Goal: Transaction & Acquisition: Download file/media

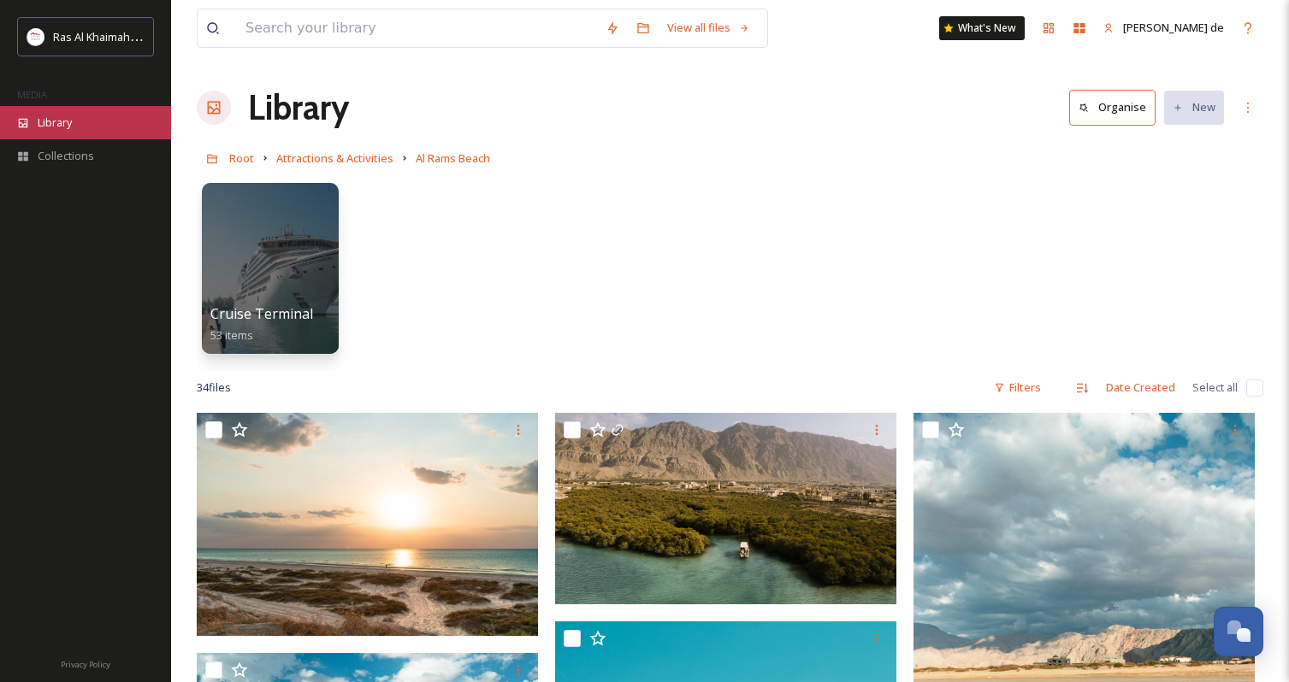
click at [56, 120] on span "Library" at bounding box center [55, 123] width 34 height 16
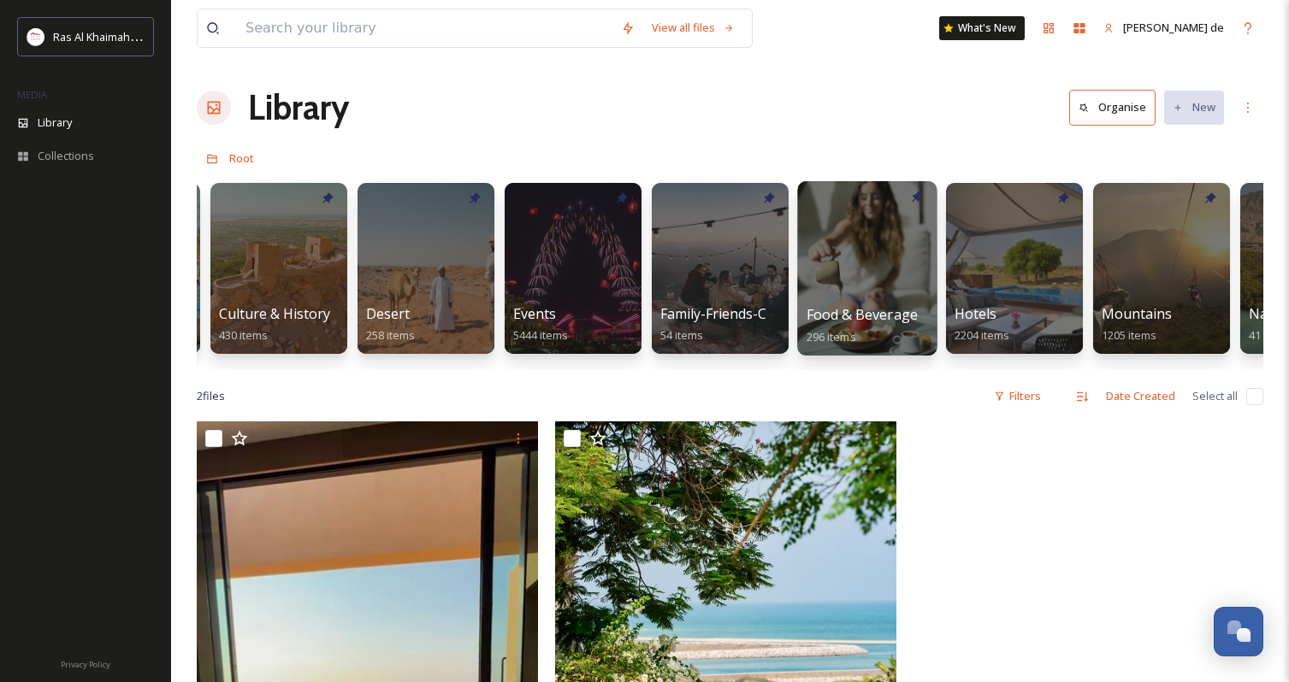
scroll to position [0, 288]
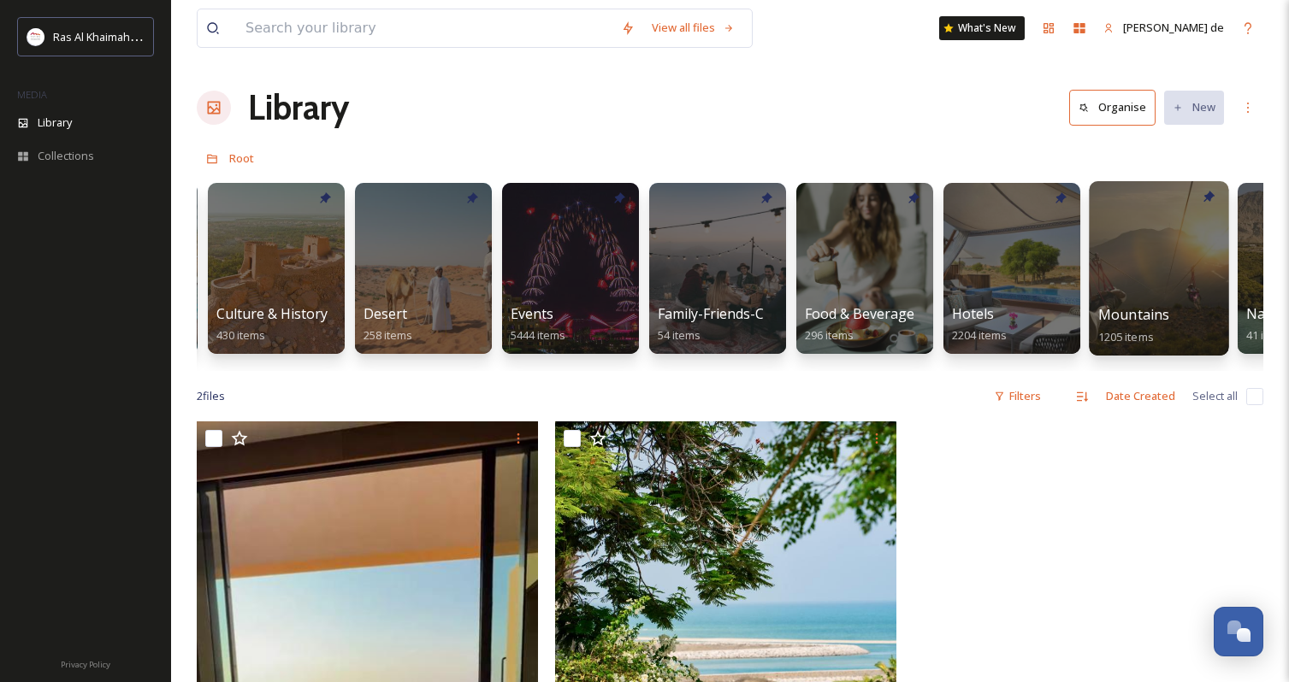
click at [924, 109] on div "Library Organise New" at bounding box center [730, 107] width 1066 height 51
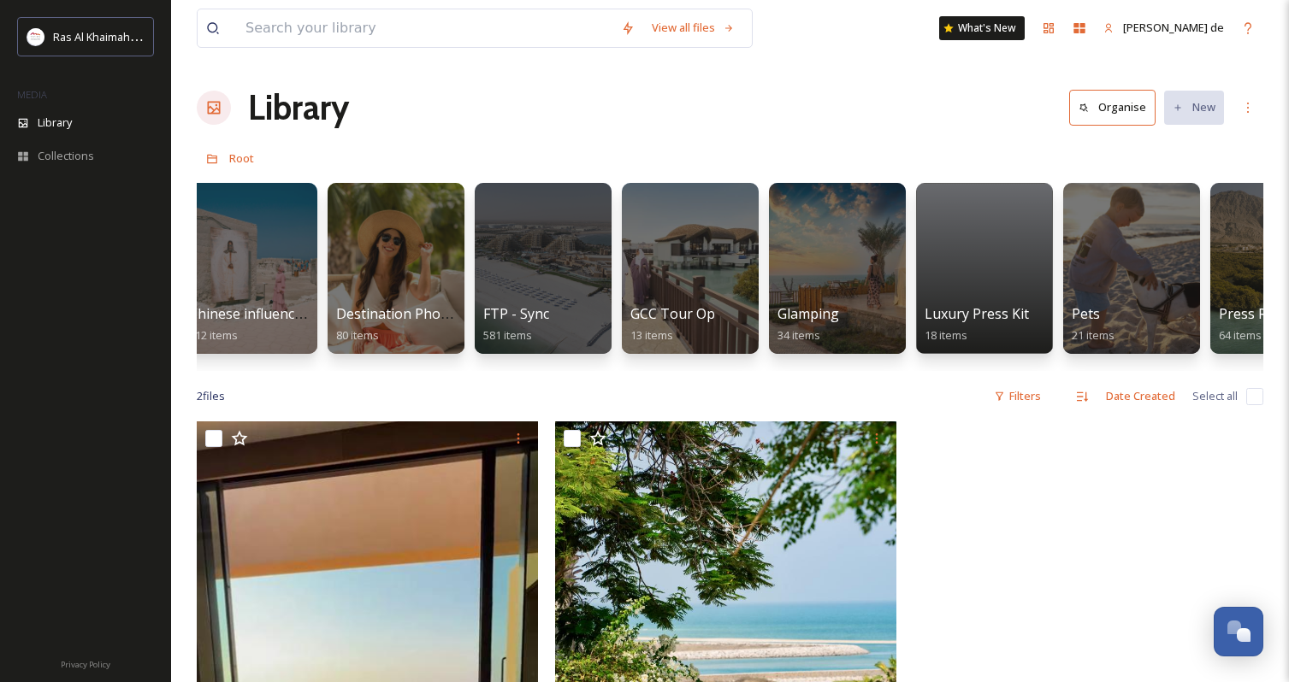
scroll to position [0, 2512]
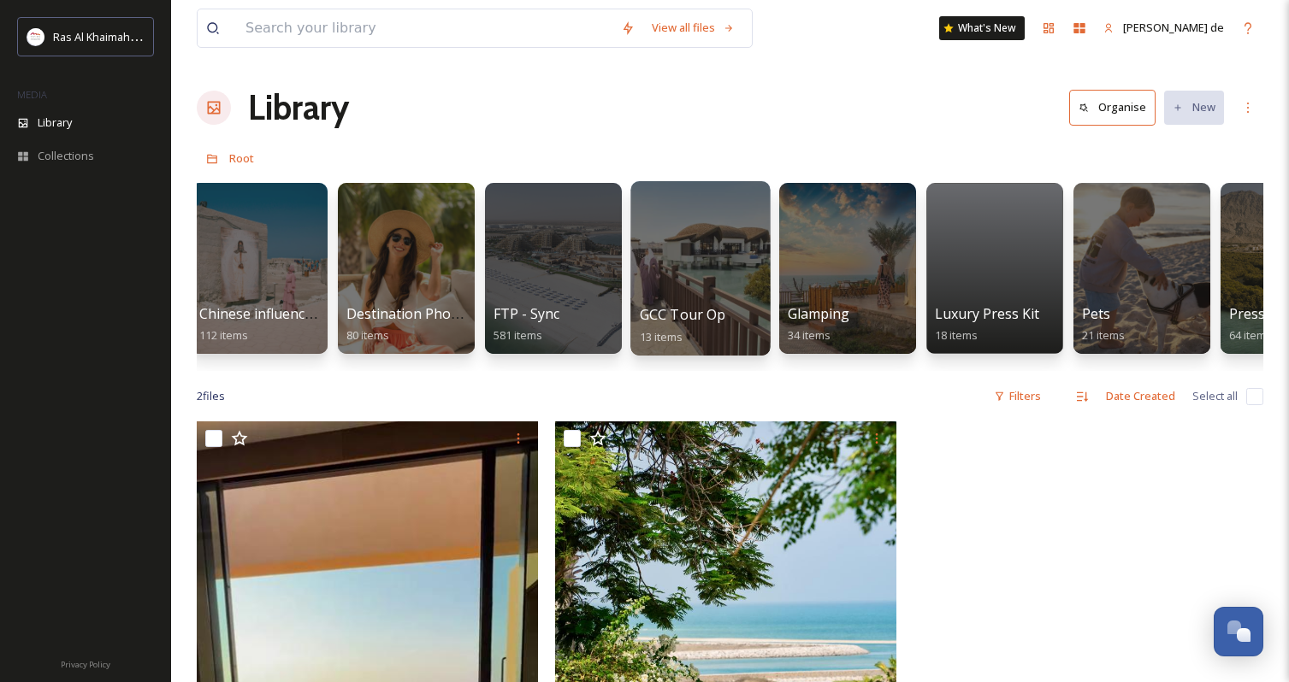
click at [709, 257] on div at bounding box center [699, 268] width 139 height 174
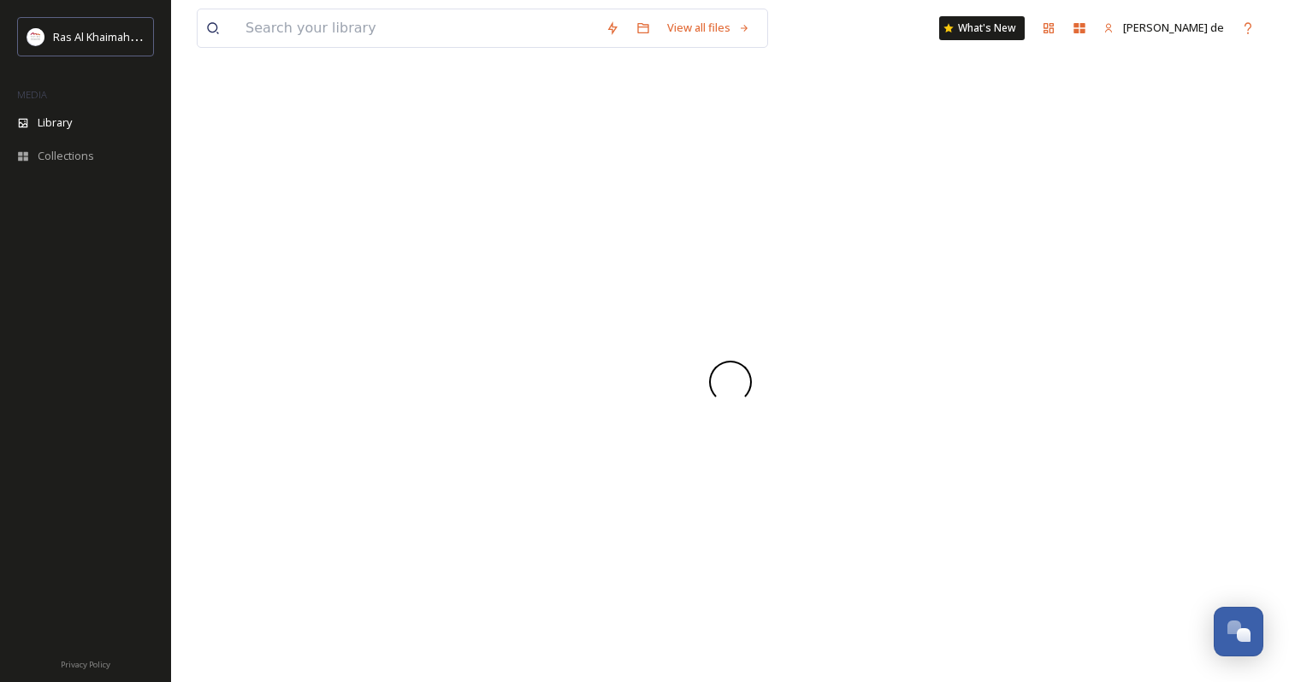
click at [709, 257] on div at bounding box center [730, 382] width 1066 height 600
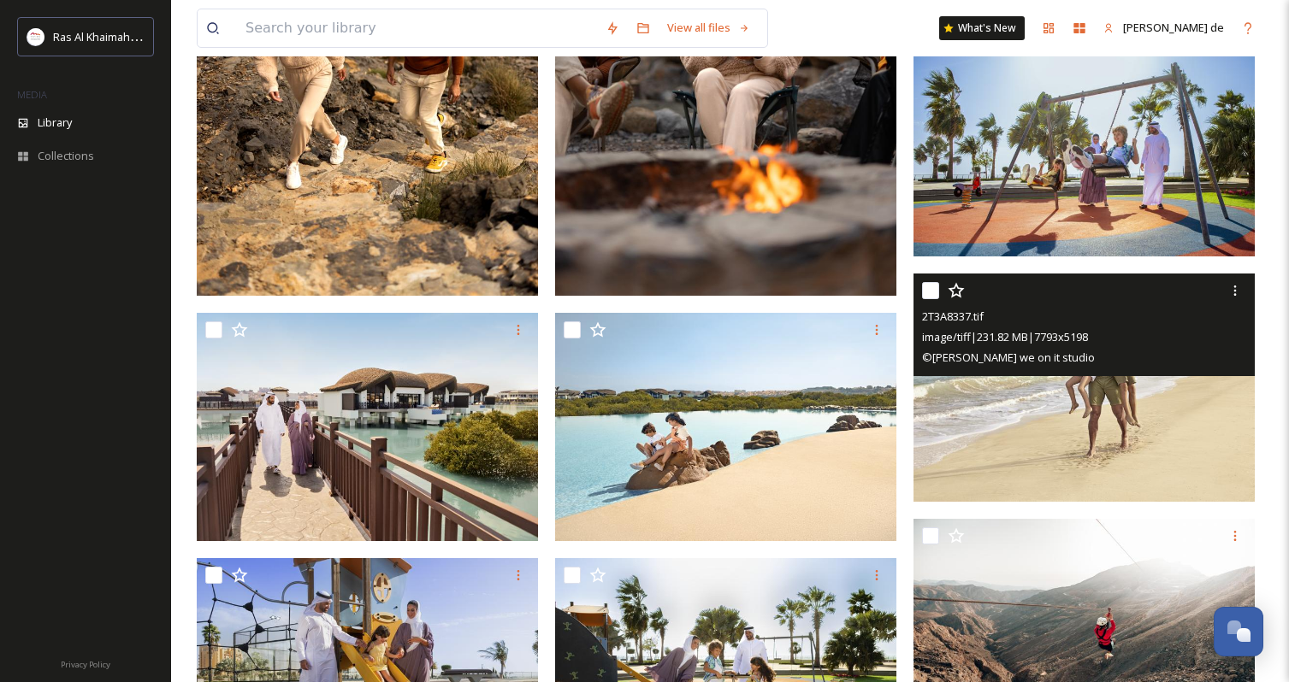
scroll to position [448, 0]
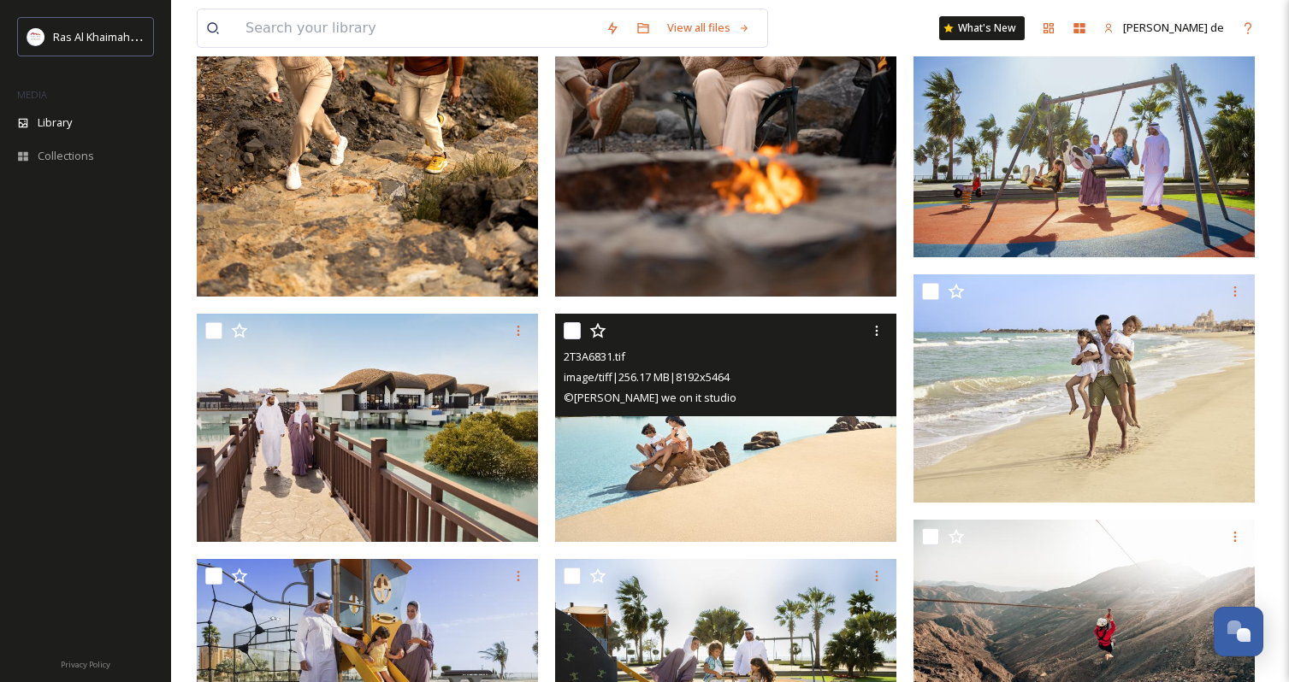
click at [746, 444] on img at bounding box center [725, 427] width 341 height 227
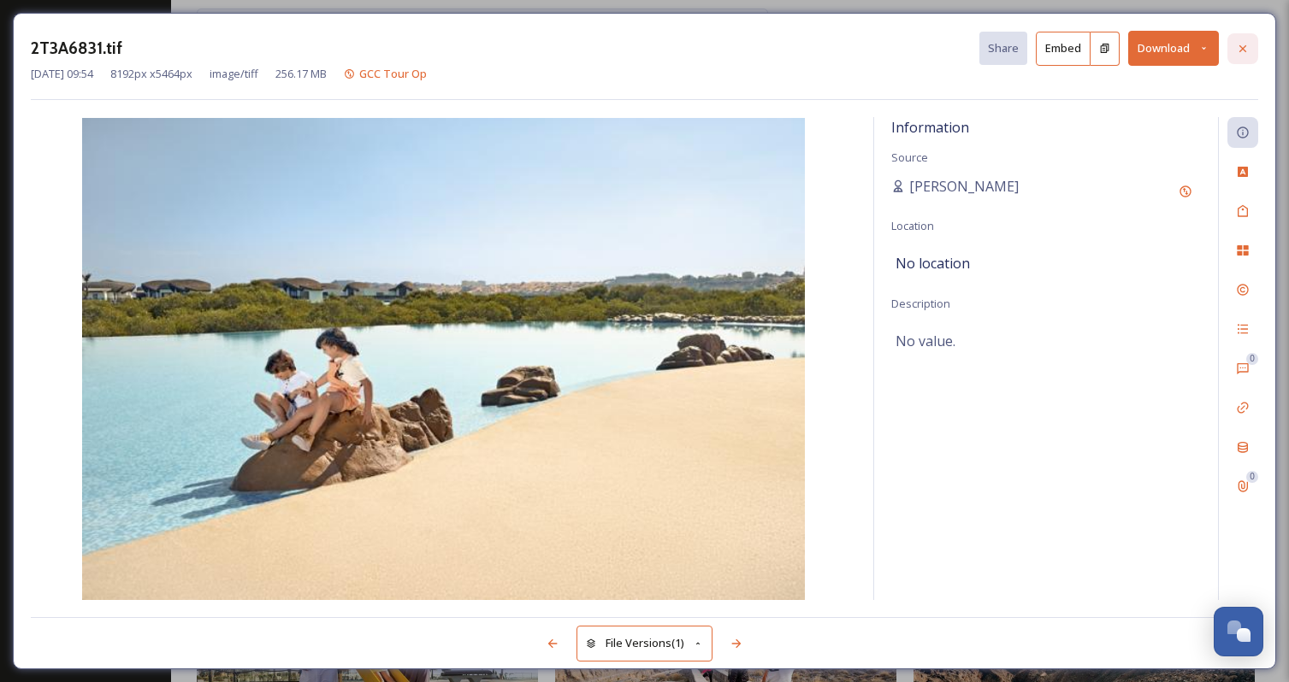
click at [1249, 52] on div at bounding box center [1242, 48] width 31 height 31
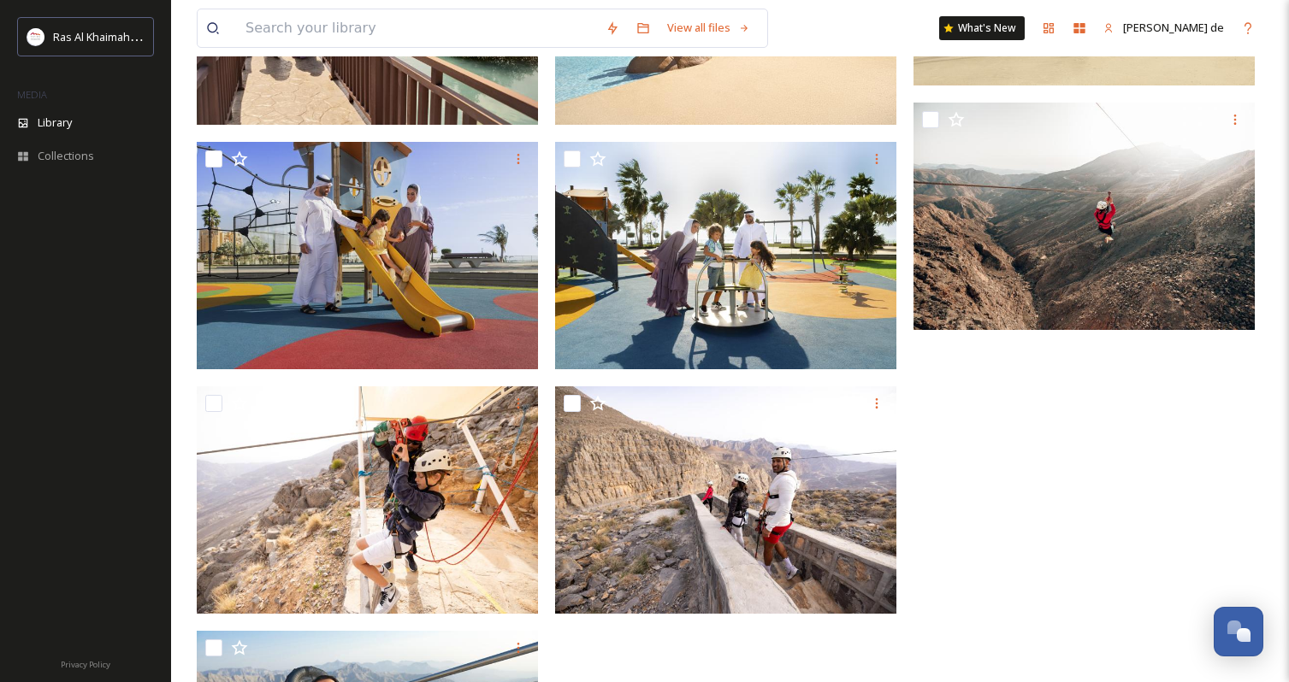
scroll to position [895, 0]
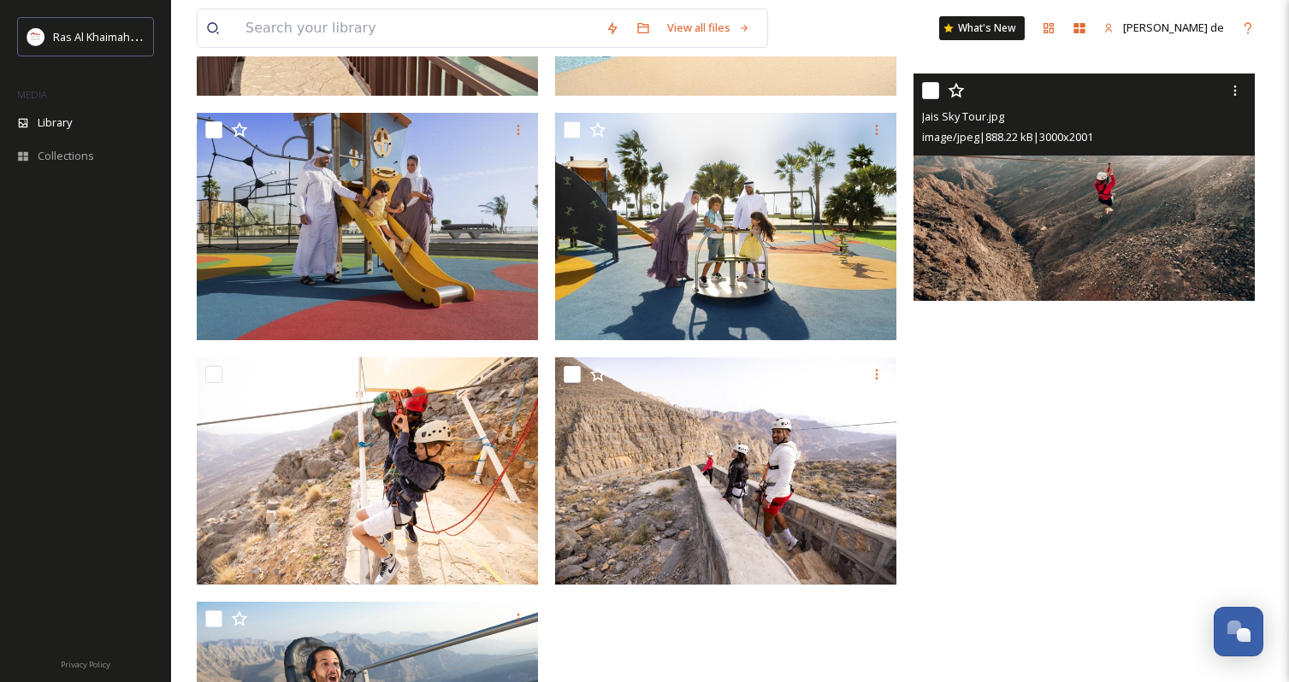
click at [1155, 208] on img at bounding box center [1083, 187] width 341 height 227
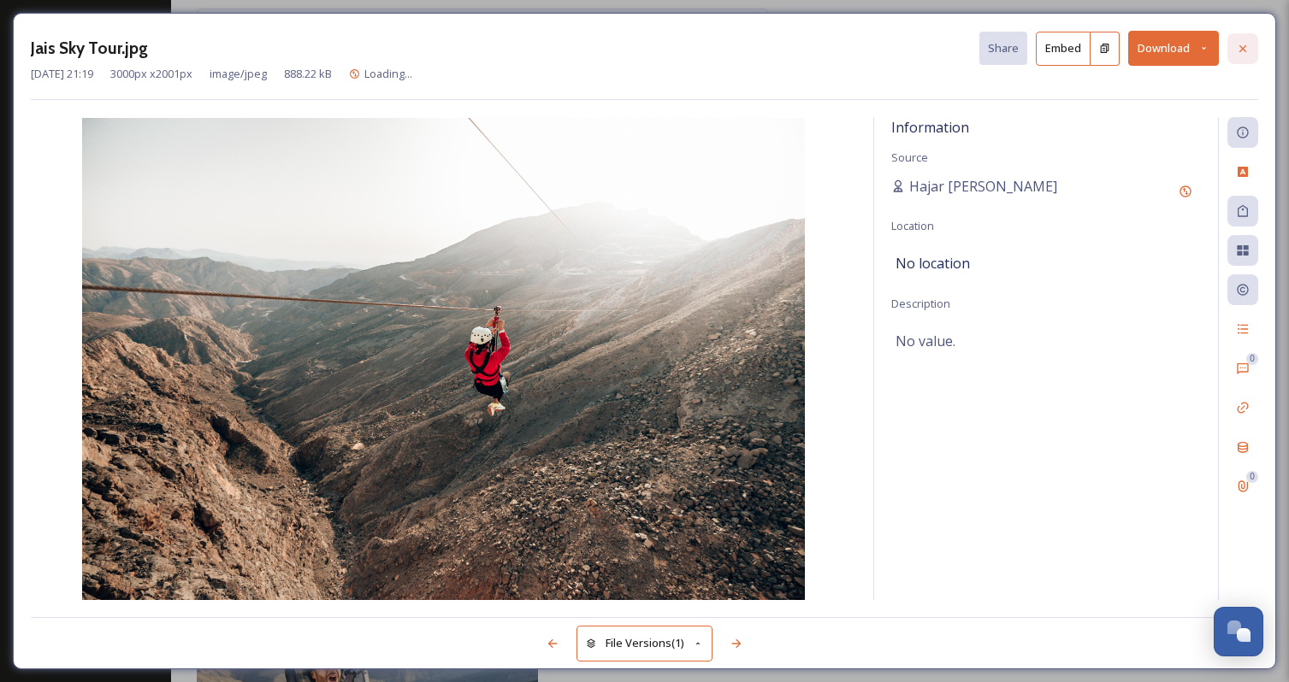
click at [1253, 45] on div at bounding box center [1242, 48] width 31 height 31
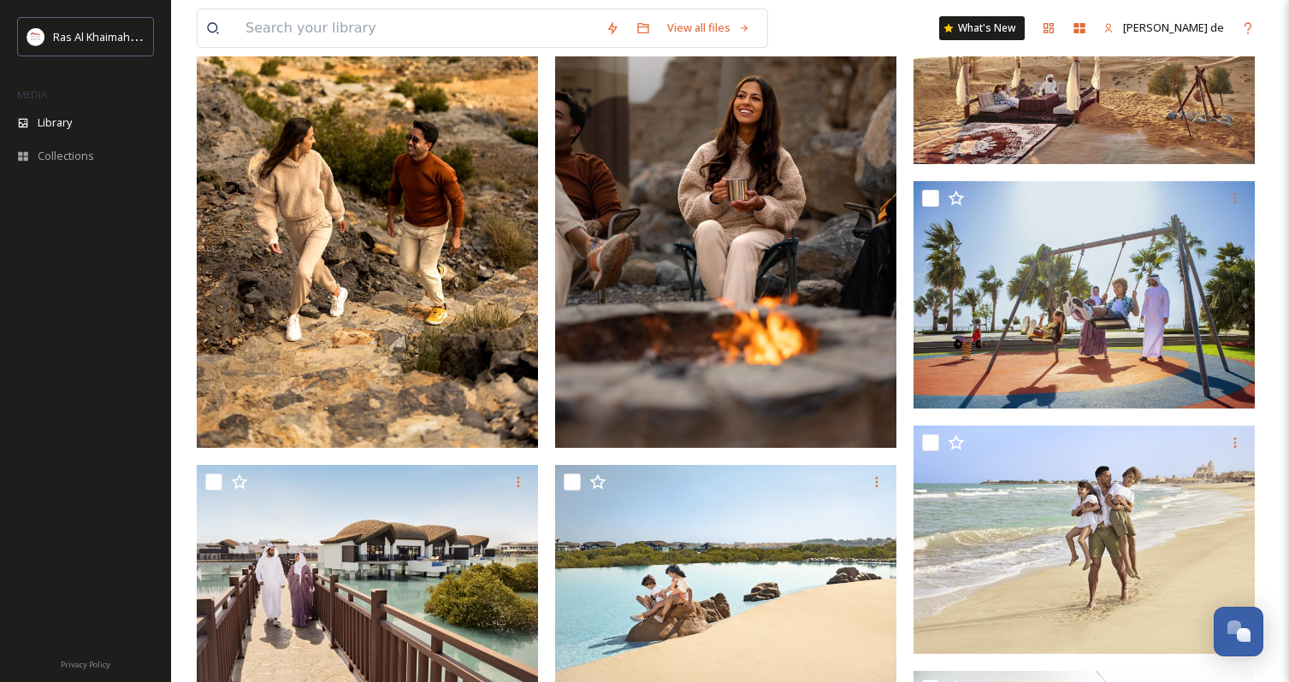
scroll to position [296, 0]
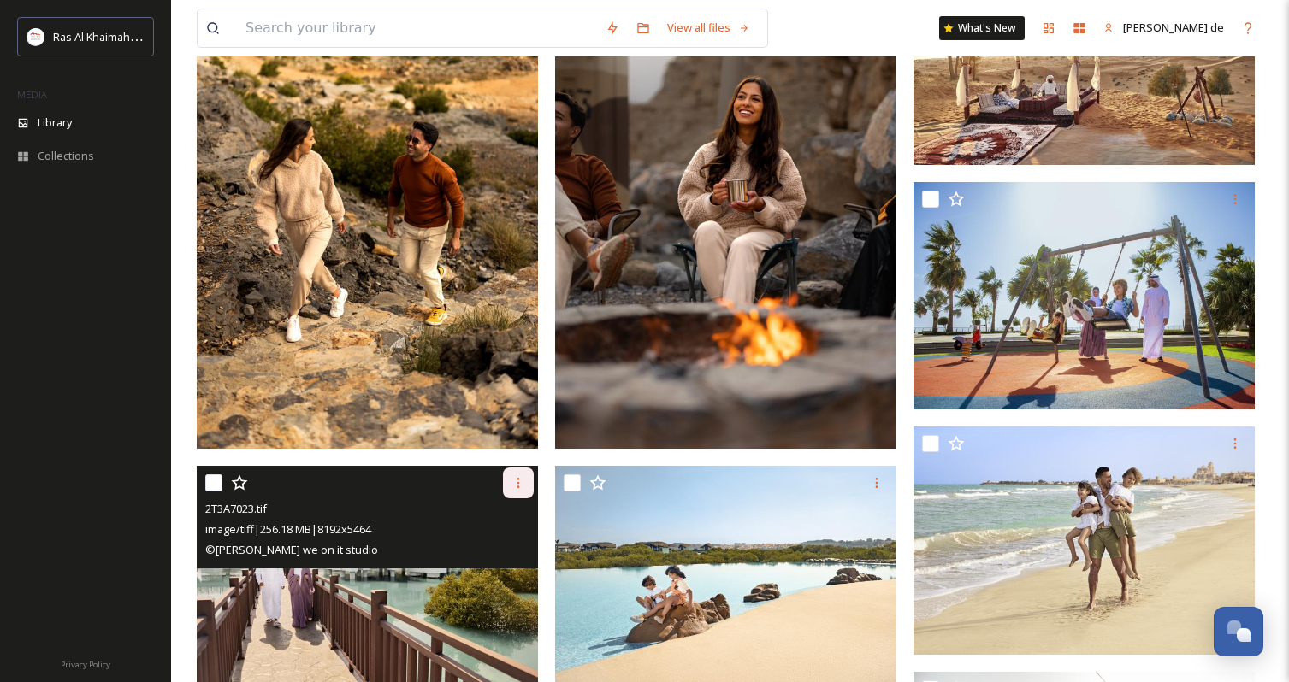
click at [522, 487] on icon at bounding box center [518, 483] width 14 height 14
click at [517, 547] on span "Download" at bounding box center [498, 554] width 52 height 16
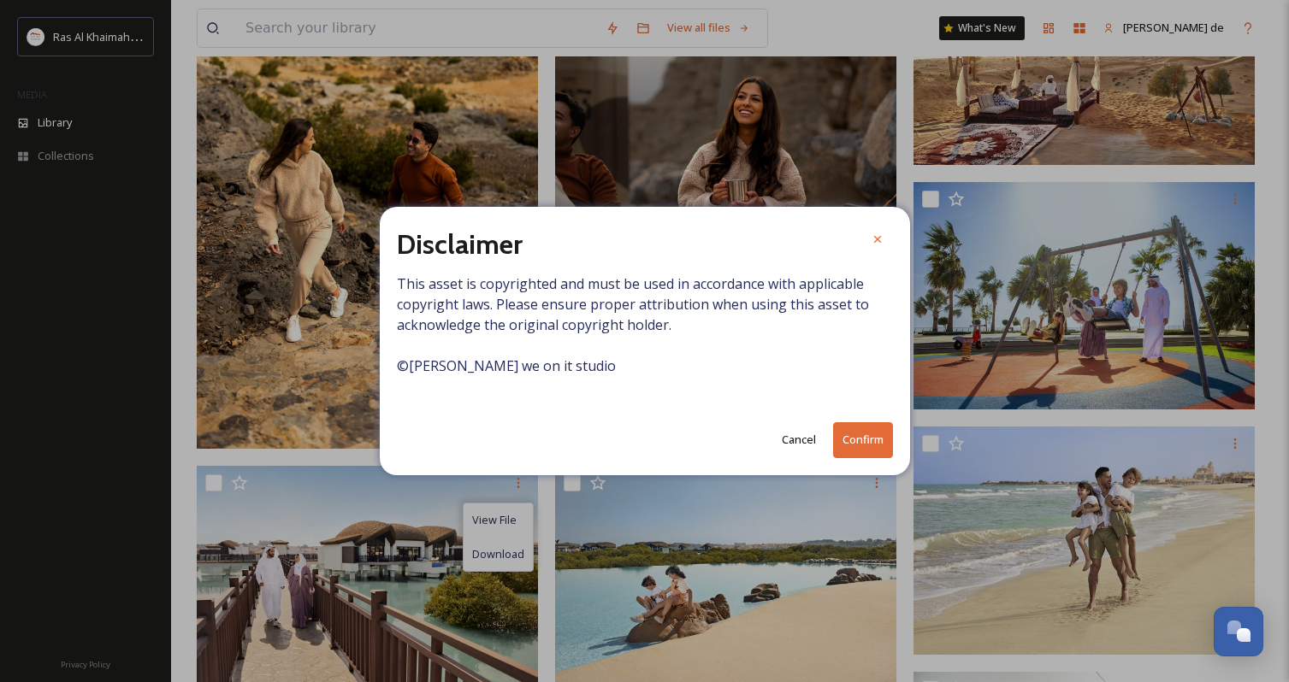
click at [865, 436] on button "Confirm" at bounding box center [863, 439] width 60 height 35
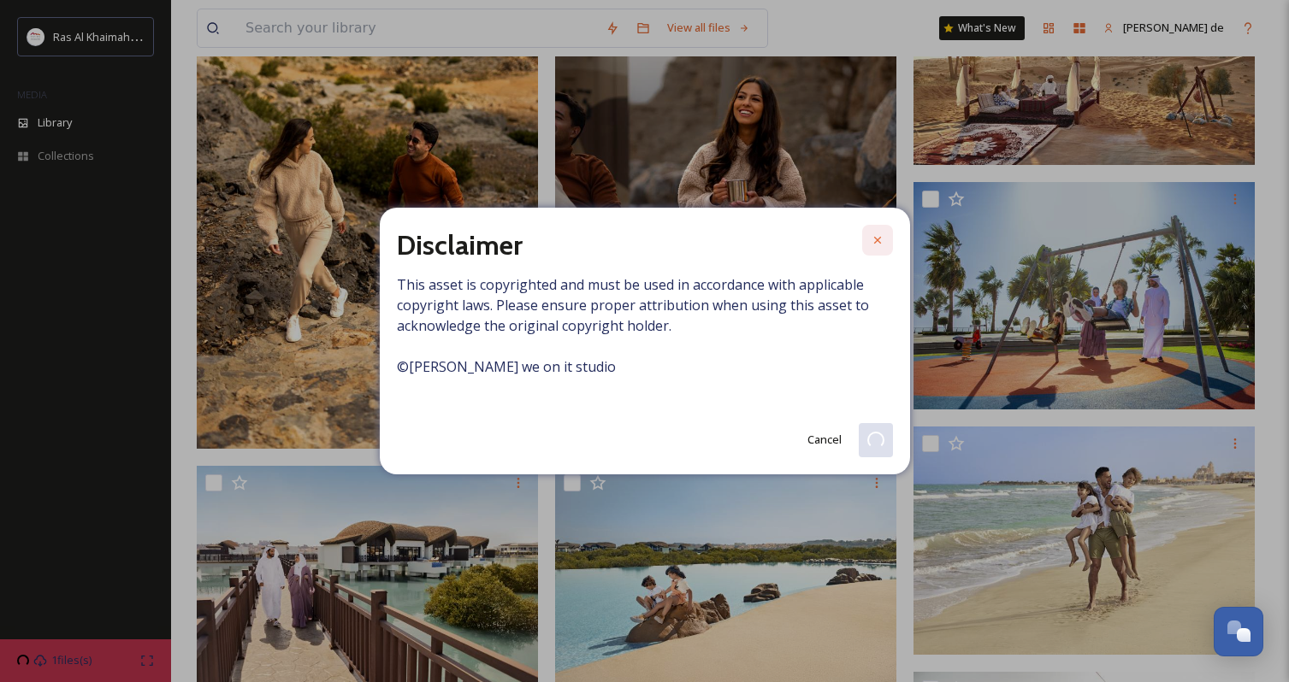
click at [878, 239] on icon at bounding box center [876, 240] width 7 height 7
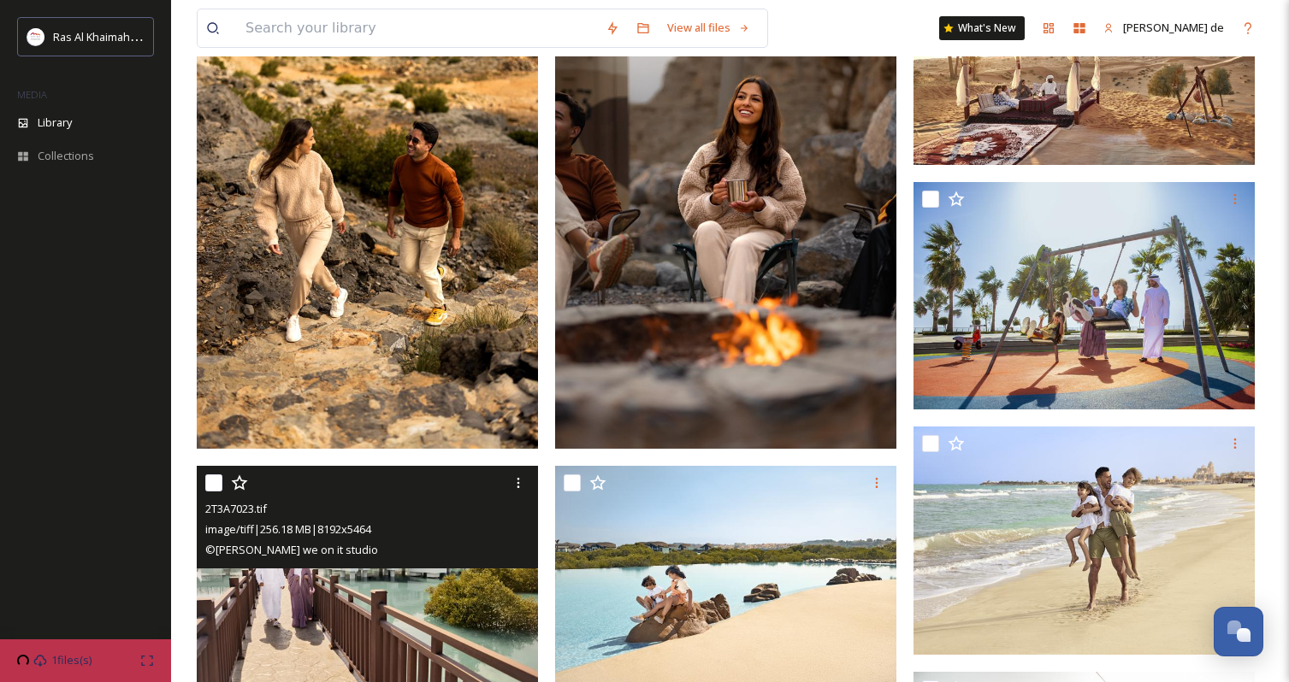
click at [264, 640] on img at bounding box center [367, 579] width 341 height 227
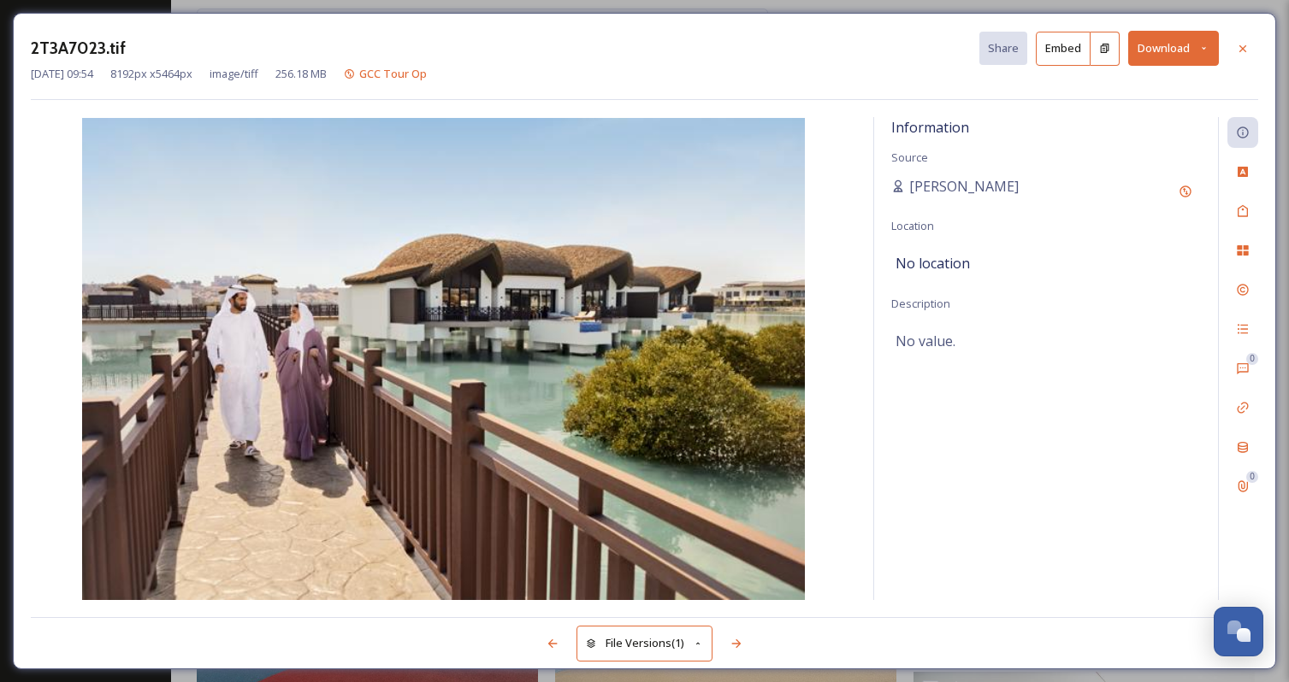
drag, startPoint x: 1001, startPoint y: 676, endPoint x: 1101, endPoint y: 568, distance: 147.0
click at [1101, 568] on div "Information Source [PERSON_NAME] Location No location Description No value." at bounding box center [1046, 358] width 344 height 483
click at [1246, 52] on icon at bounding box center [1243, 49] width 14 height 14
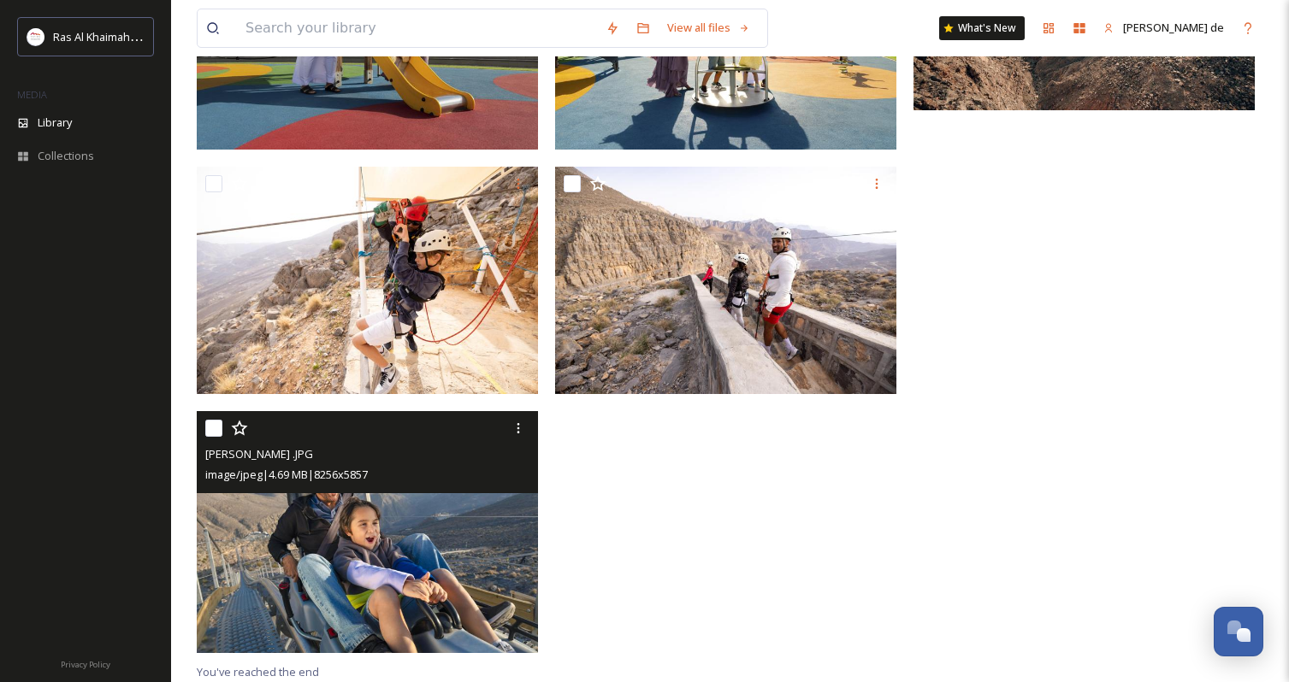
scroll to position [1085, 0]
click at [408, 559] on img at bounding box center [367, 532] width 341 height 242
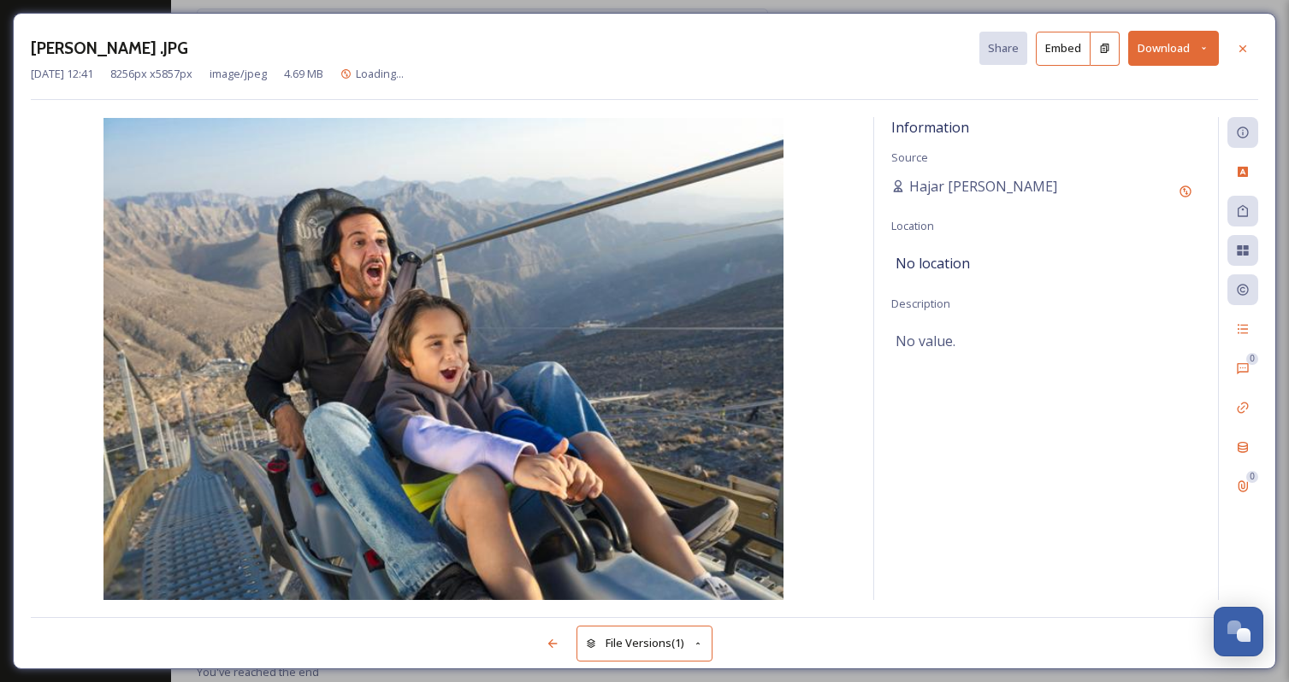
scroll to position [826, 0]
click at [408, 559] on img at bounding box center [443, 359] width 825 height 482
click at [1207, 47] on icon at bounding box center [1203, 48] width 11 height 11
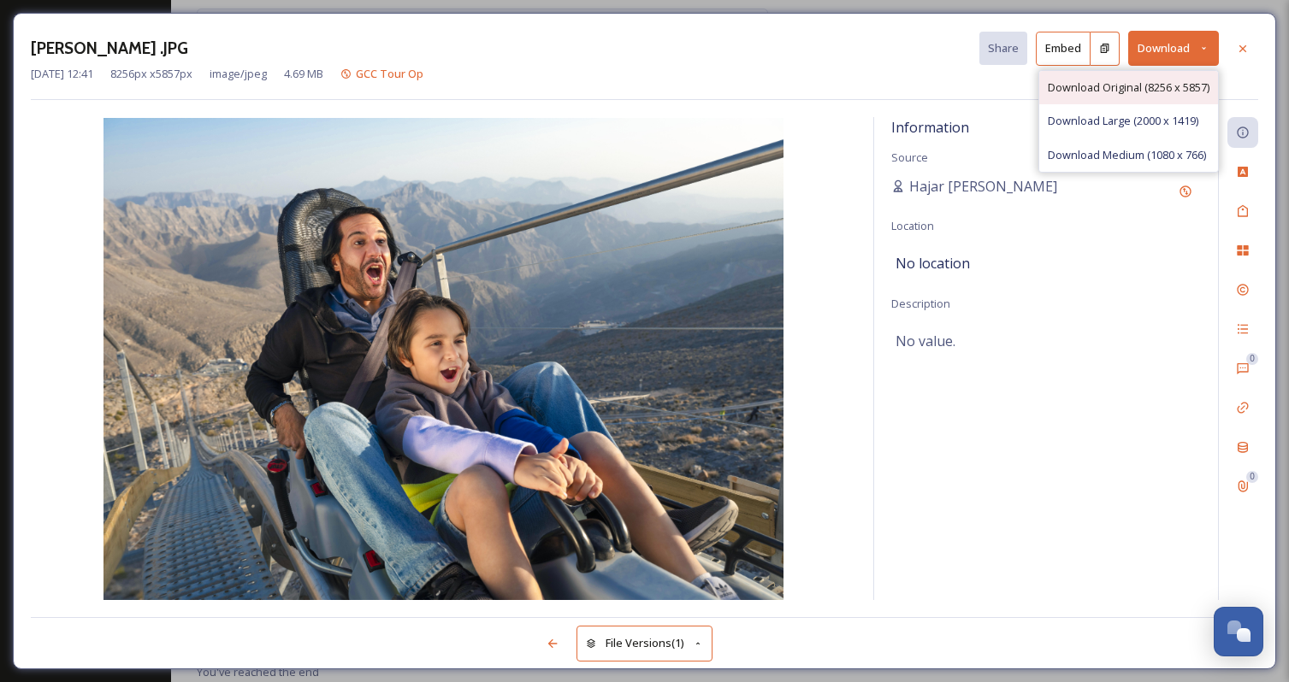
click at [1096, 87] on span "Download Original (8256 x 5857)" at bounding box center [1129, 88] width 162 height 16
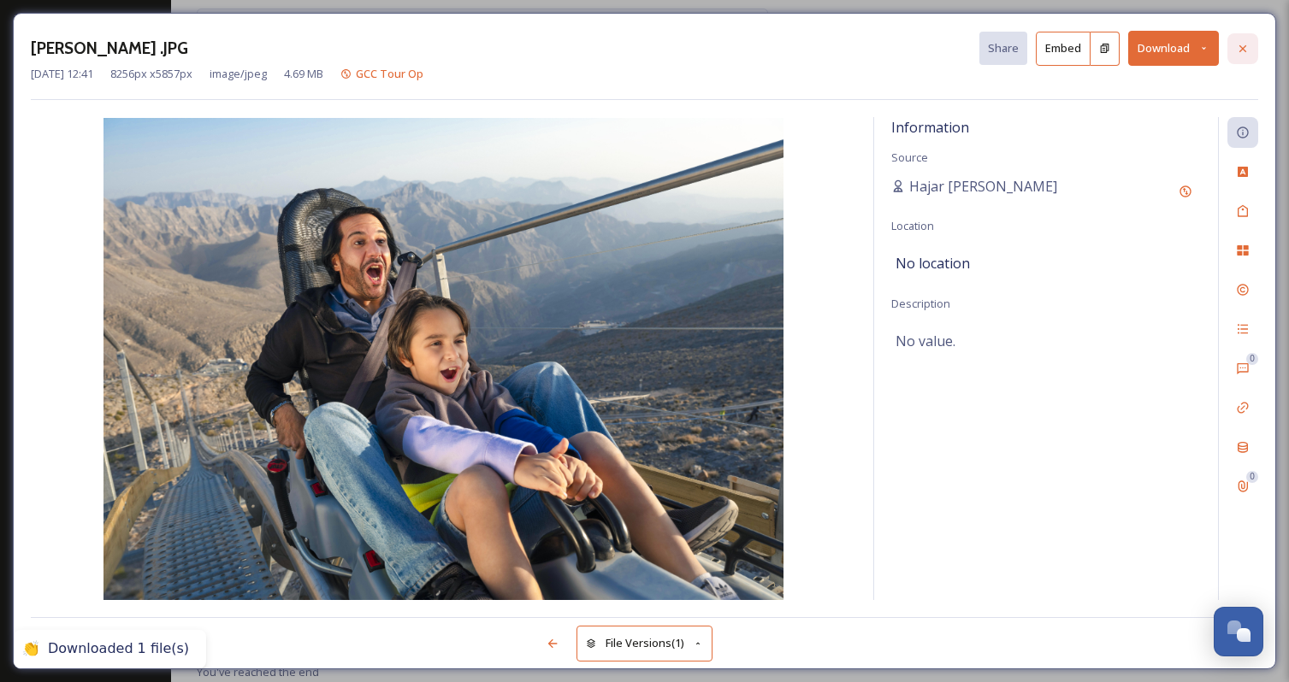
click at [1237, 44] on icon at bounding box center [1243, 49] width 14 height 14
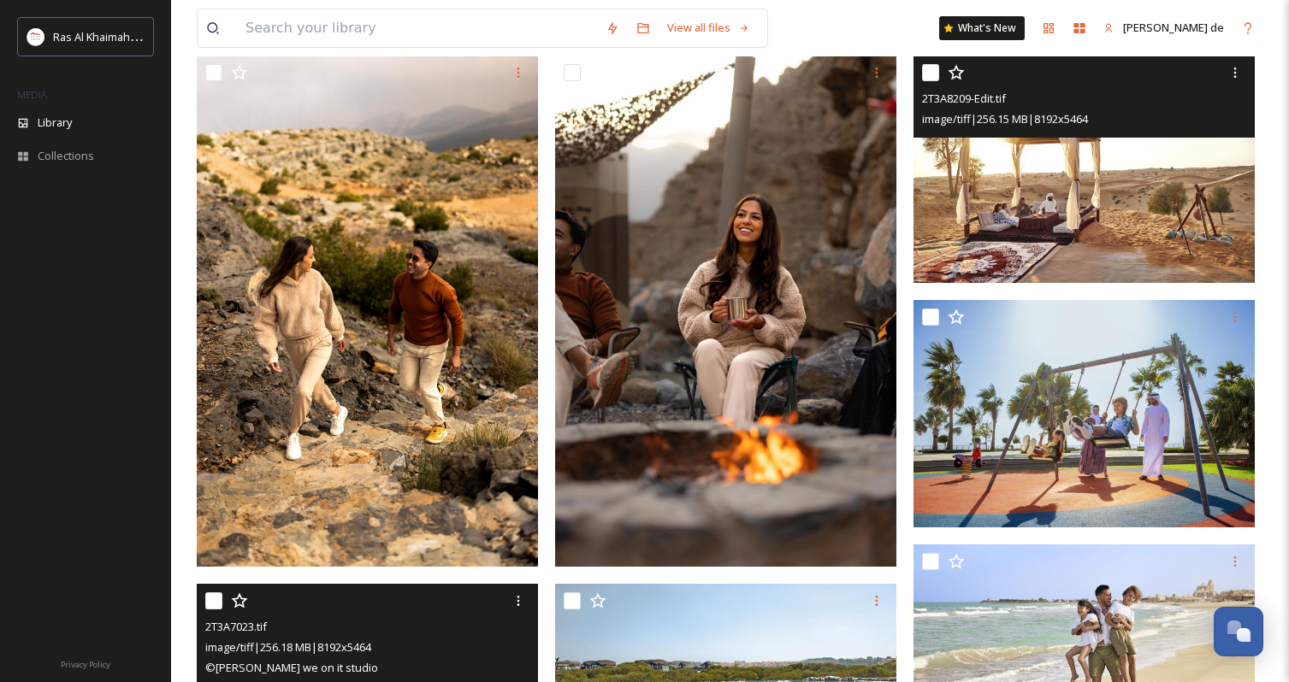
scroll to position [182, 0]
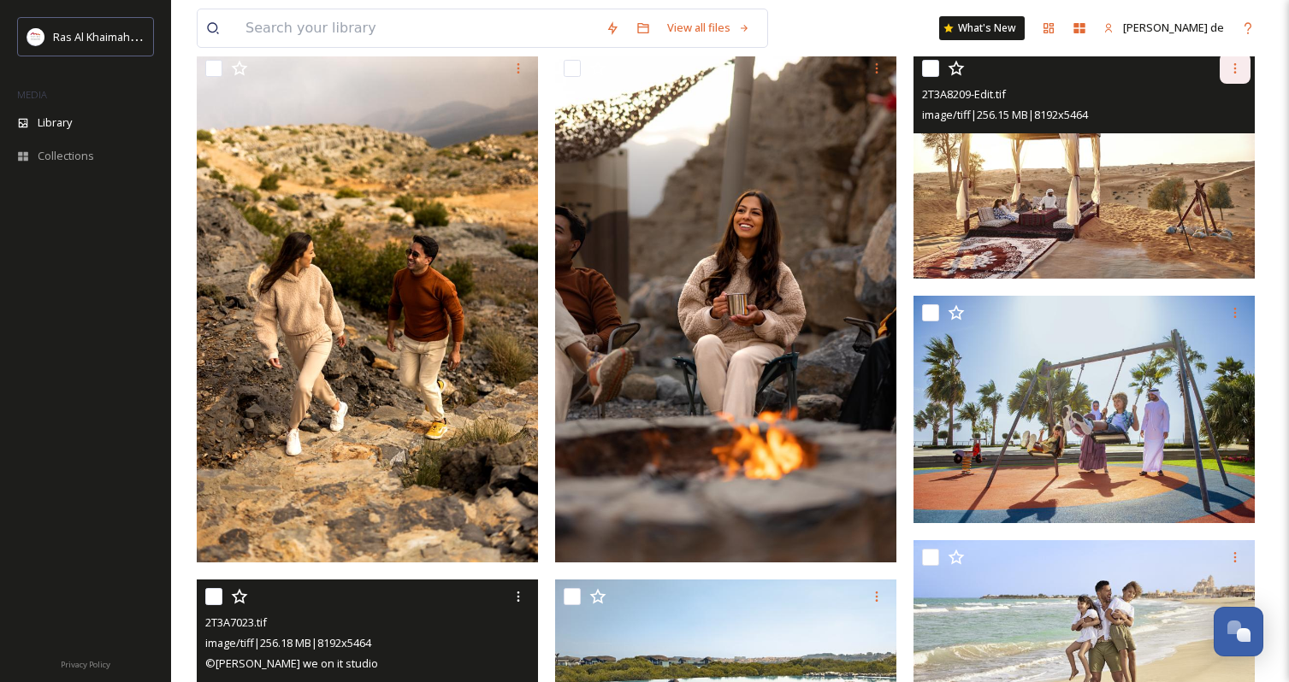
click at [1236, 64] on icon at bounding box center [1235, 68] width 3 height 10
click at [1144, 176] on img at bounding box center [1083, 164] width 341 height 227
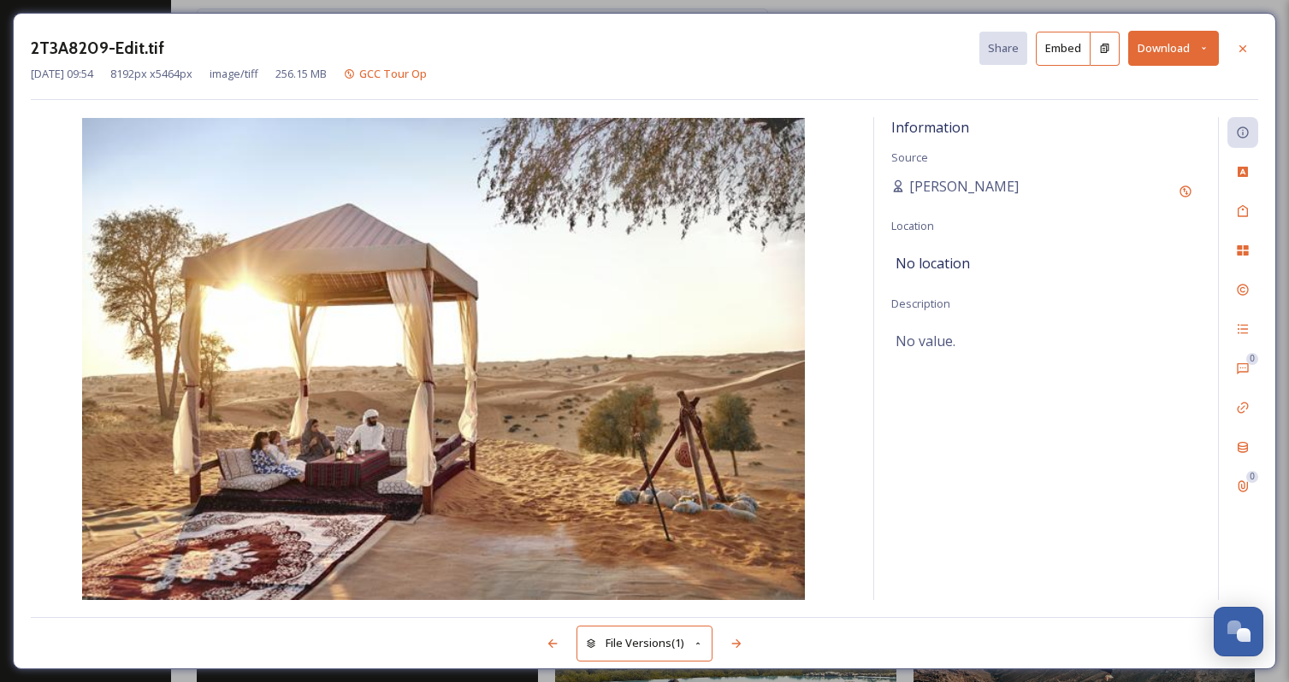
click at [1143, 52] on button "Download" at bounding box center [1173, 48] width 91 height 35
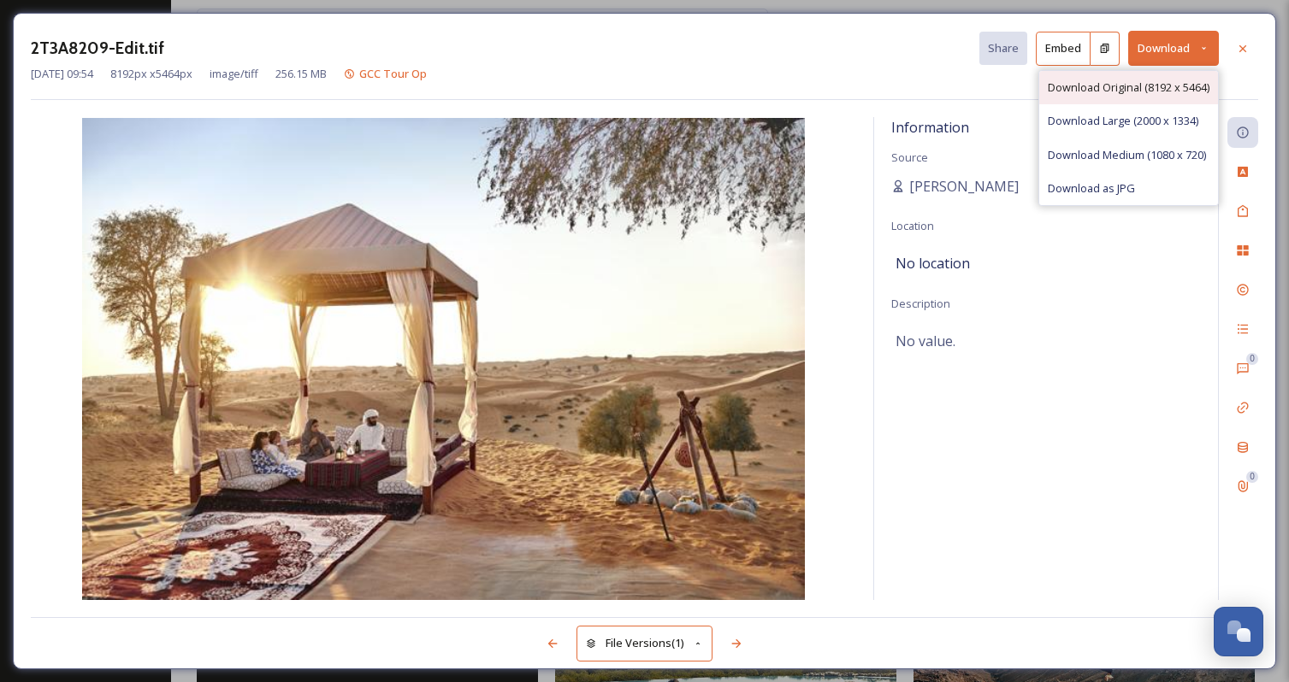
click at [1115, 87] on span "Download Original (8192 x 5464)" at bounding box center [1129, 88] width 162 height 16
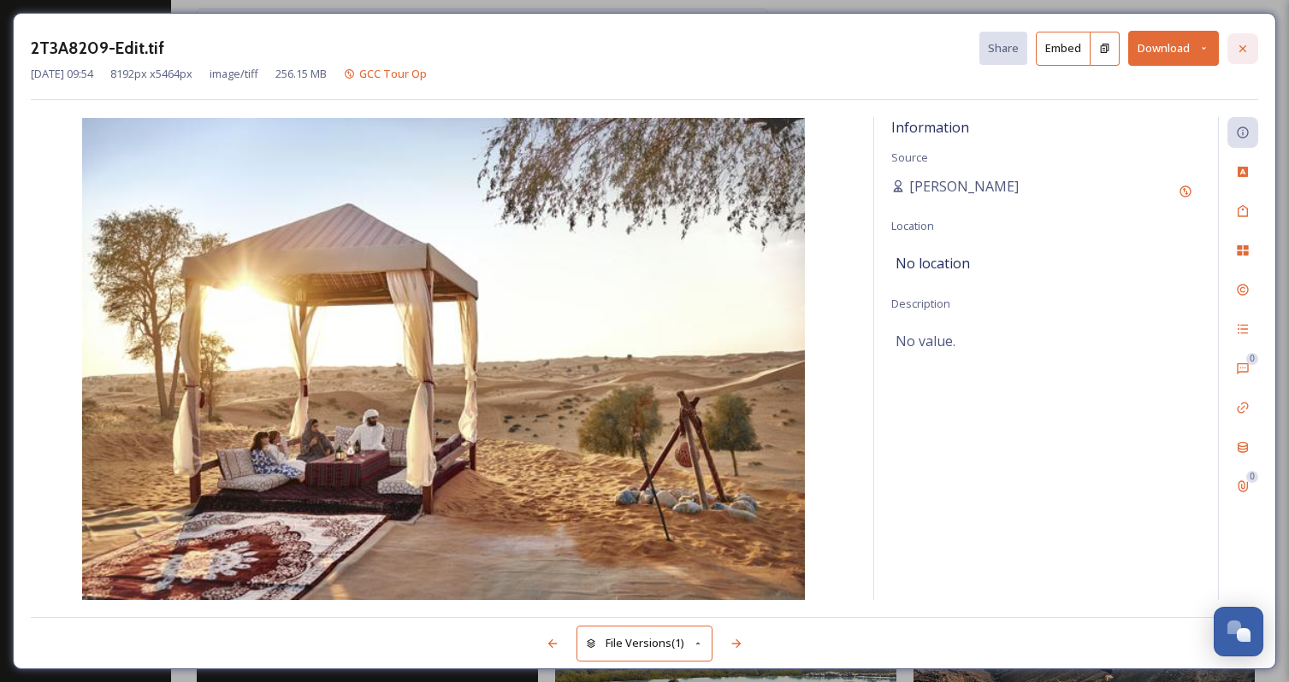
click at [1241, 49] on icon at bounding box center [1243, 49] width 14 height 14
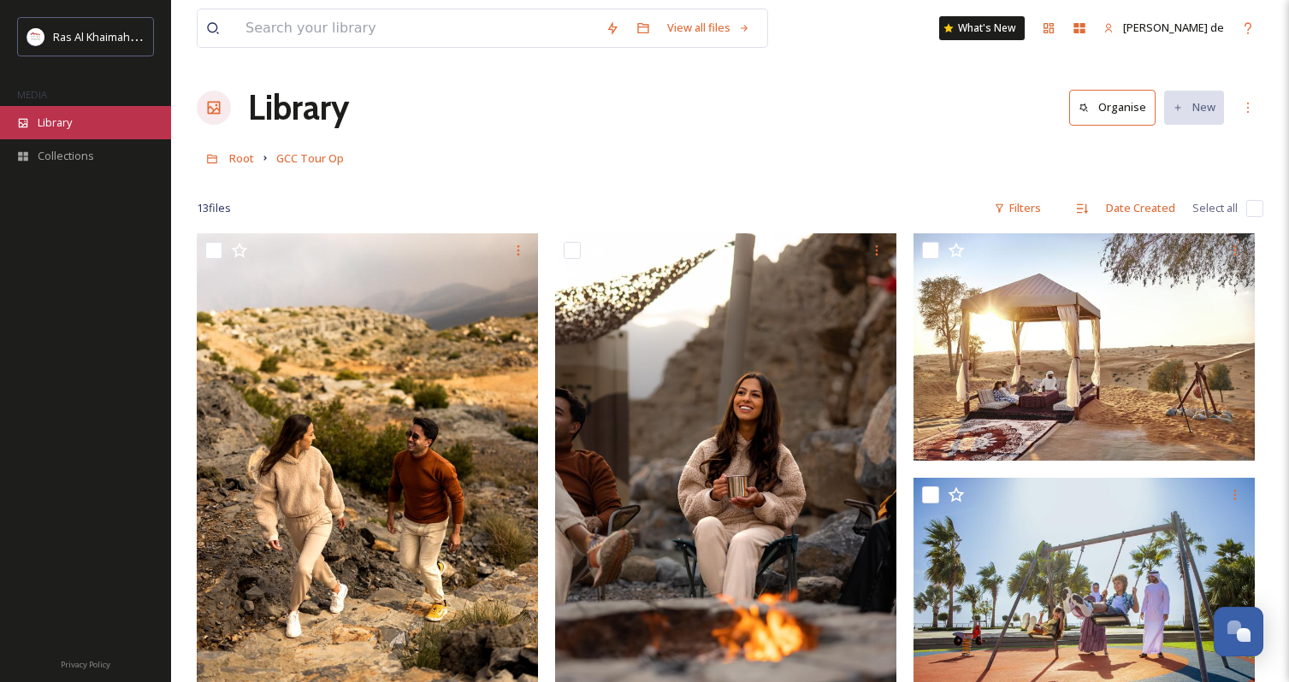
click at [45, 125] on span "Library" at bounding box center [55, 123] width 34 height 16
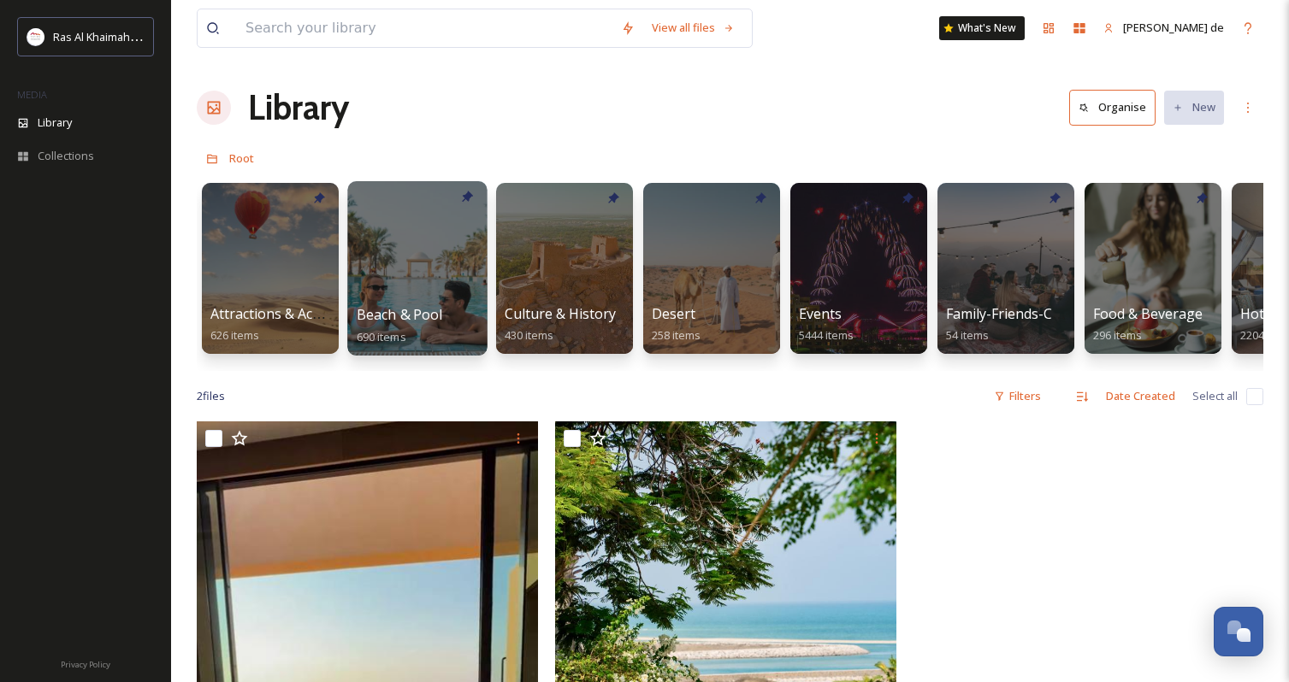
scroll to position [11, 0]
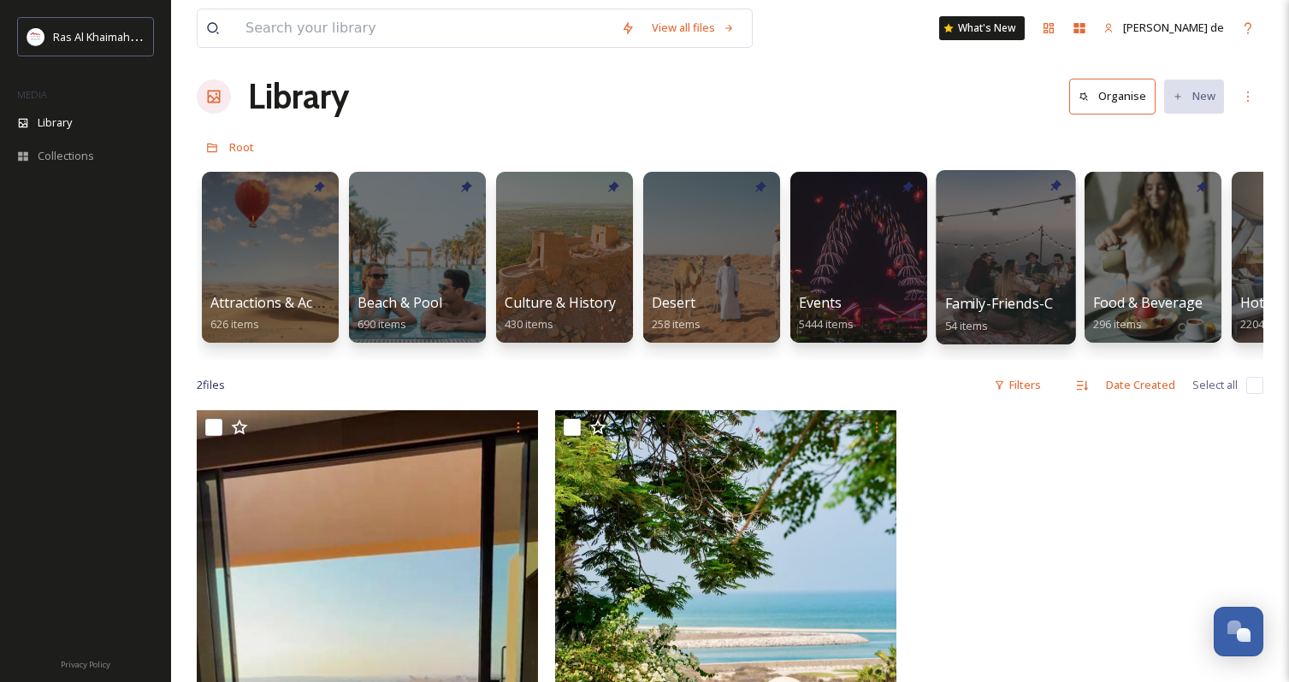
click at [1017, 276] on div at bounding box center [1005, 257] width 139 height 174
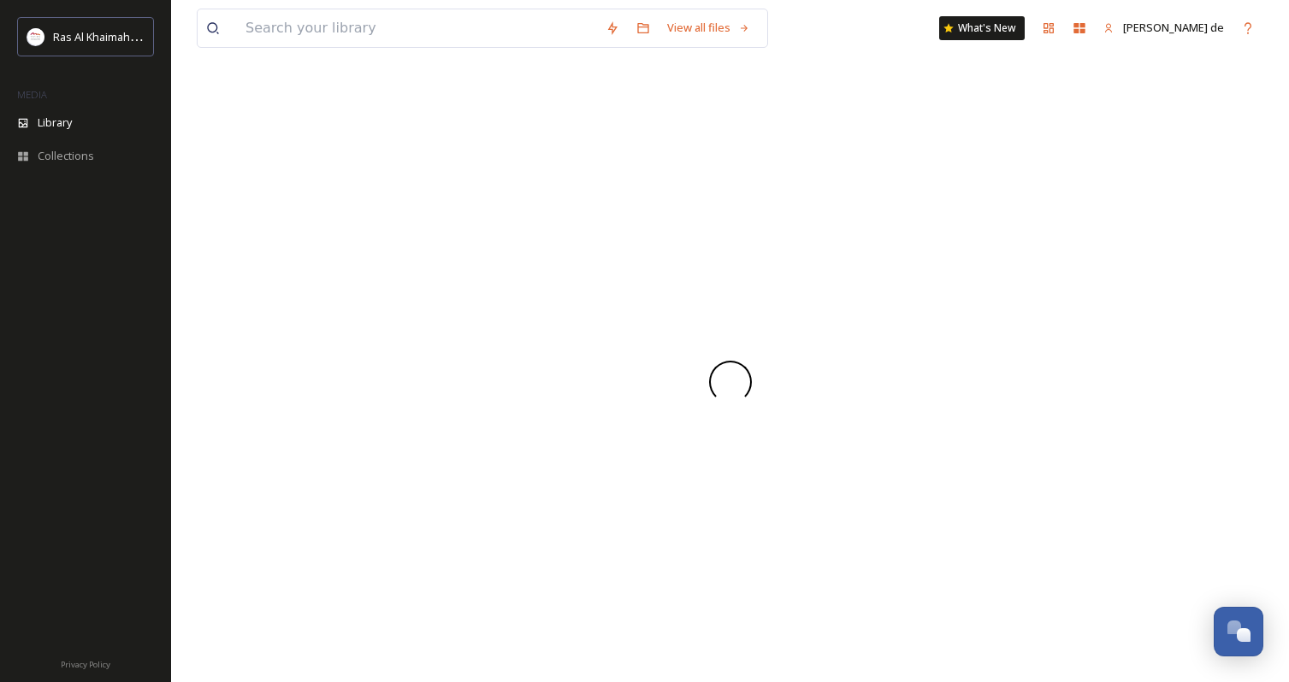
click at [1017, 276] on div at bounding box center [730, 382] width 1066 height 600
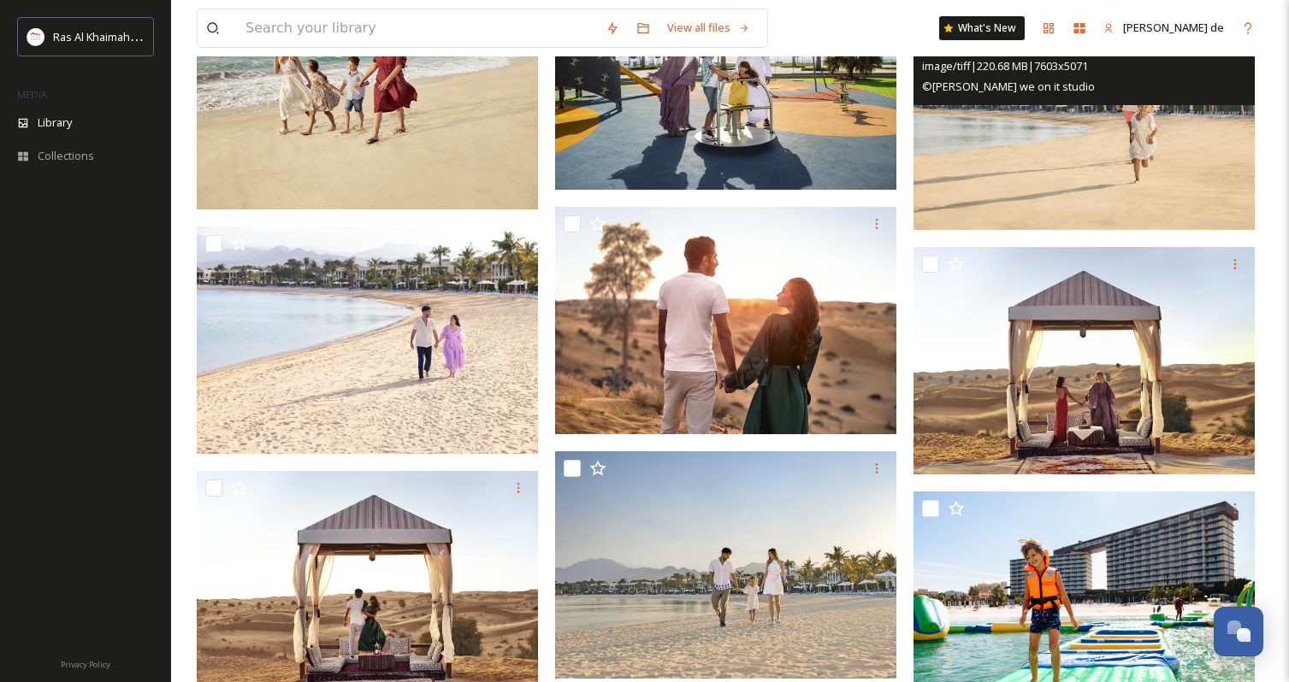
scroll to position [2693, 0]
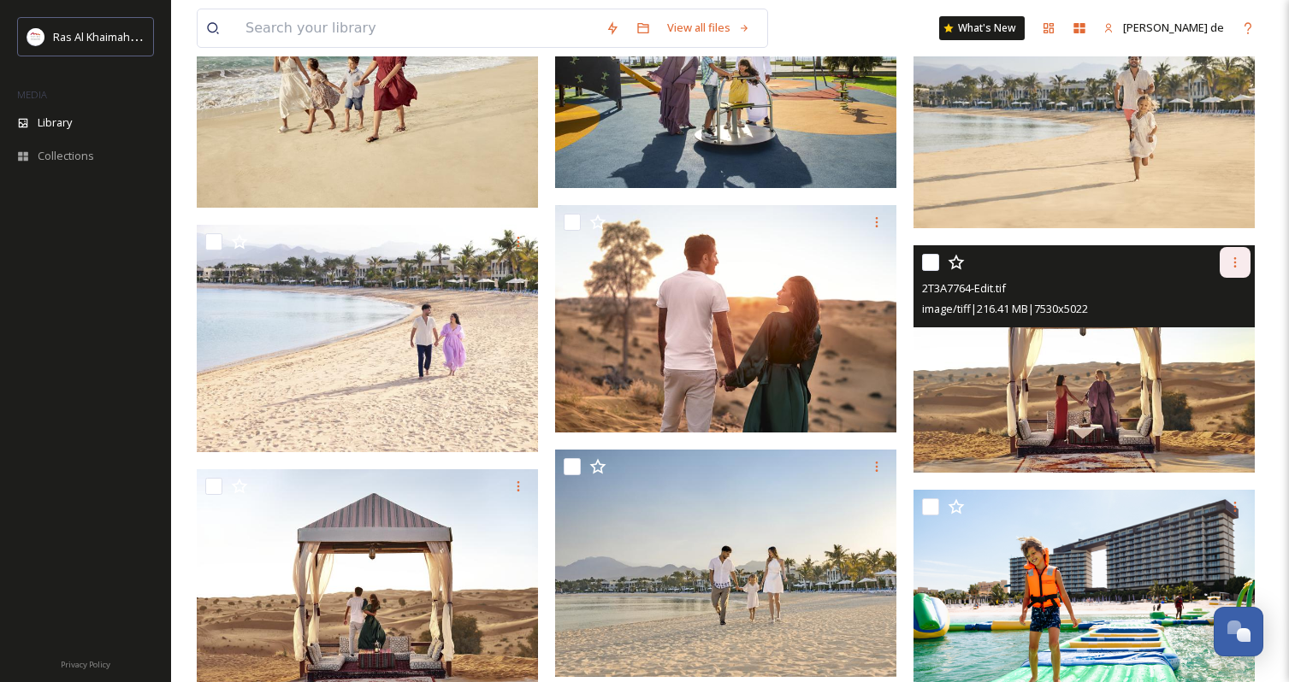
click at [1234, 261] on icon at bounding box center [1235, 263] width 14 height 14
click at [1230, 332] on span "Download" at bounding box center [1215, 333] width 52 height 16
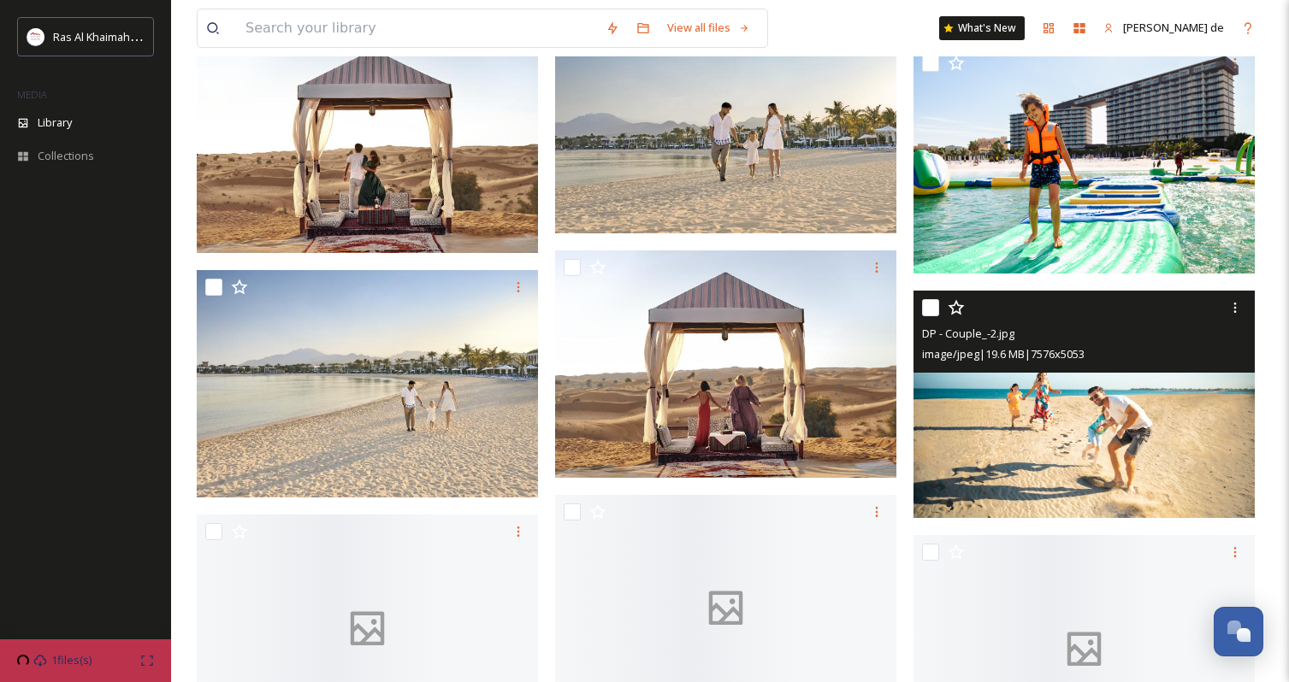
scroll to position [3133, 0]
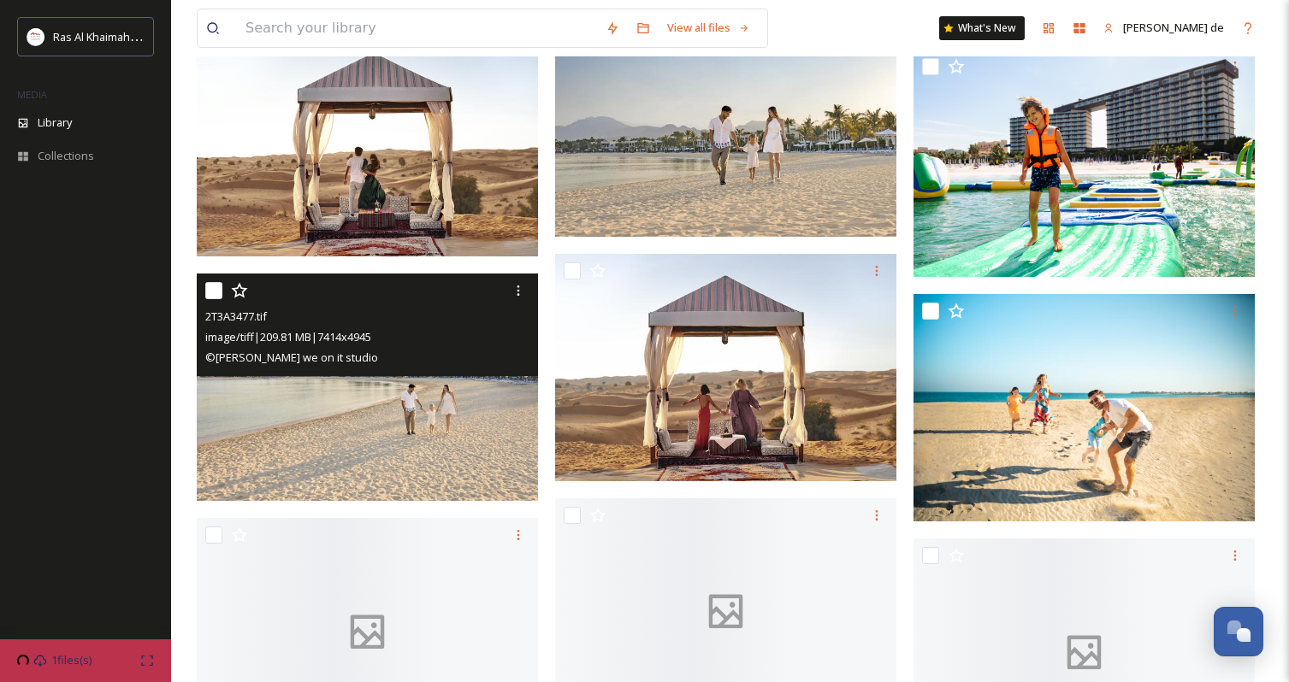
click at [423, 462] on img at bounding box center [367, 387] width 341 height 227
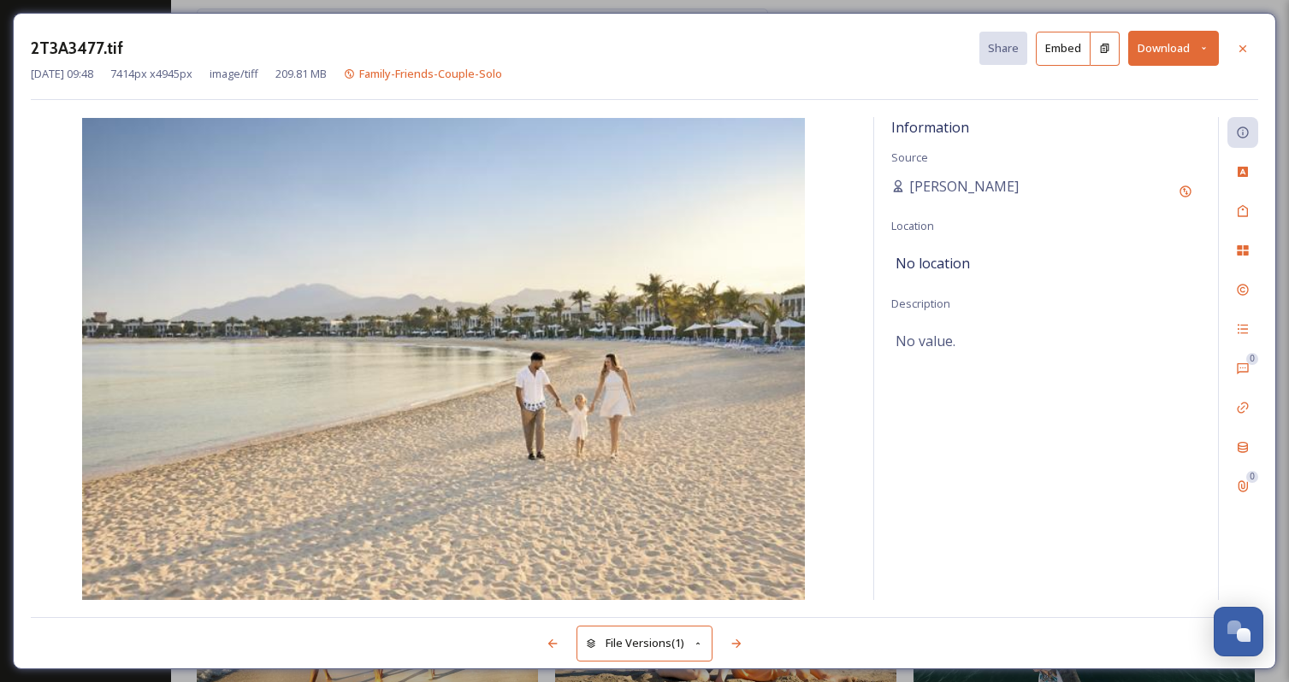
click at [1176, 49] on button "Download" at bounding box center [1173, 48] width 91 height 35
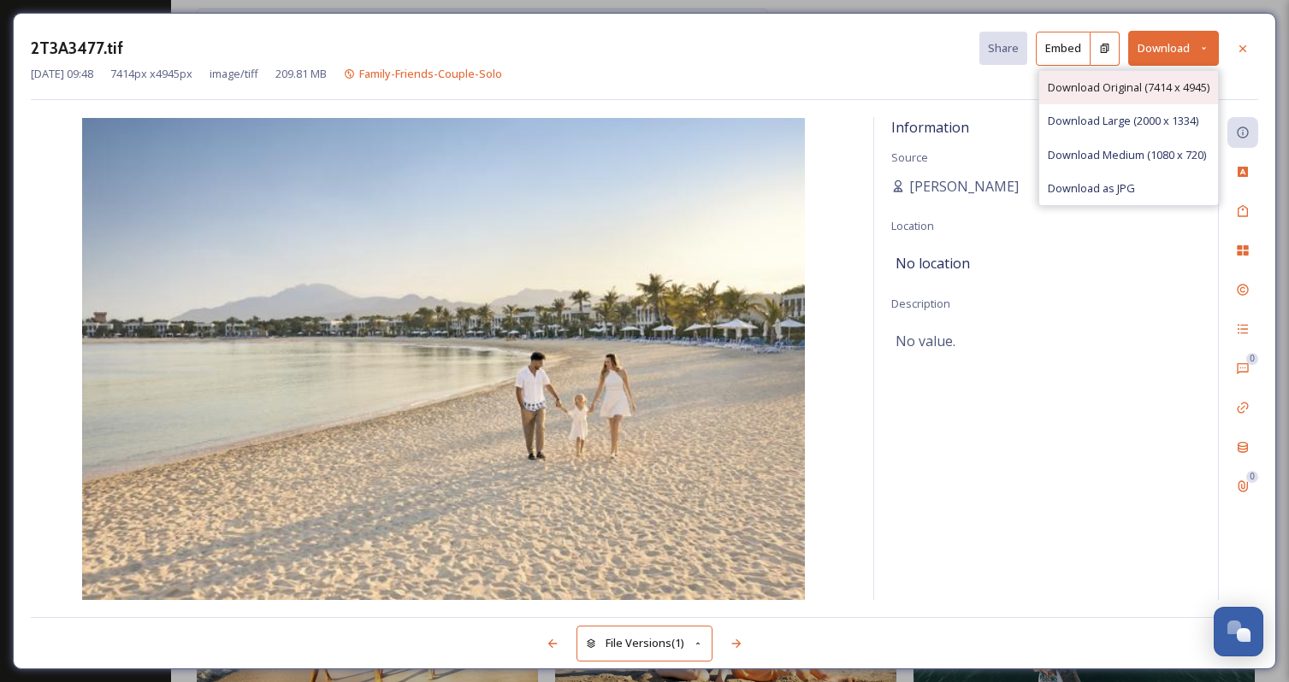
click at [1134, 91] on span "Download Original (7414 x 4945)" at bounding box center [1129, 88] width 162 height 16
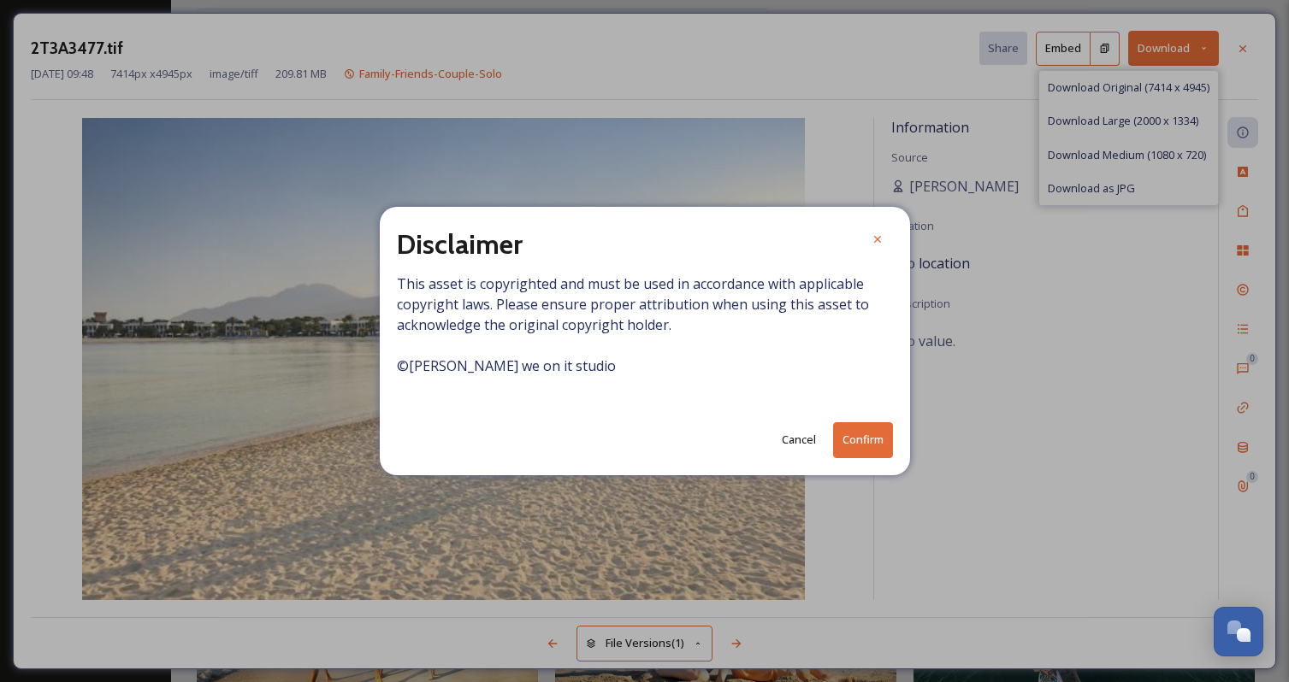
click at [873, 428] on button "Confirm" at bounding box center [863, 439] width 60 height 35
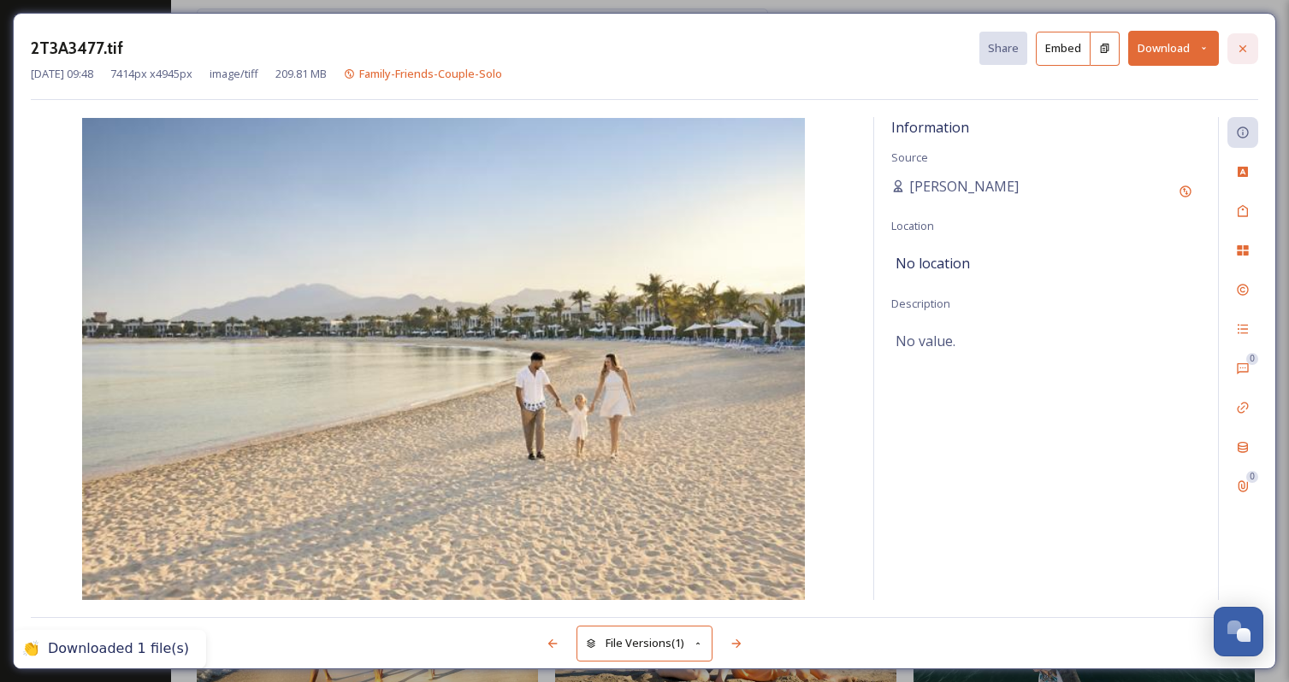
click at [1241, 50] on icon at bounding box center [1243, 49] width 14 height 14
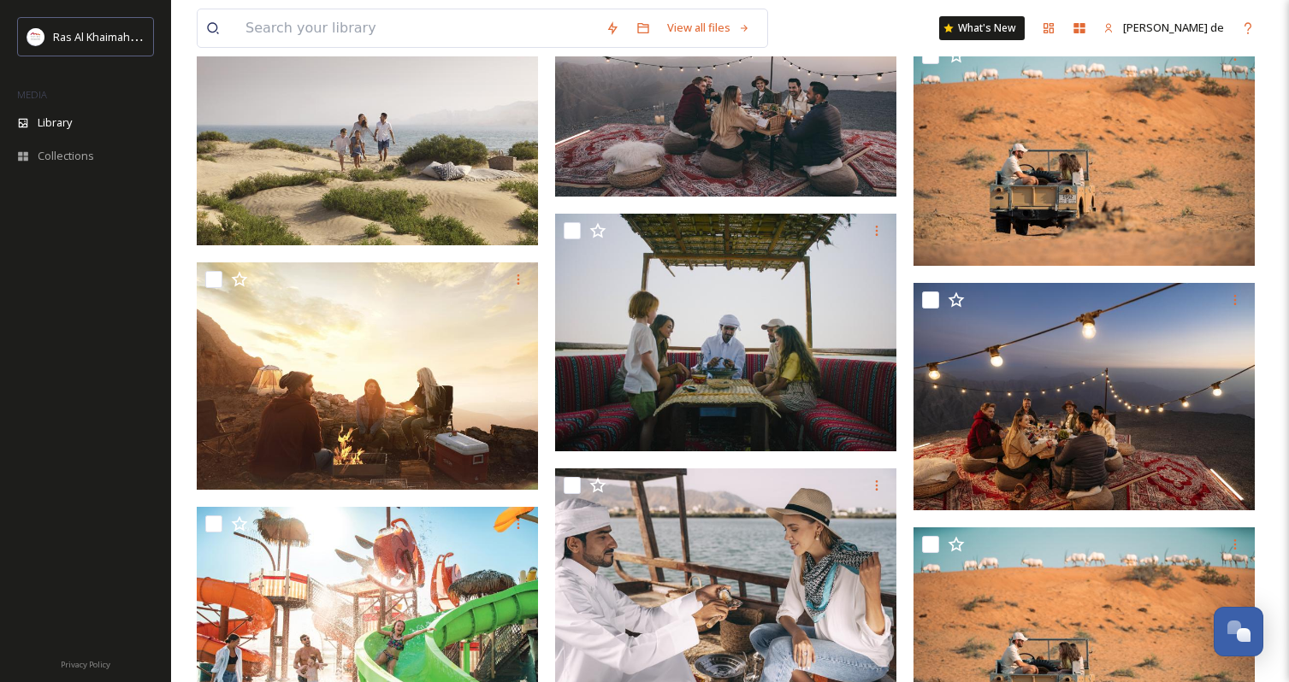
scroll to position [4179, 0]
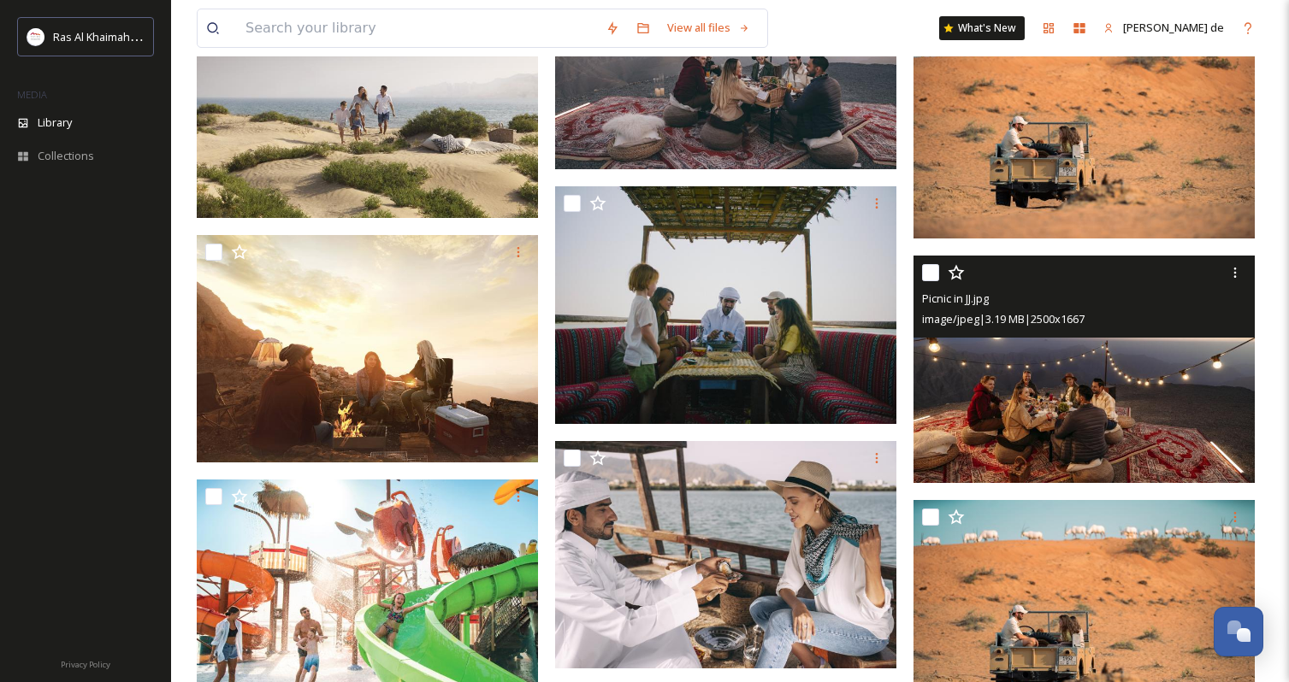
click at [1130, 390] on img at bounding box center [1083, 369] width 341 height 227
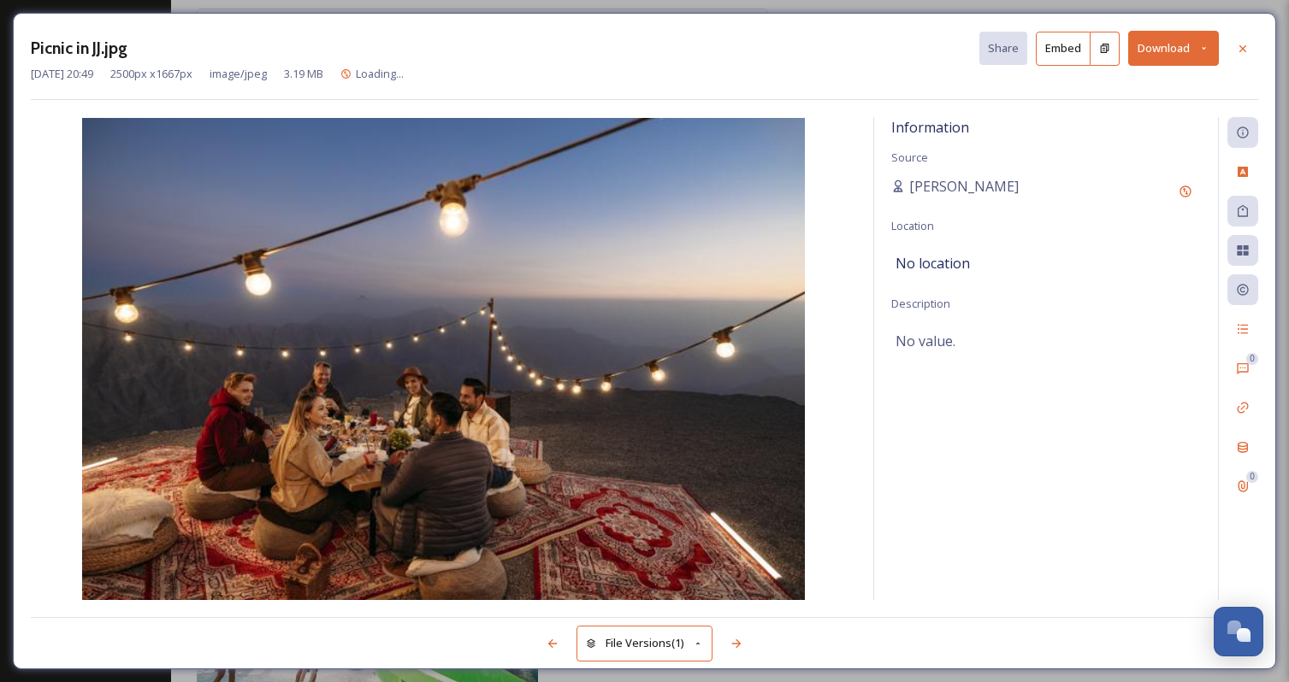
click at [1130, 390] on div "Information Source [PERSON_NAME] Location No location Description No value." at bounding box center [1046, 358] width 344 height 483
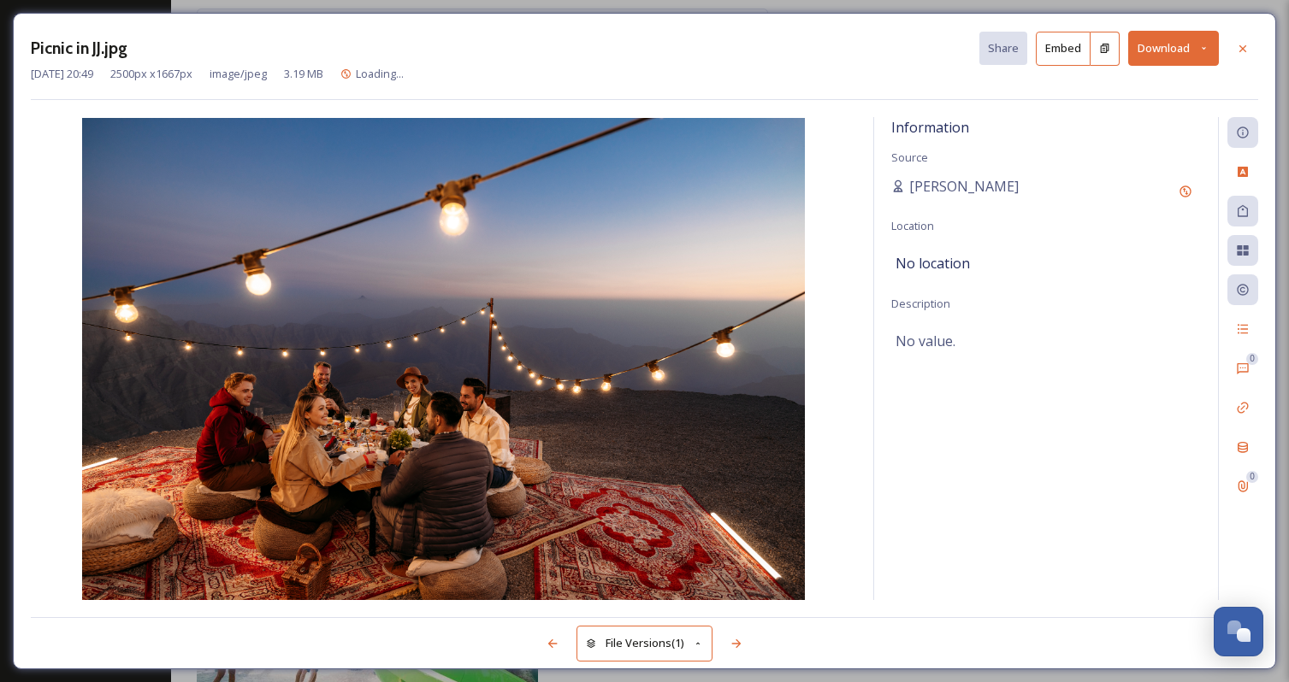
click at [1145, 48] on button "Download" at bounding box center [1173, 48] width 91 height 35
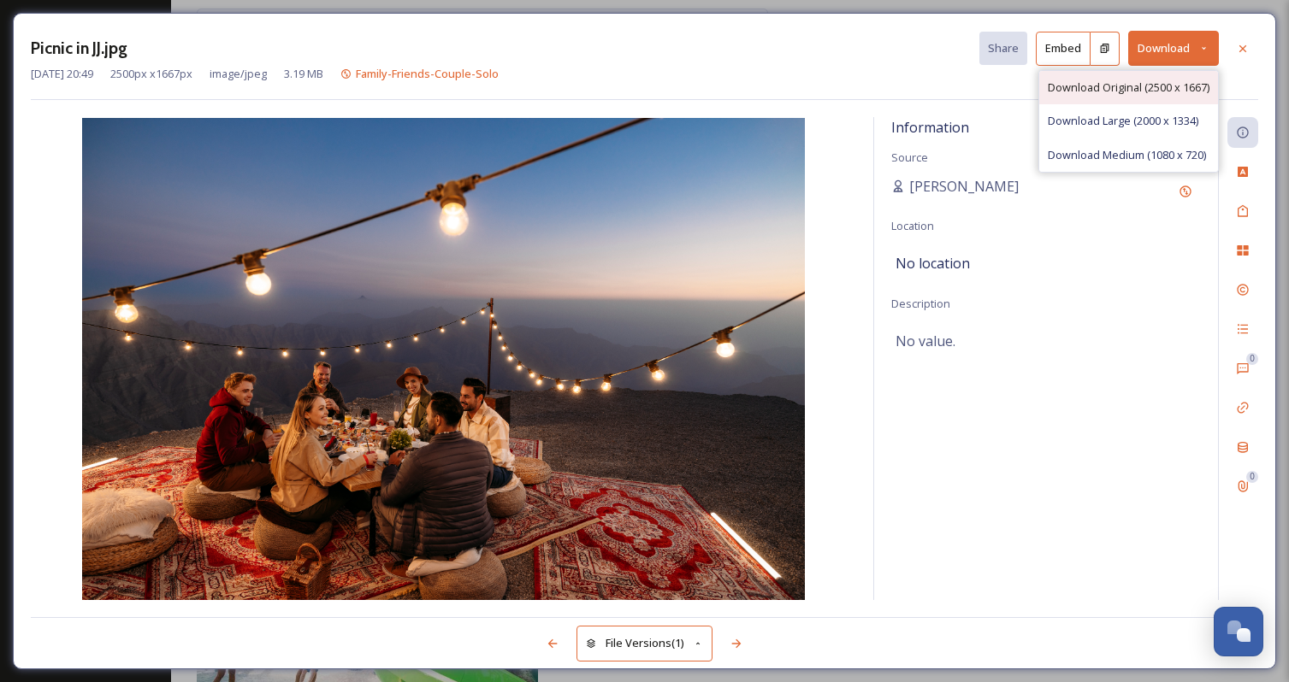
click at [1108, 81] on span "Download Original (2500 x 1667)" at bounding box center [1129, 88] width 162 height 16
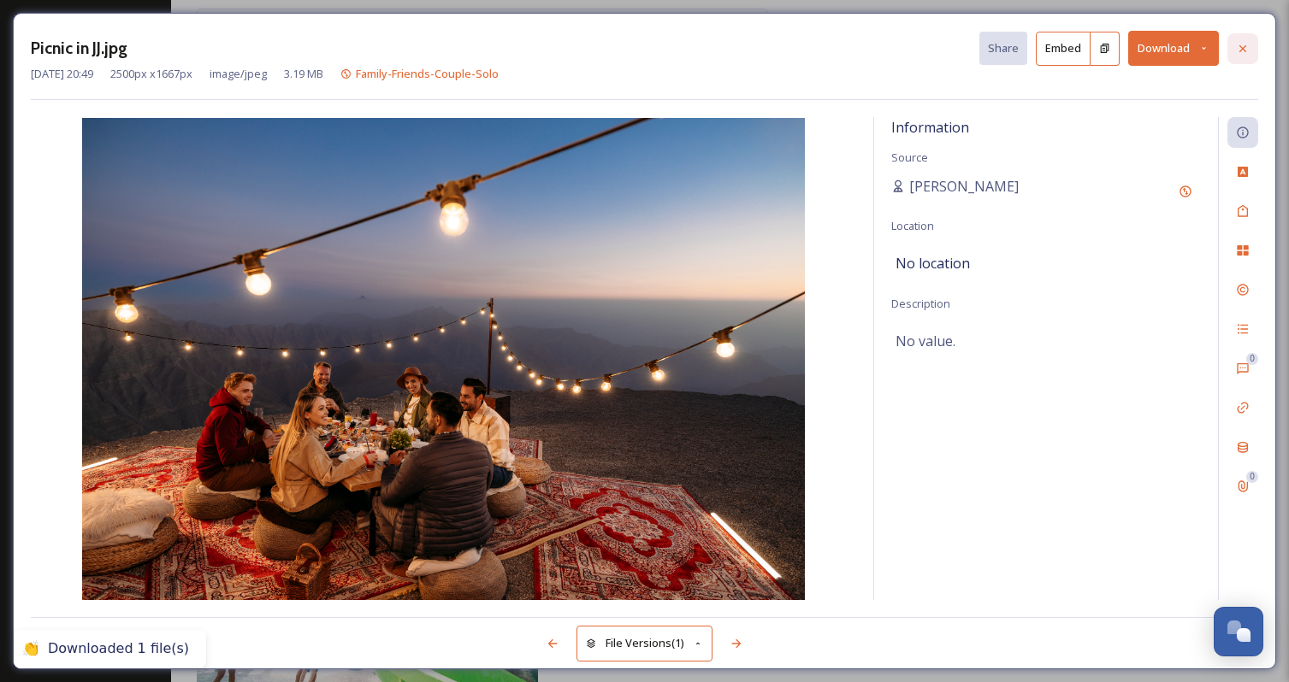
click at [1249, 44] on icon at bounding box center [1243, 49] width 14 height 14
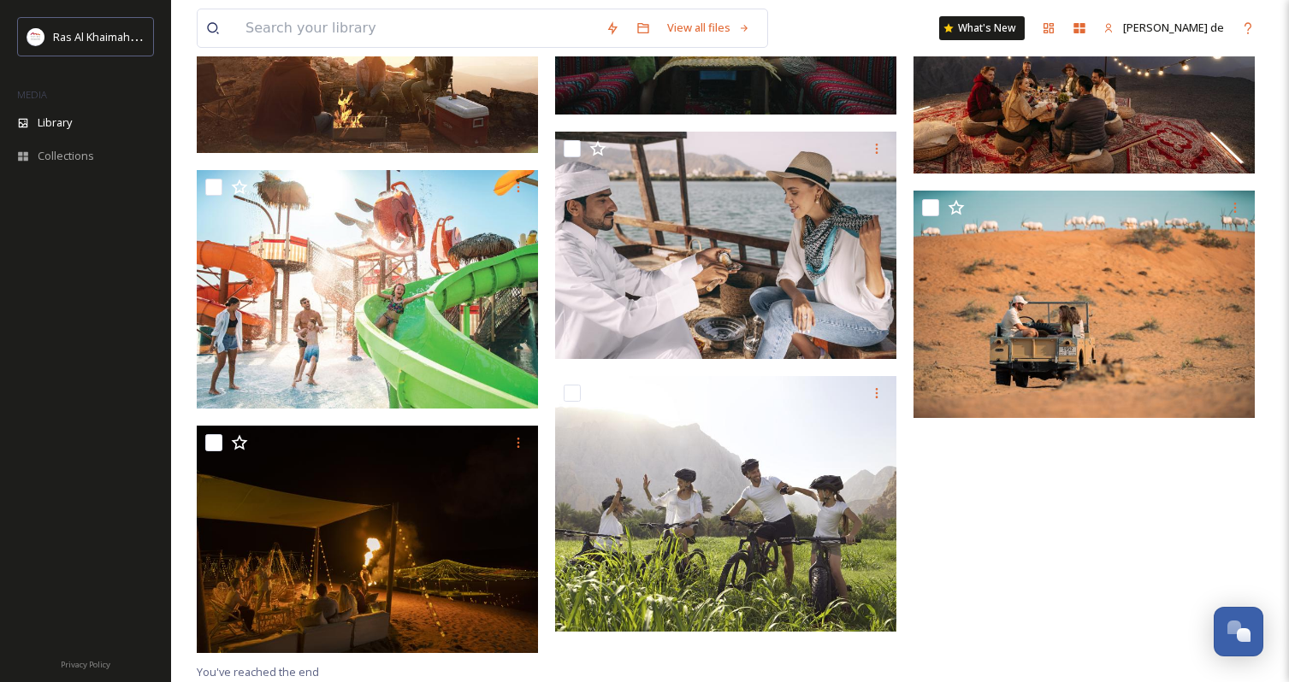
scroll to position [4489, 0]
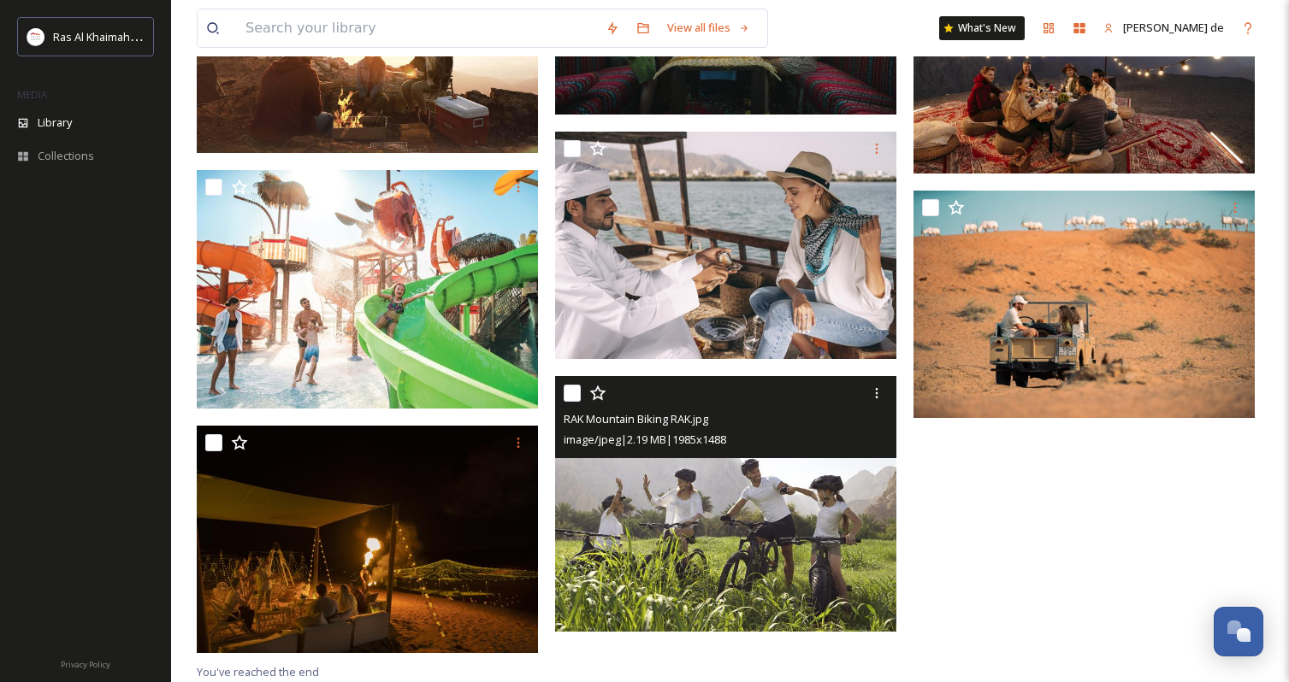
click at [781, 483] on img at bounding box center [725, 504] width 341 height 256
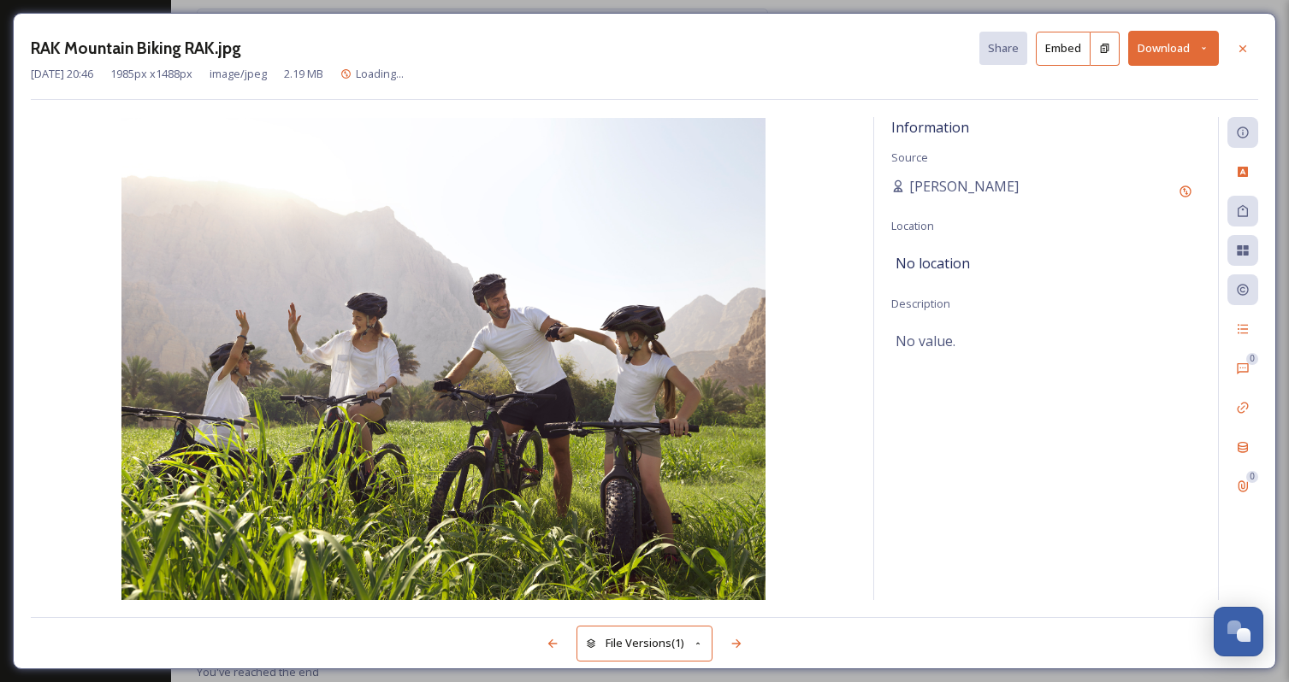
click at [1161, 51] on button "Download" at bounding box center [1173, 48] width 91 height 35
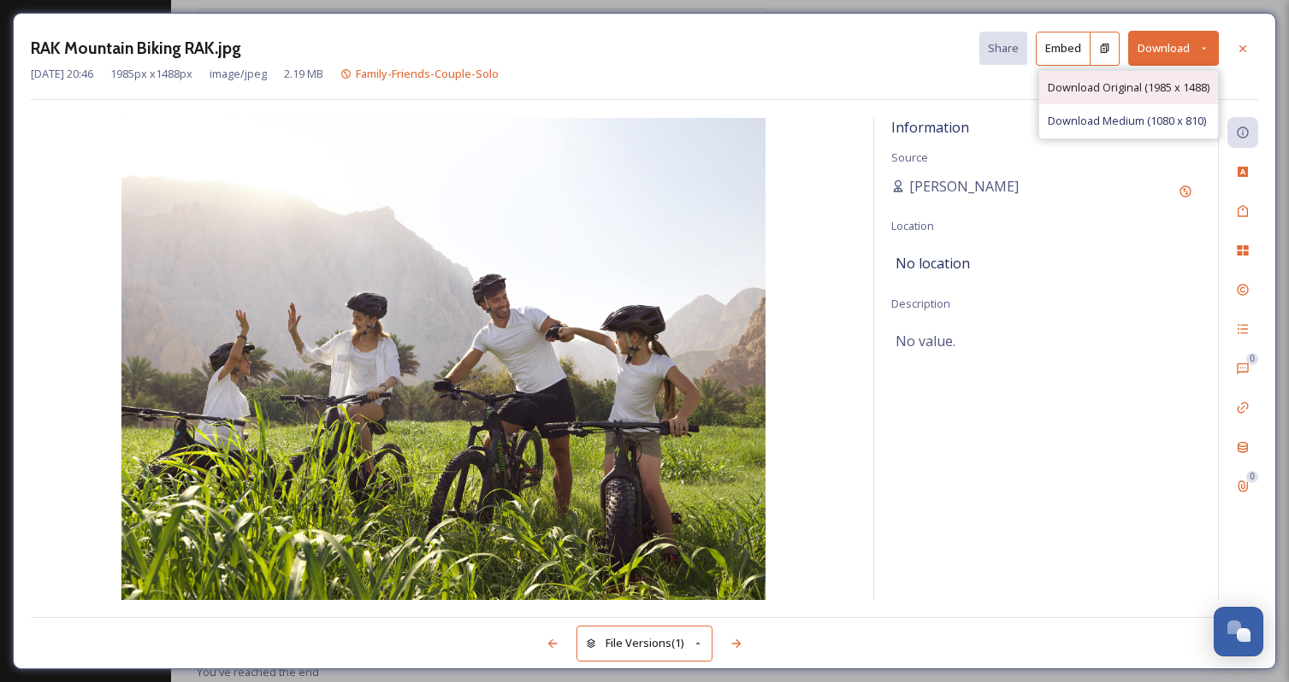
click at [1100, 96] on div "Download Original (1985 x 1488)" at bounding box center [1128, 87] width 179 height 33
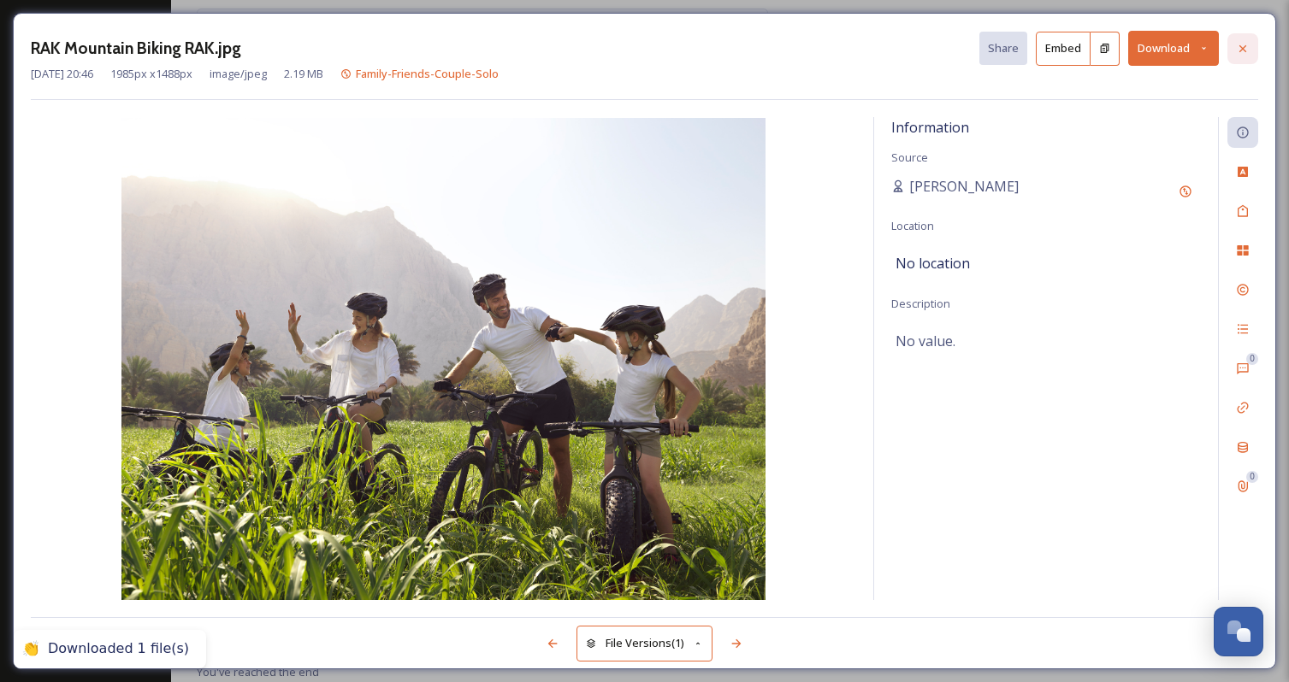
click at [1247, 45] on icon at bounding box center [1243, 49] width 14 height 14
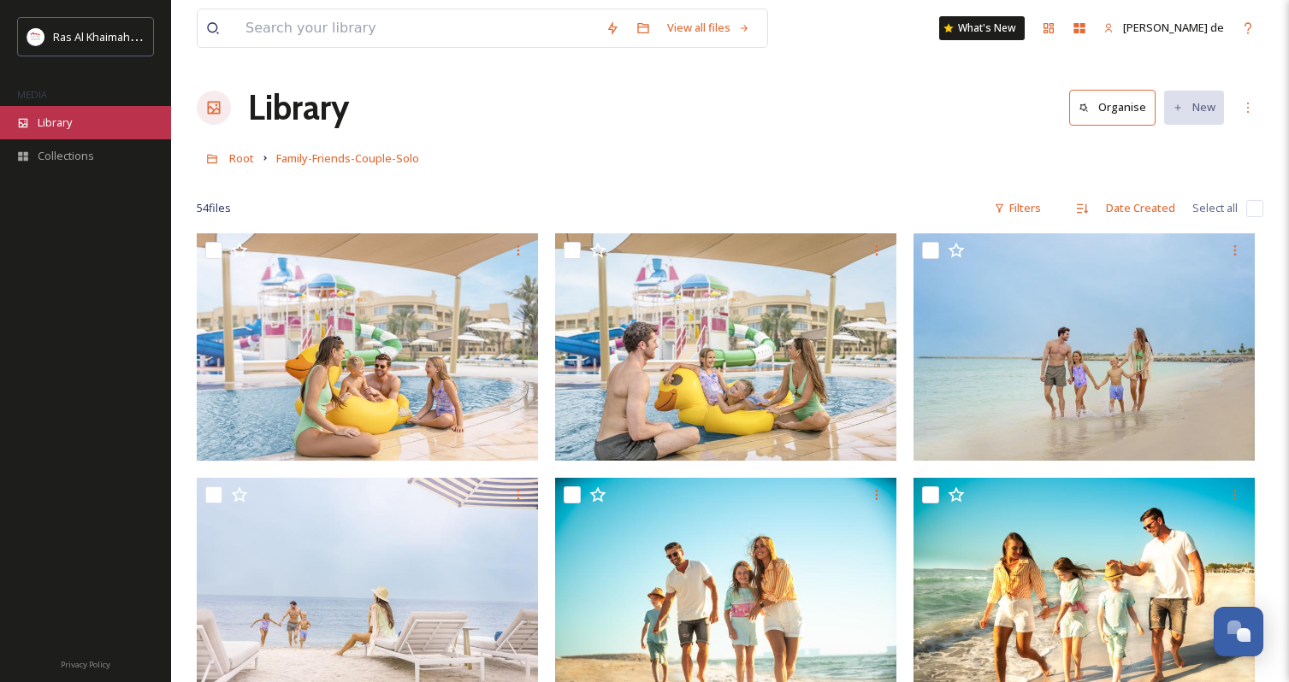
click at [81, 117] on div "Library" at bounding box center [85, 122] width 171 height 33
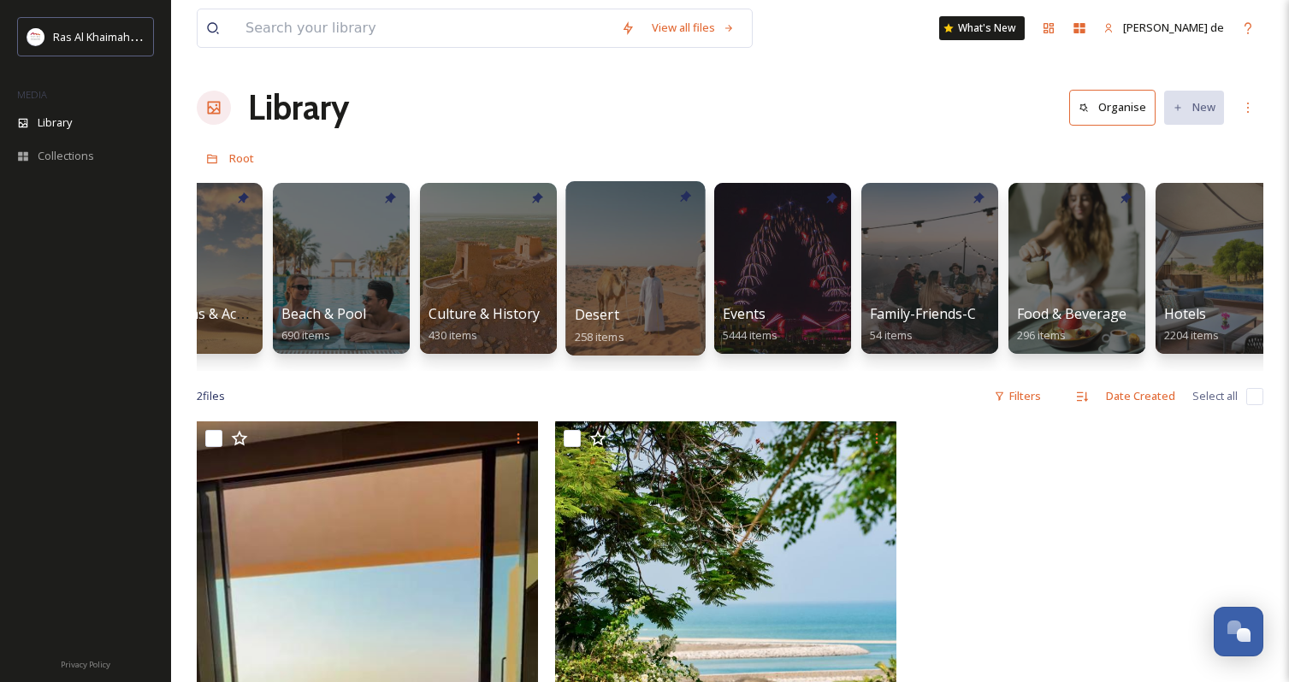
scroll to position [0, 111]
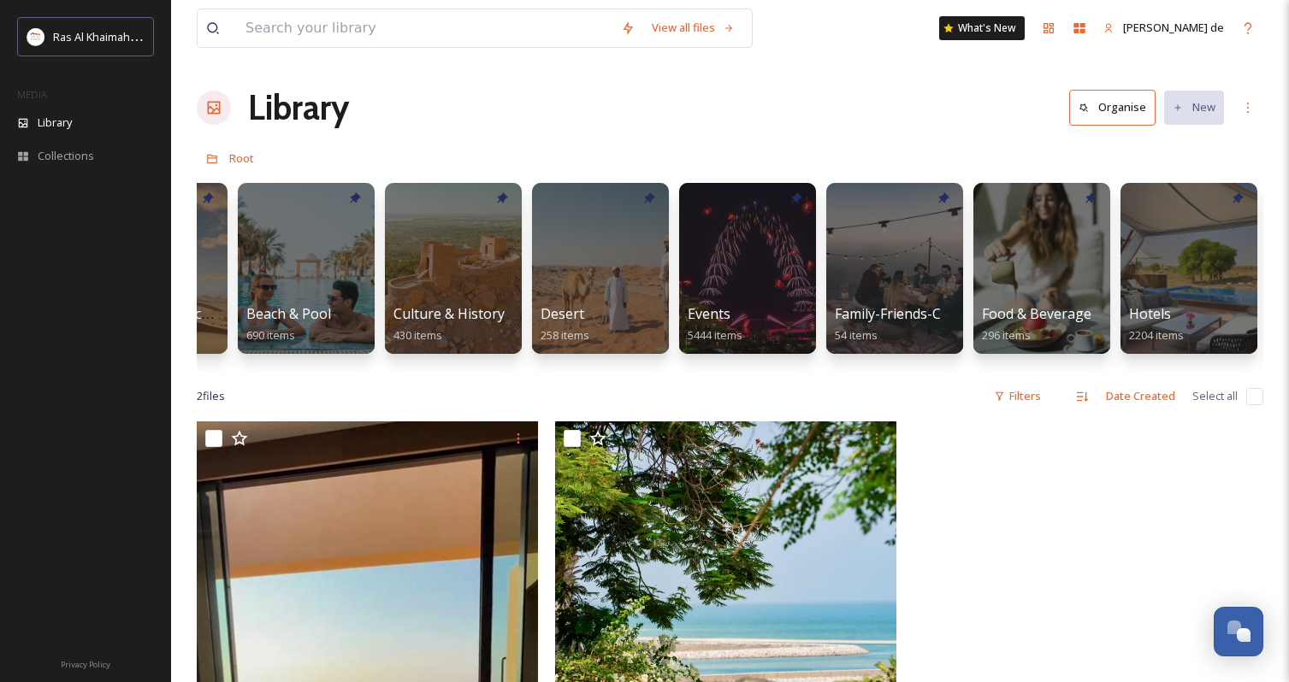
drag, startPoint x: 759, startPoint y: 309, endPoint x: 902, endPoint y: 90, distance: 261.9
click at [902, 90] on div "Library Organise New" at bounding box center [730, 107] width 1066 height 51
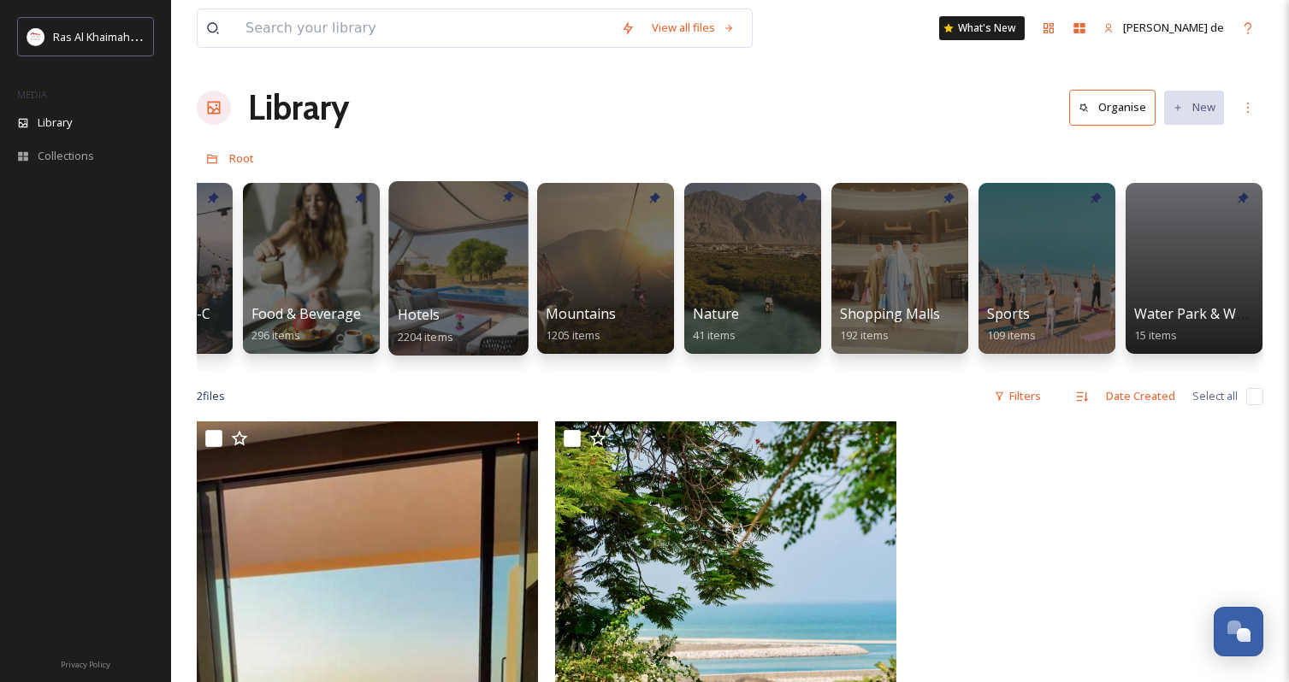
scroll to position [0, 1057]
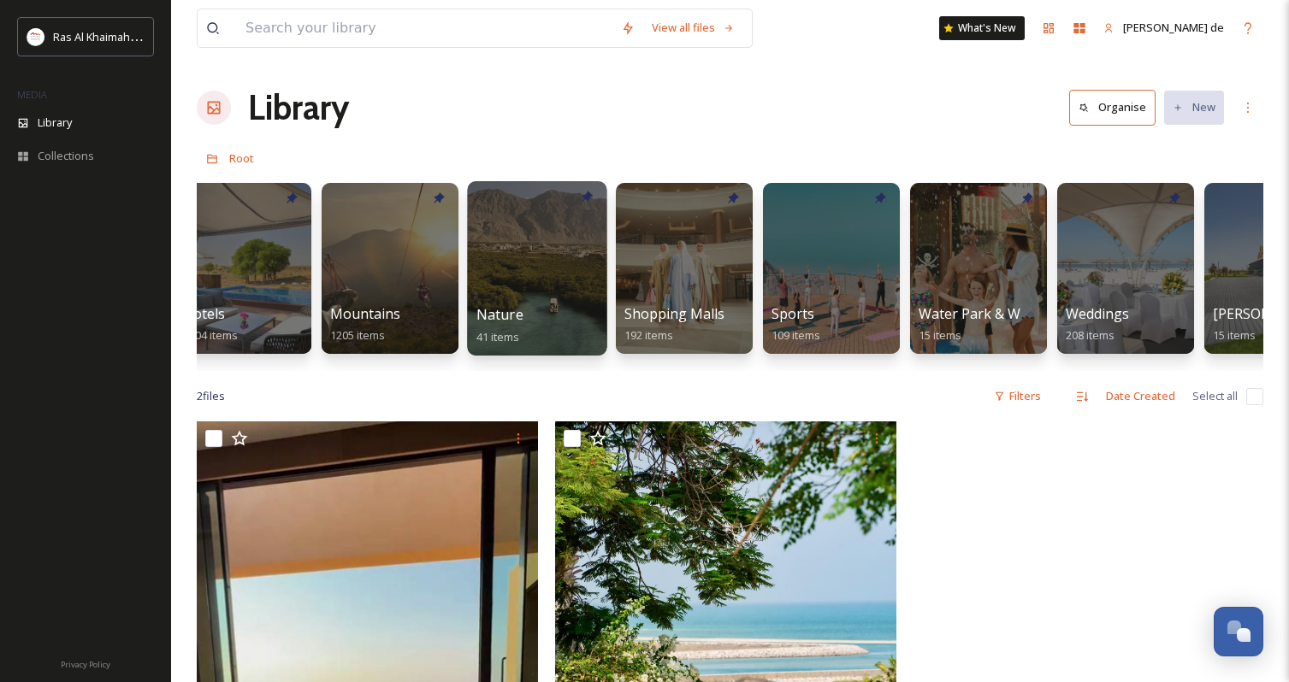
click at [538, 275] on div at bounding box center [536, 268] width 139 height 174
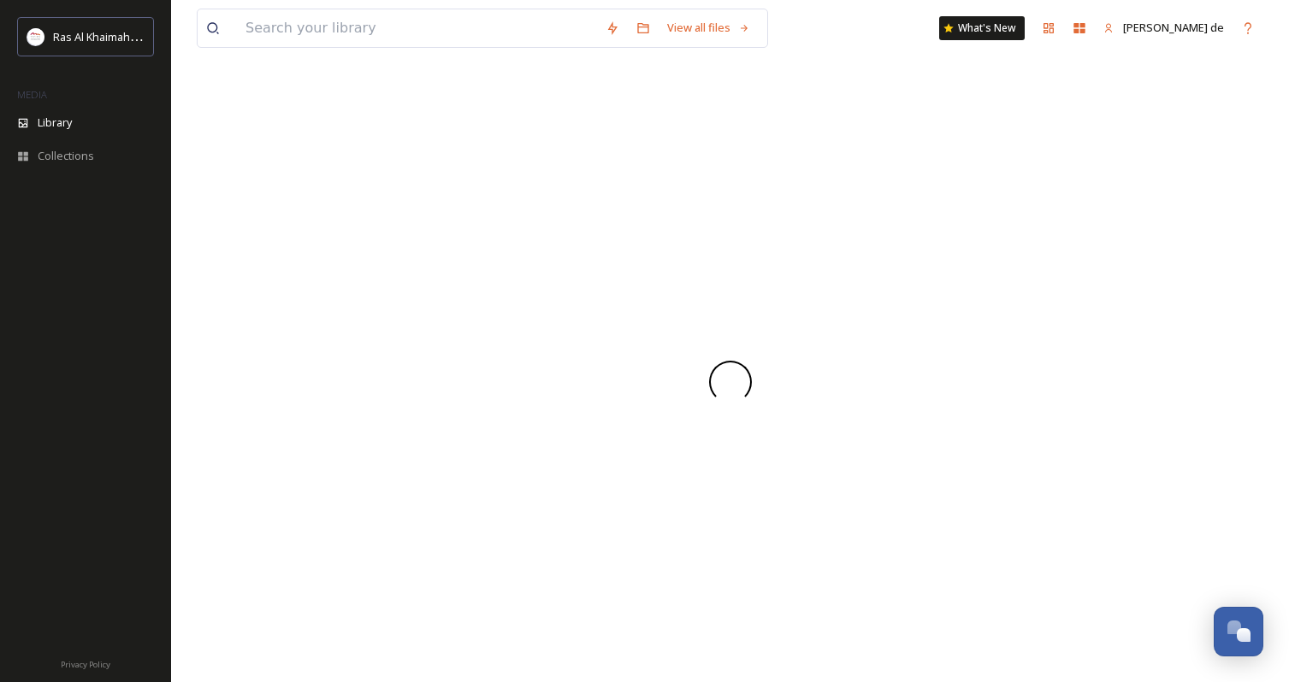
click at [538, 275] on div at bounding box center [730, 382] width 1066 height 600
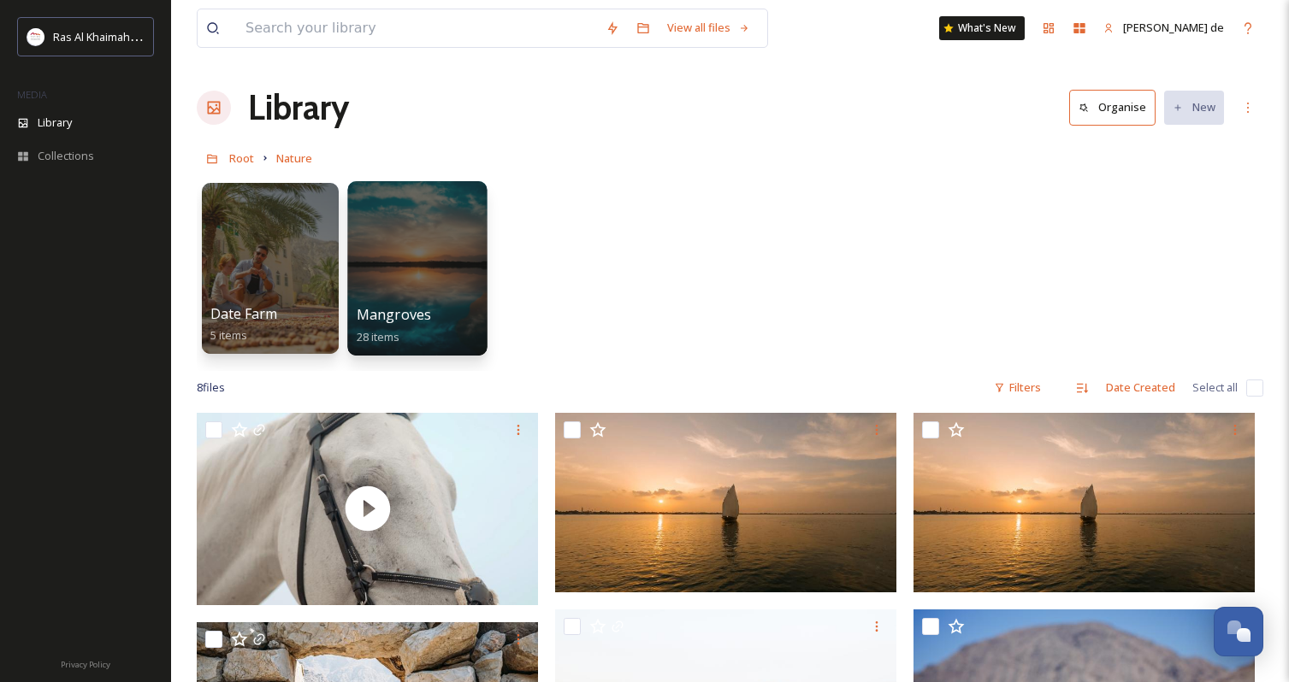
click at [458, 273] on div at bounding box center [416, 268] width 139 height 174
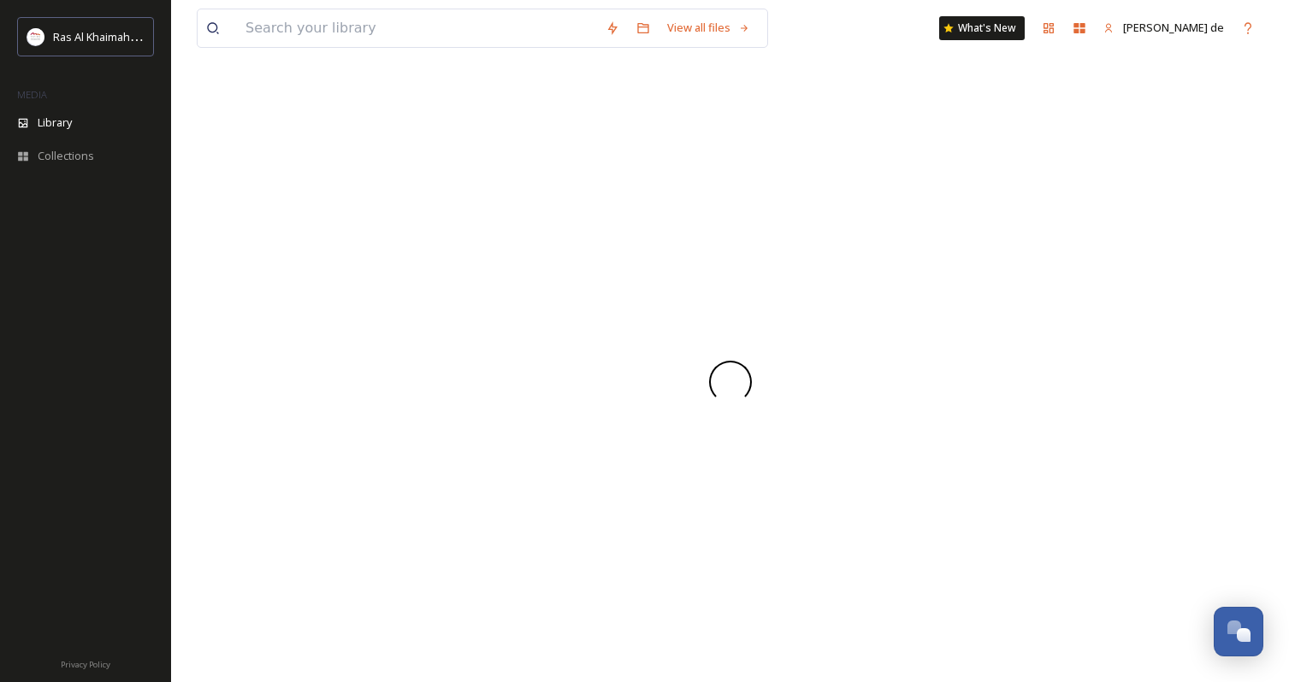
click at [458, 273] on div at bounding box center [730, 382] width 1066 height 600
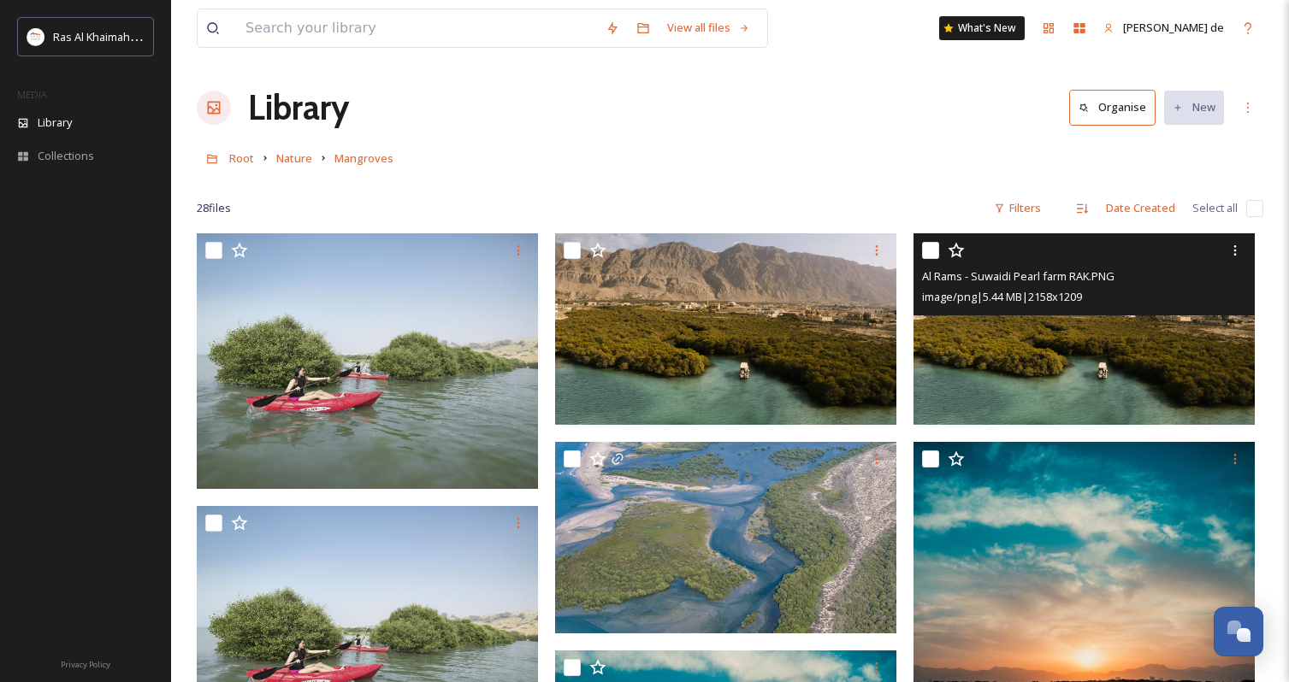
click at [1042, 356] on img at bounding box center [1083, 328] width 341 height 191
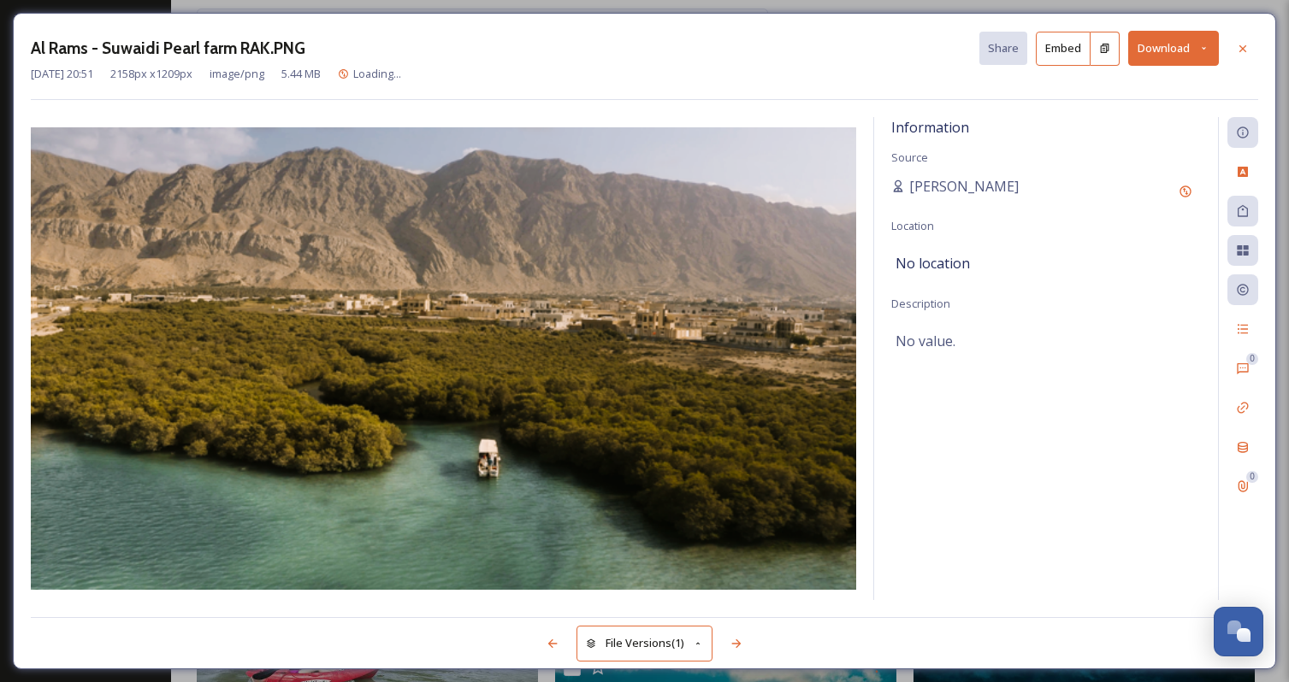
click at [1042, 356] on div "Information Source [PERSON_NAME] Location No location Description No value." at bounding box center [1046, 358] width 344 height 483
click at [1187, 45] on button "Download" at bounding box center [1173, 48] width 91 height 35
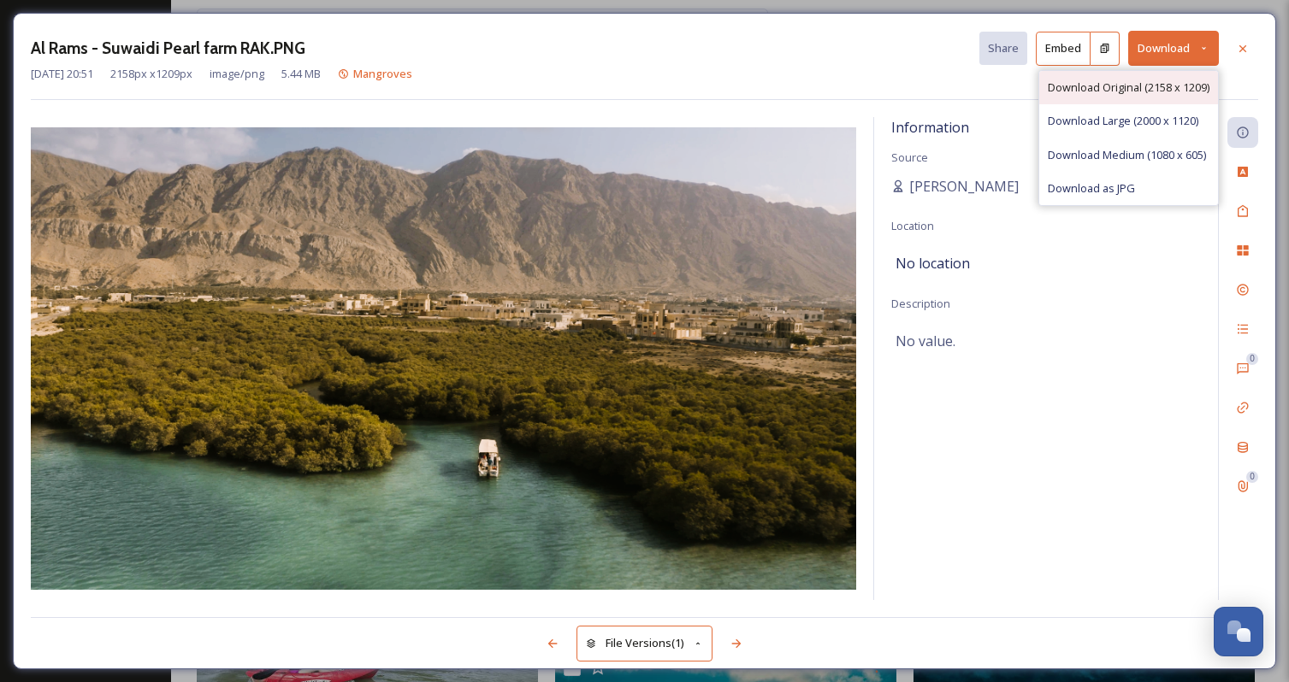
click at [1102, 89] on span "Download Original (2158 x 1209)" at bounding box center [1129, 88] width 162 height 16
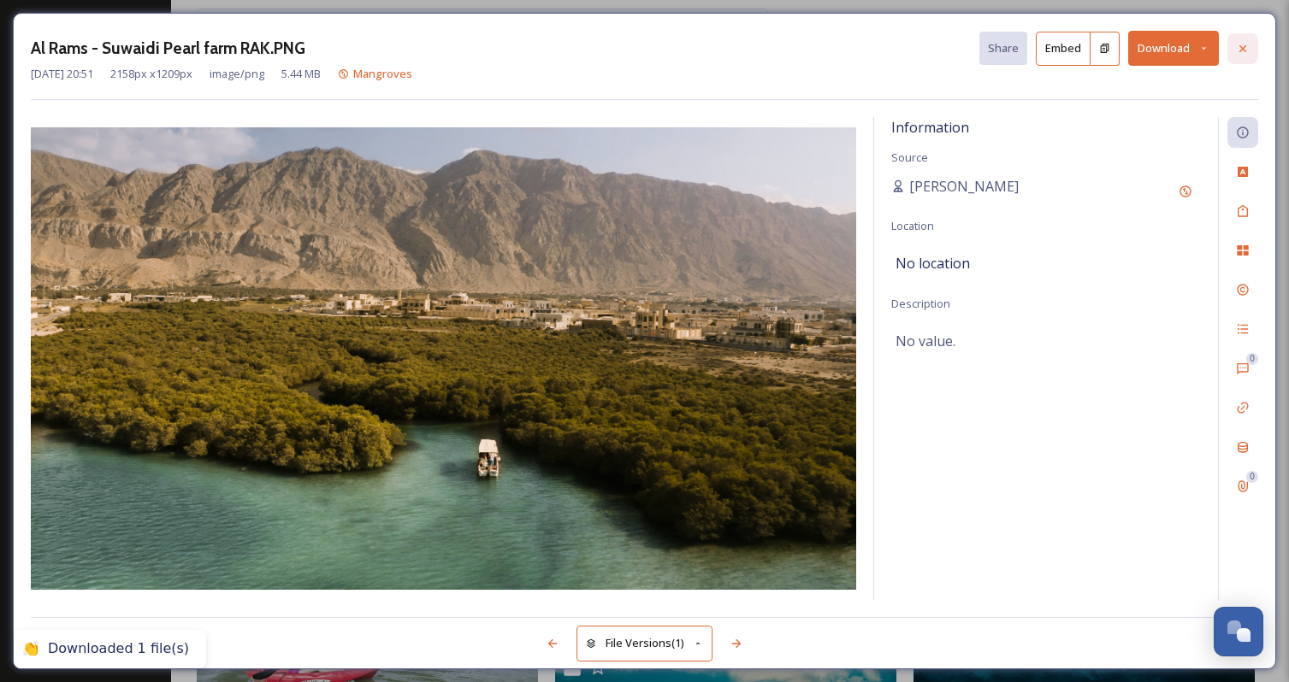
click at [1244, 47] on icon at bounding box center [1243, 49] width 14 height 14
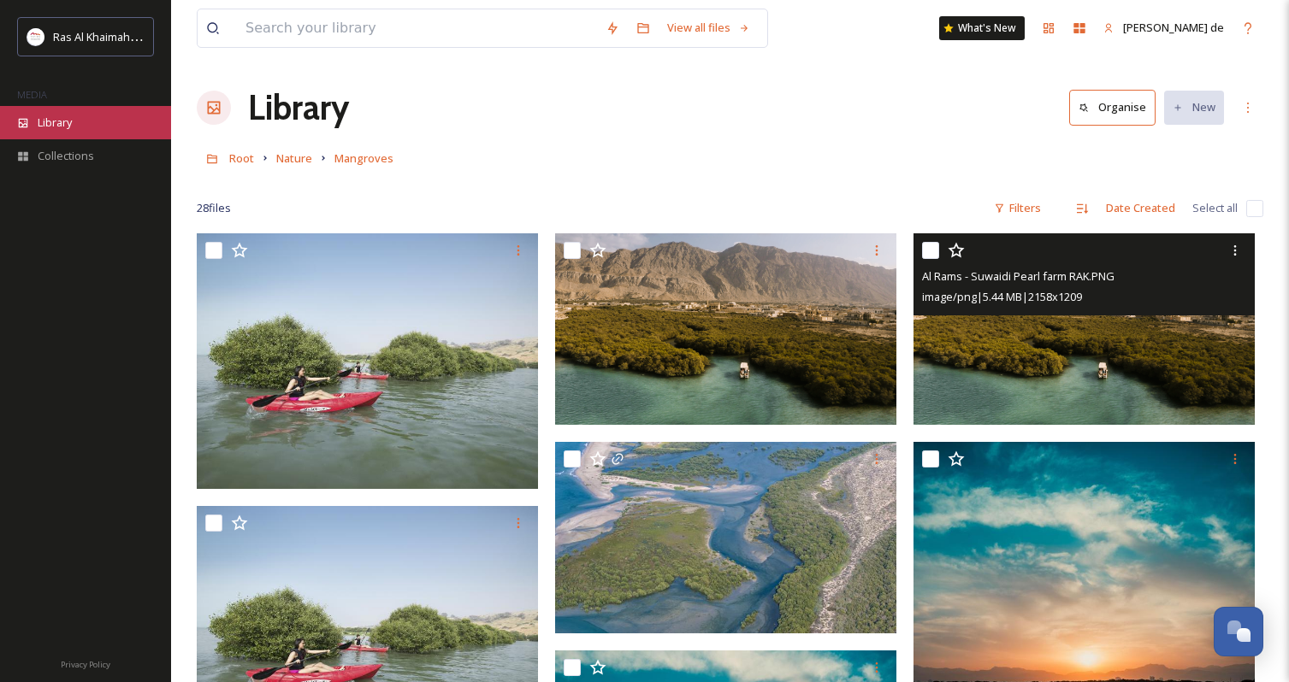
click at [121, 121] on div "Library" at bounding box center [85, 122] width 171 height 33
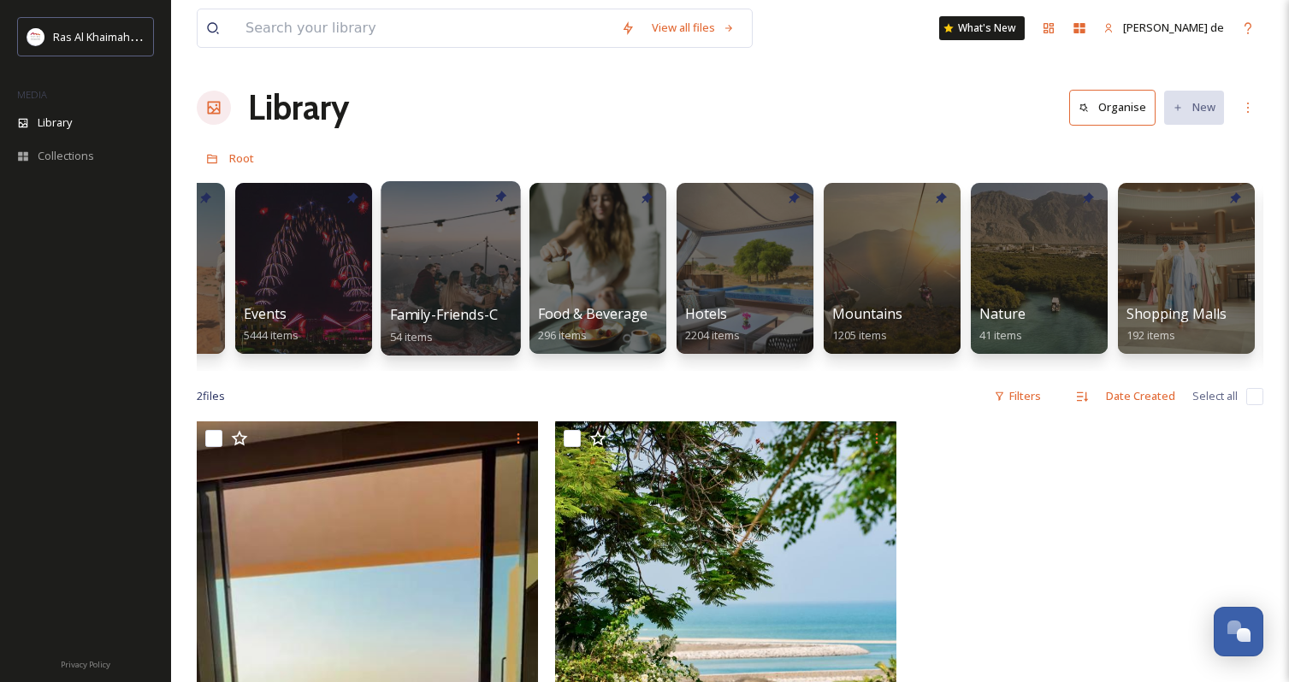
scroll to position [0, 576]
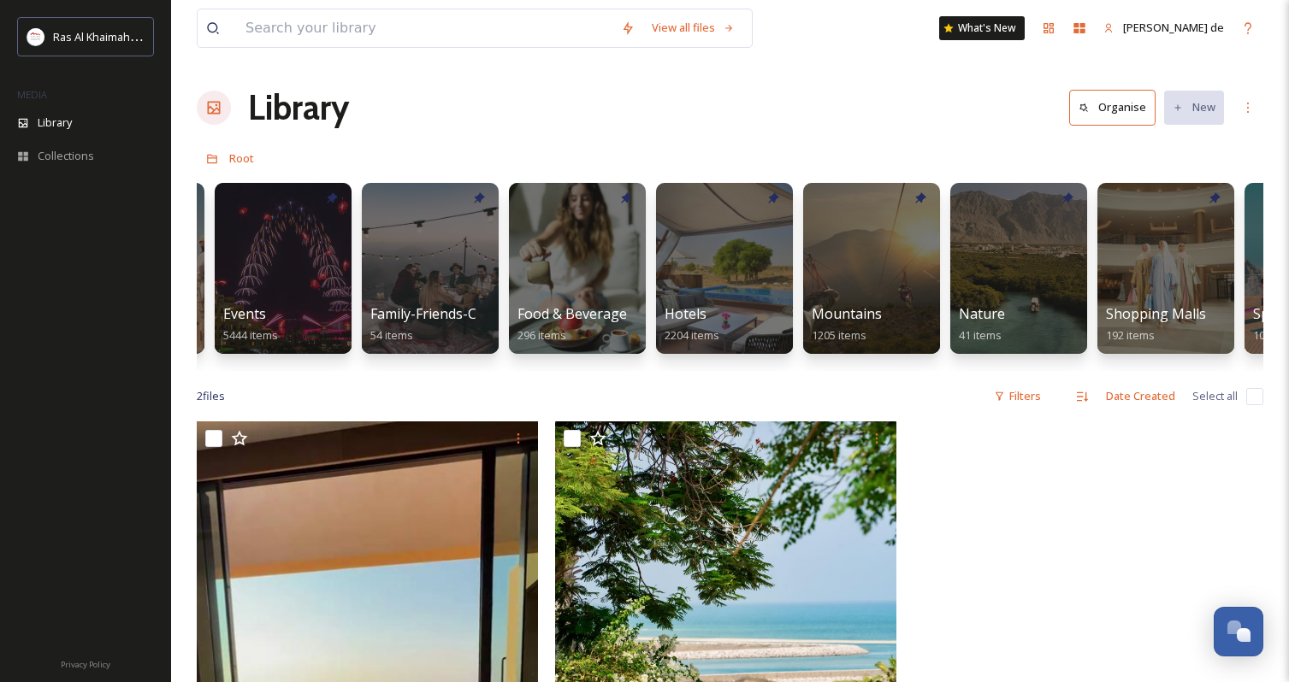
drag, startPoint x: 1003, startPoint y: 253, endPoint x: 927, endPoint y: 149, distance: 129.1
click at [927, 149] on div "Root" at bounding box center [730, 158] width 1066 height 32
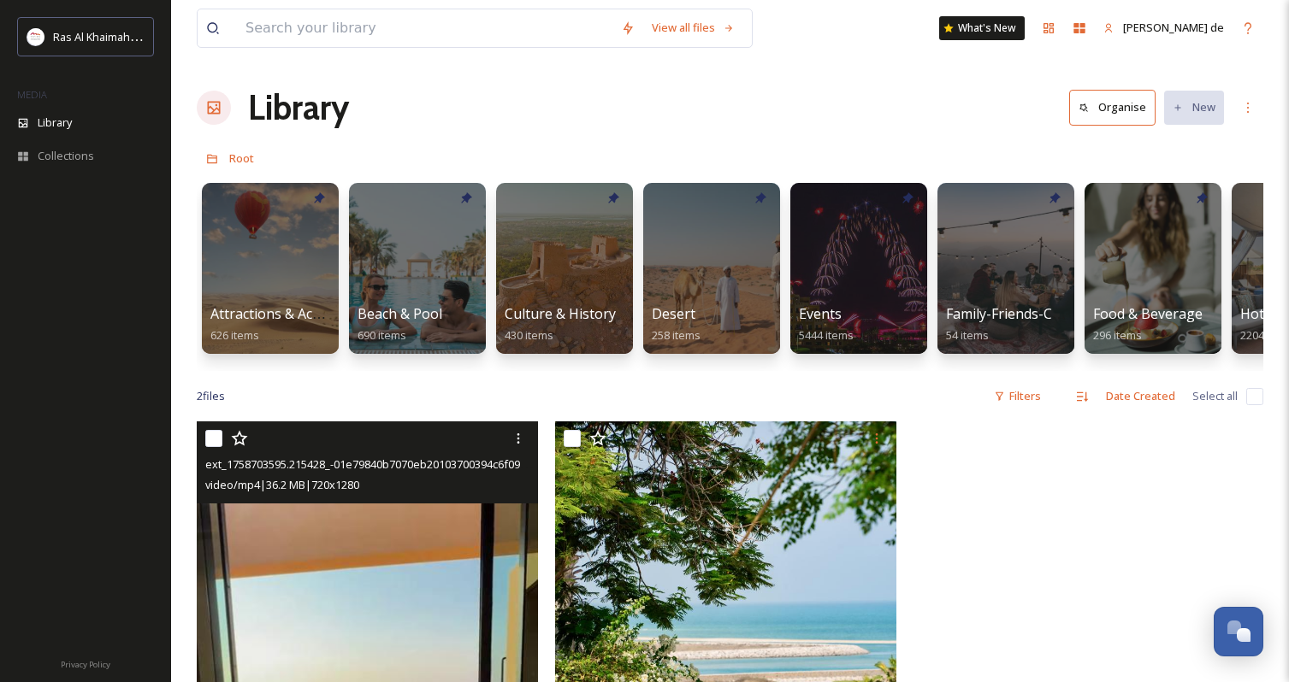
scroll to position [0, 0]
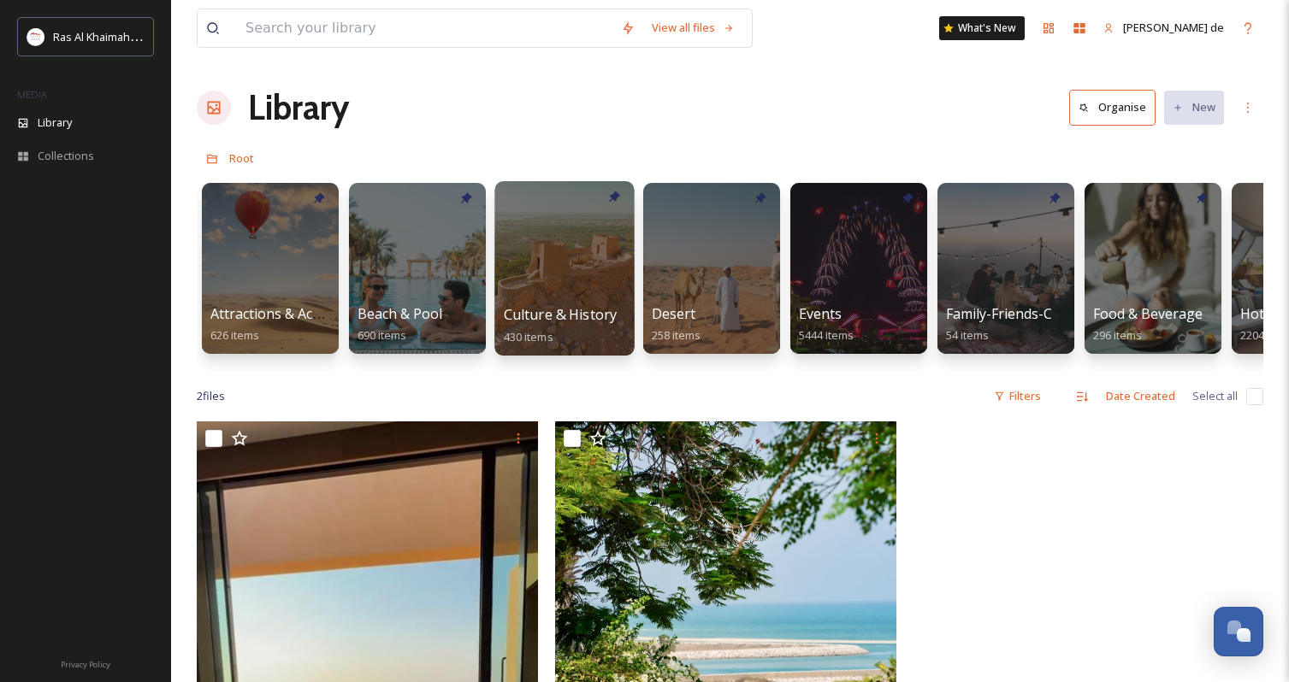
click at [588, 269] on div at bounding box center [563, 268] width 139 height 174
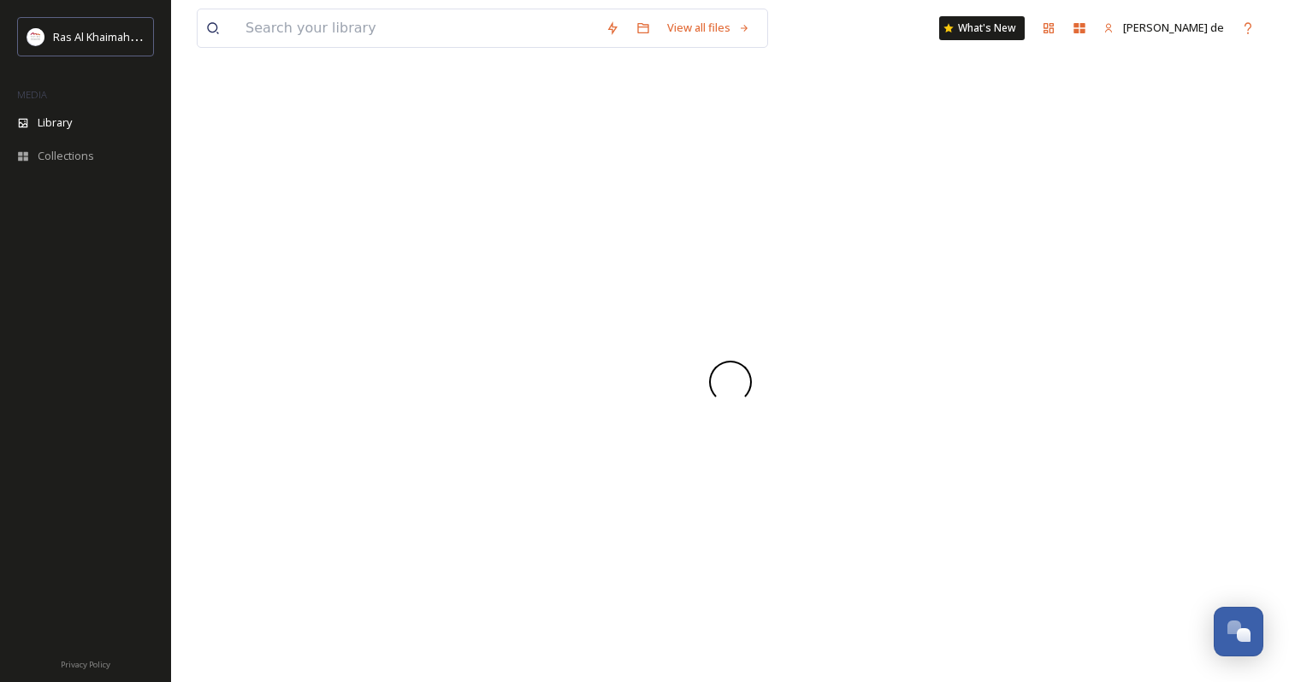
click at [588, 269] on div at bounding box center [730, 382] width 1066 height 600
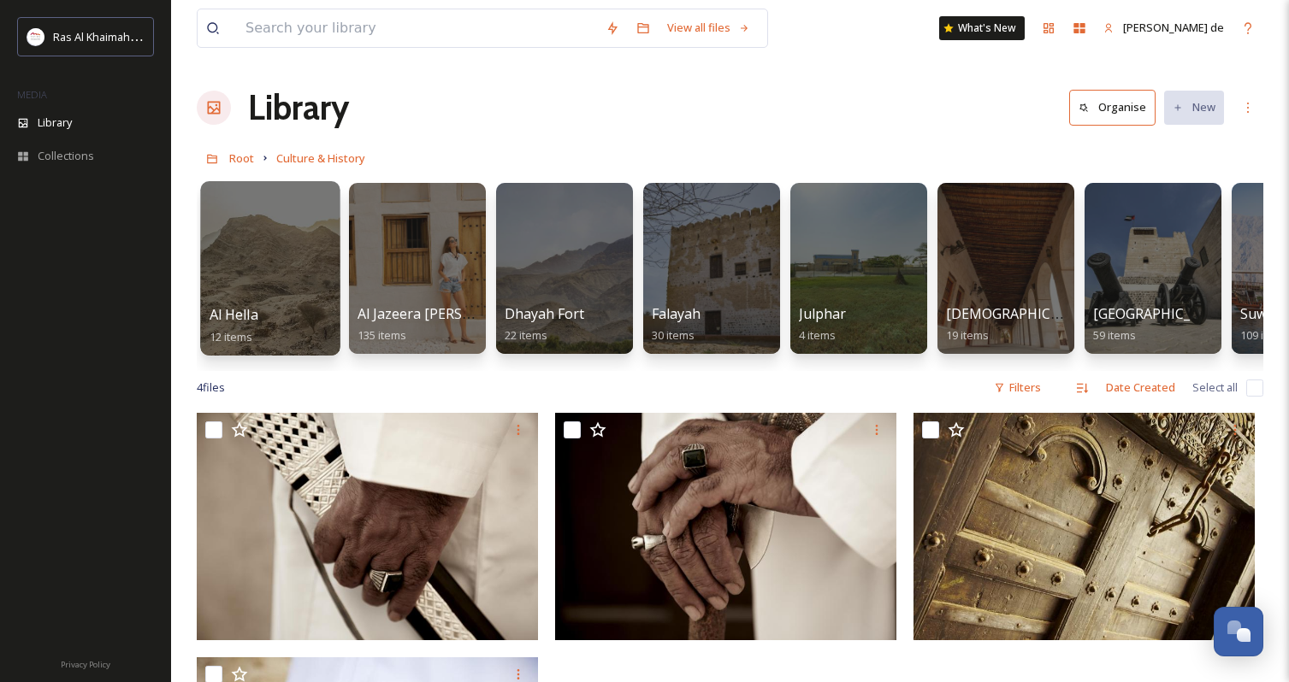
click at [249, 253] on div at bounding box center [269, 268] width 139 height 174
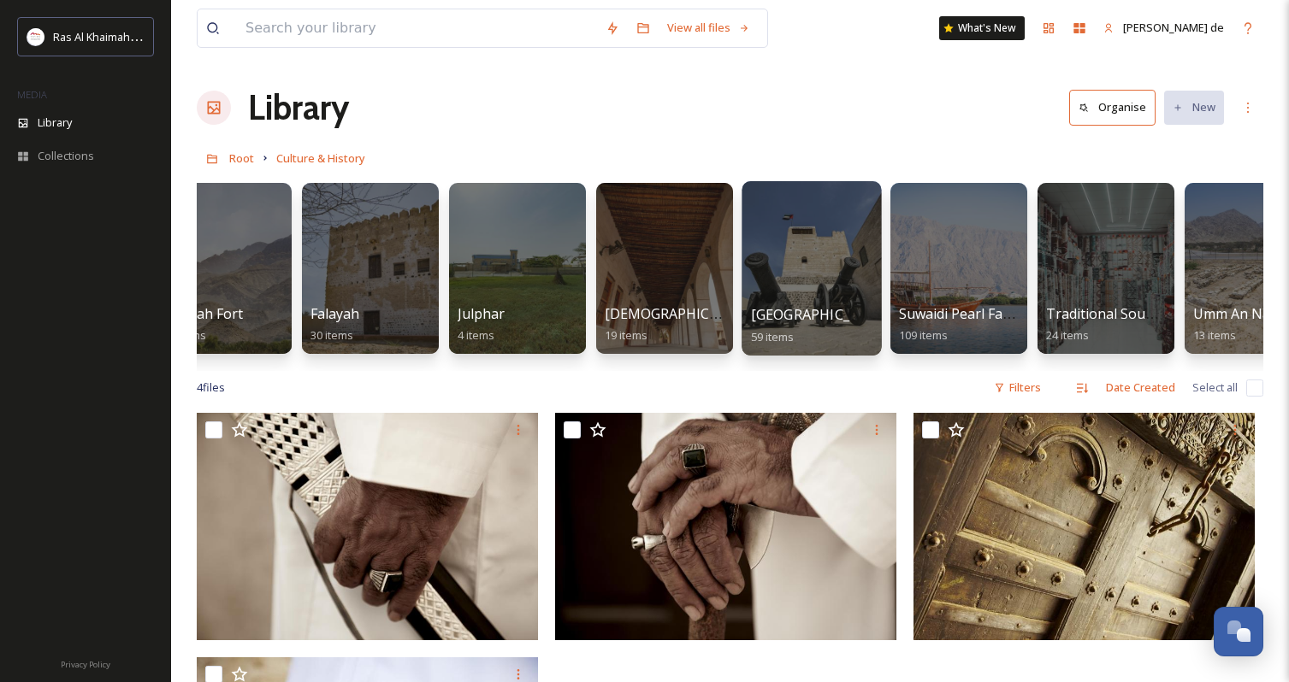
scroll to position [0, 381]
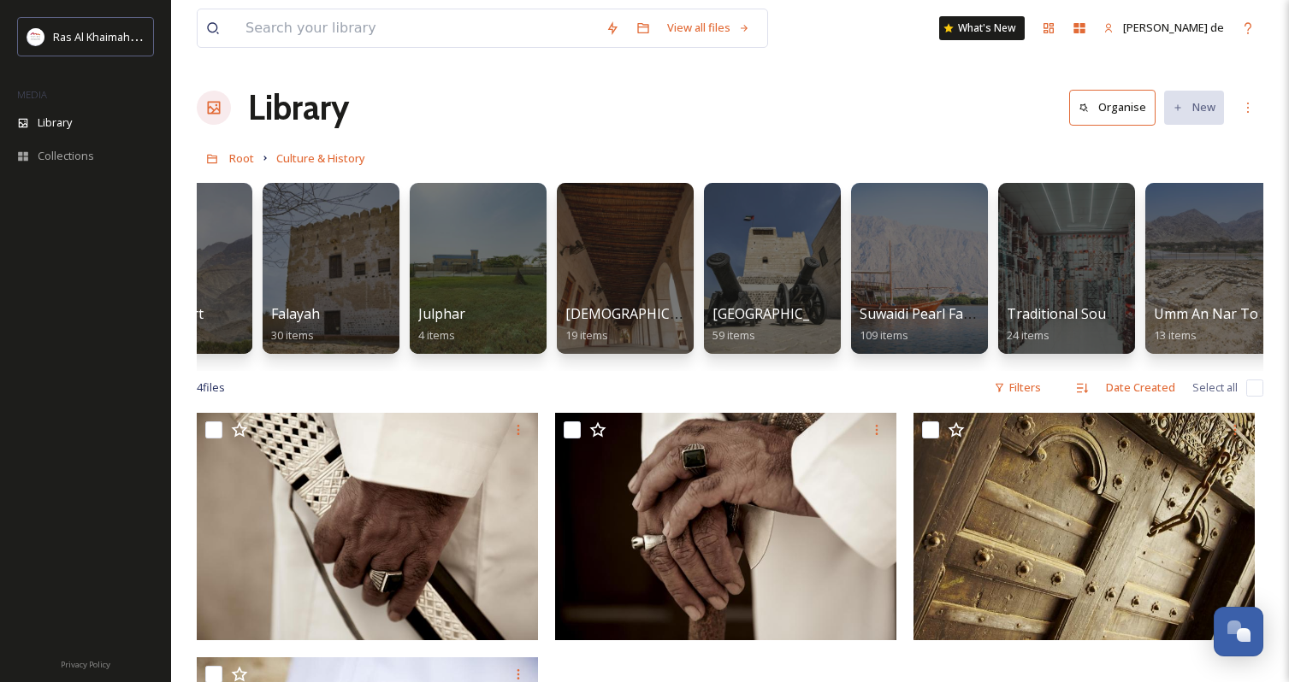
drag, startPoint x: 1159, startPoint y: 292, endPoint x: 809, endPoint y: 96, distance: 401.3
click at [809, 96] on div "Library Organise New" at bounding box center [730, 107] width 1066 height 51
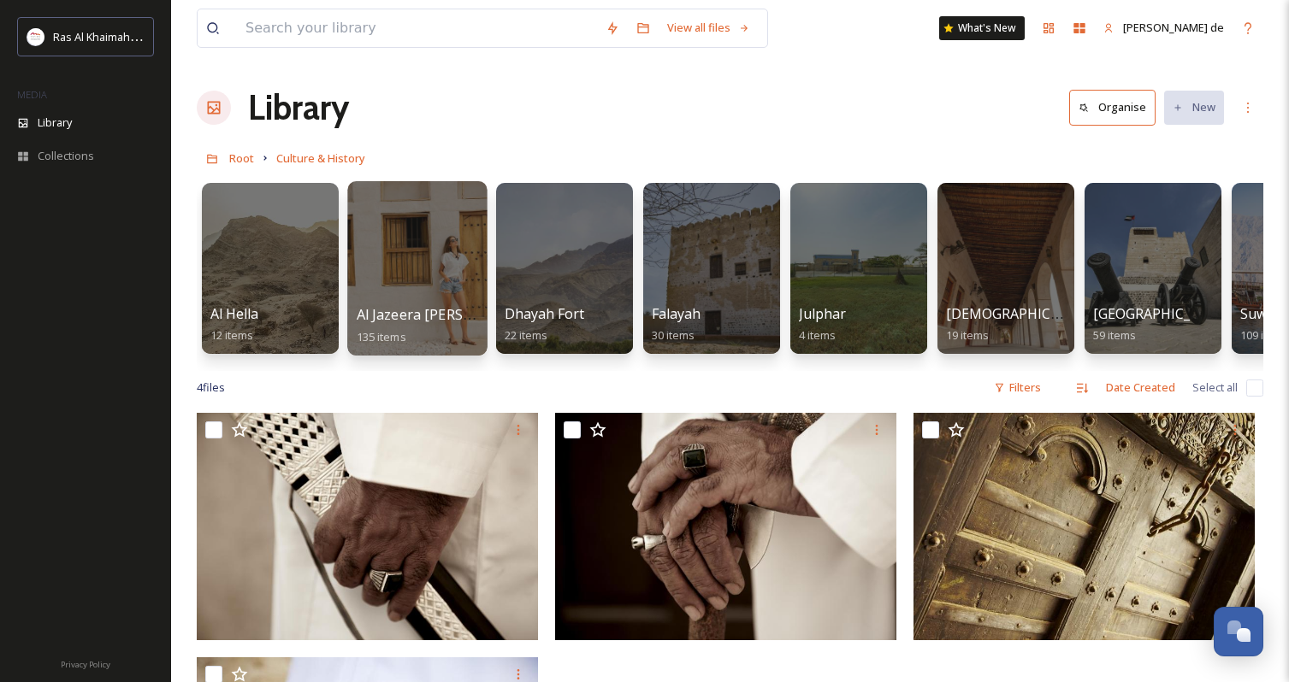
scroll to position [0, 0]
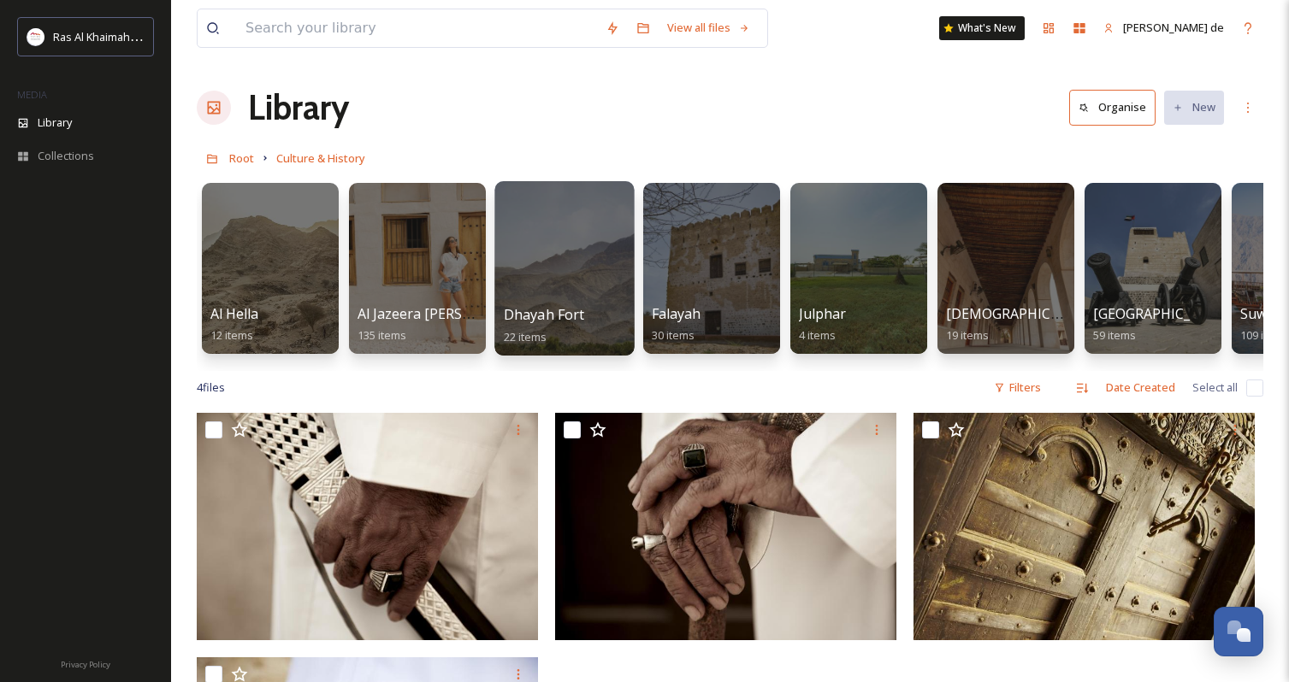
click at [564, 281] on div at bounding box center [563, 268] width 139 height 174
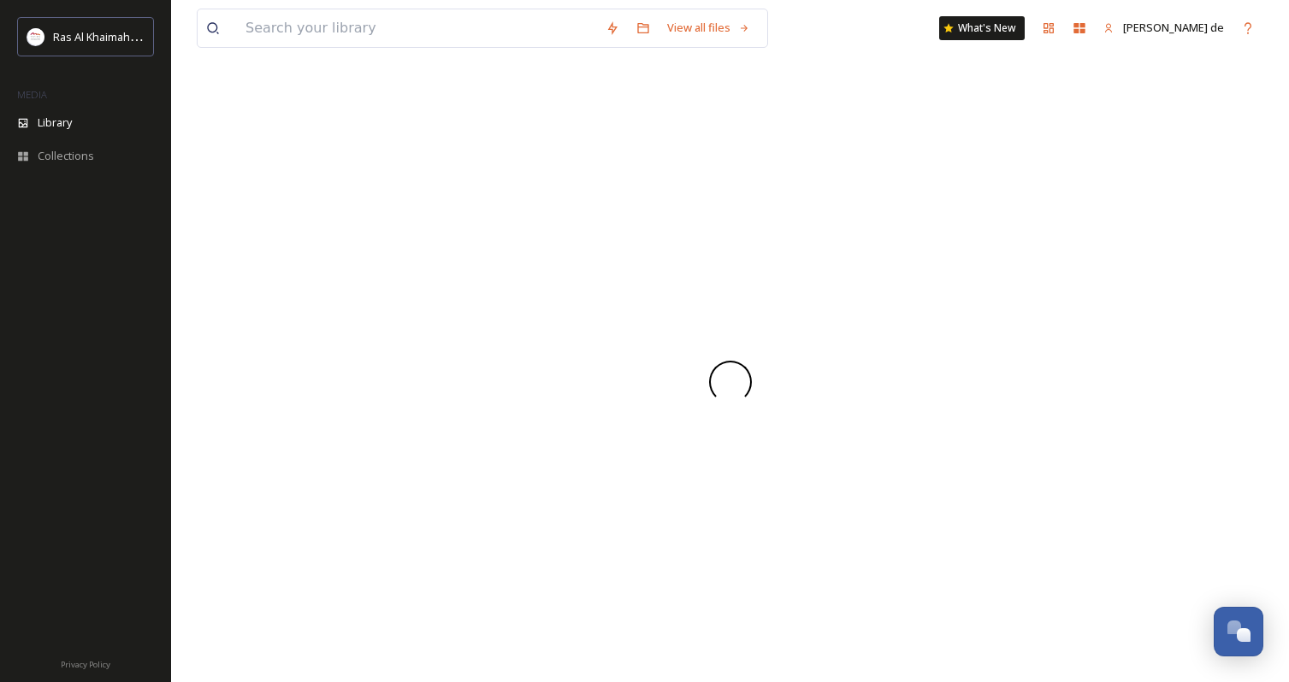
click at [564, 281] on div at bounding box center [730, 382] width 1066 height 600
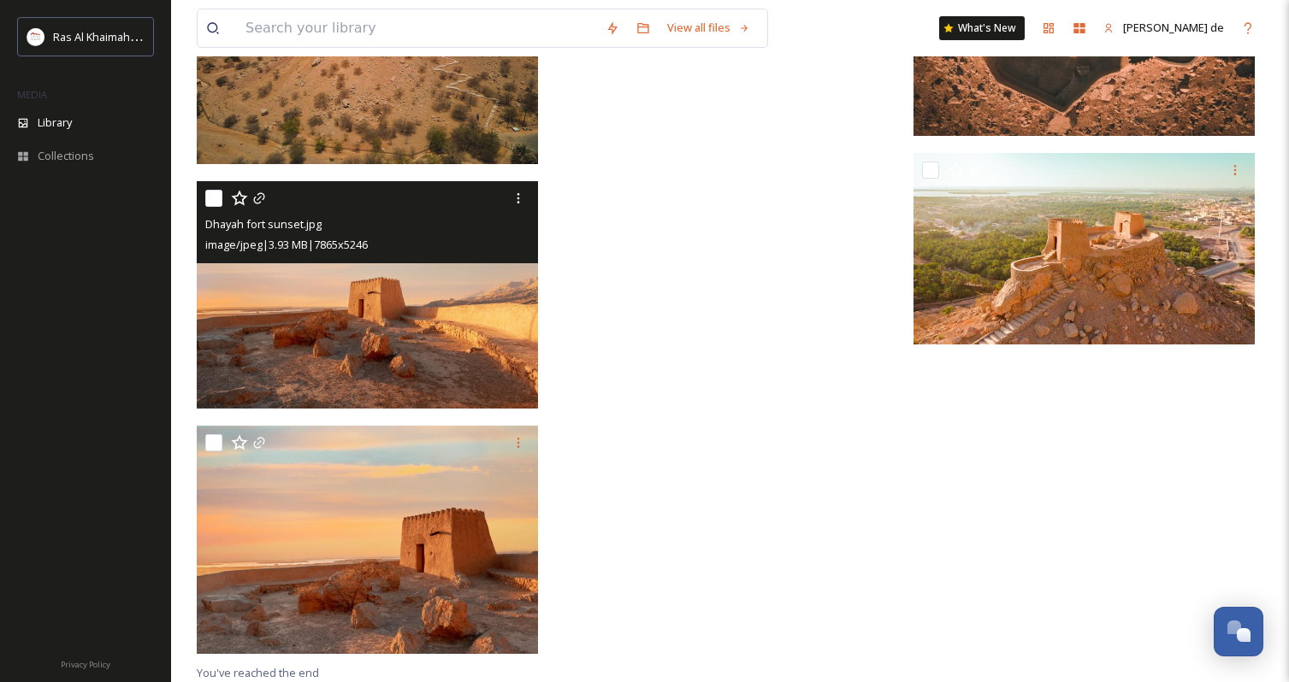
click at [427, 318] on img at bounding box center [367, 294] width 341 height 227
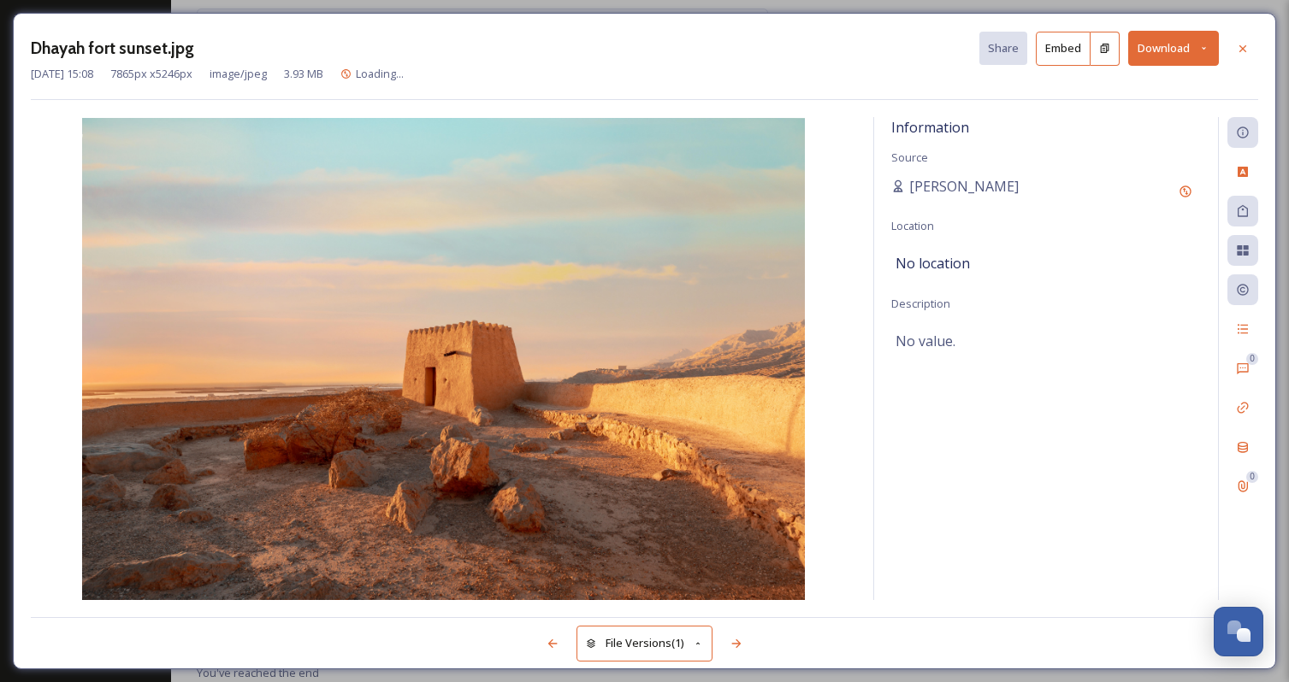
click at [1186, 52] on button "Download" at bounding box center [1173, 48] width 91 height 35
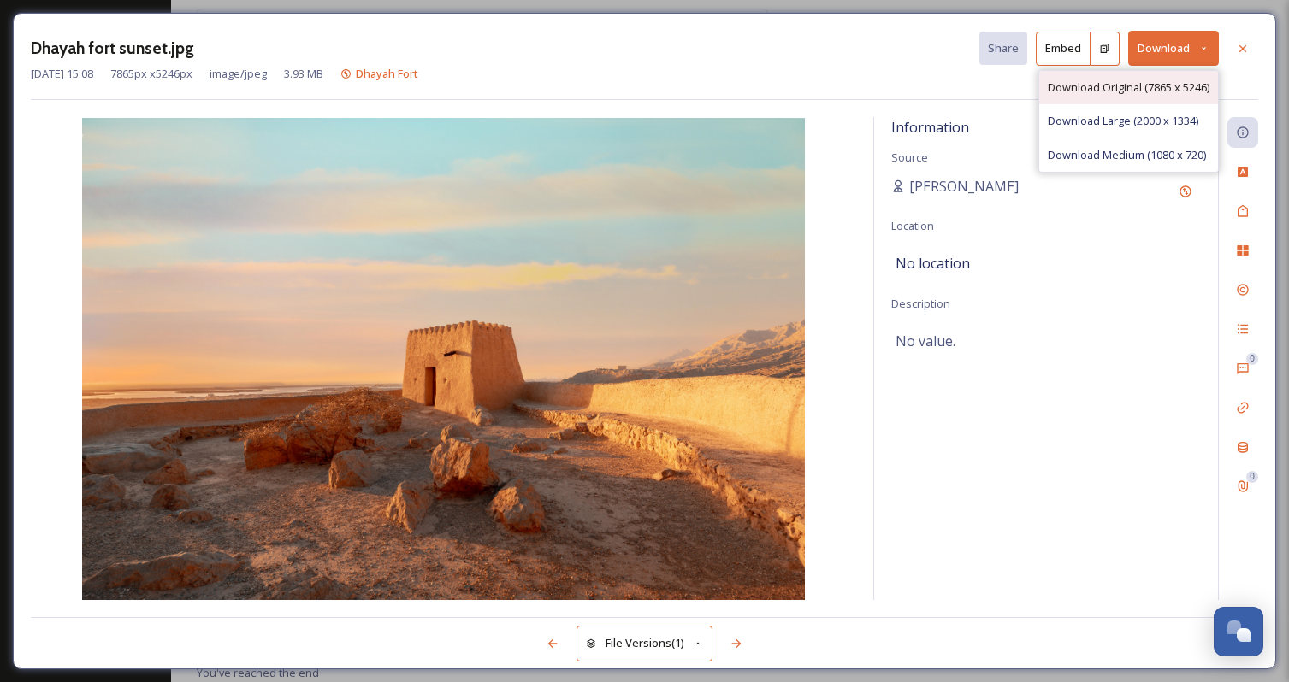
click at [1125, 97] on div "Download Original (7865 x 5246)" at bounding box center [1128, 87] width 179 height 33
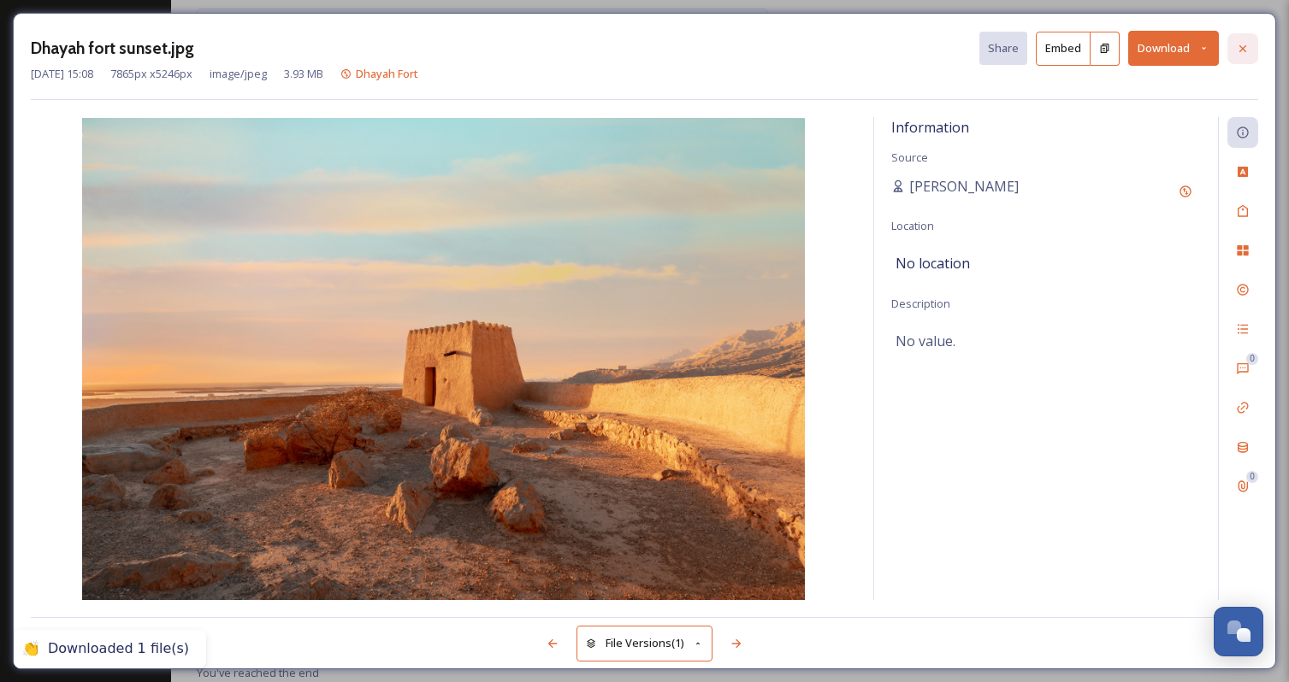
click at [1238, 50] on icon at bounding box center [1243, 49] width 14 height 14
